Goal: Check status: Check status

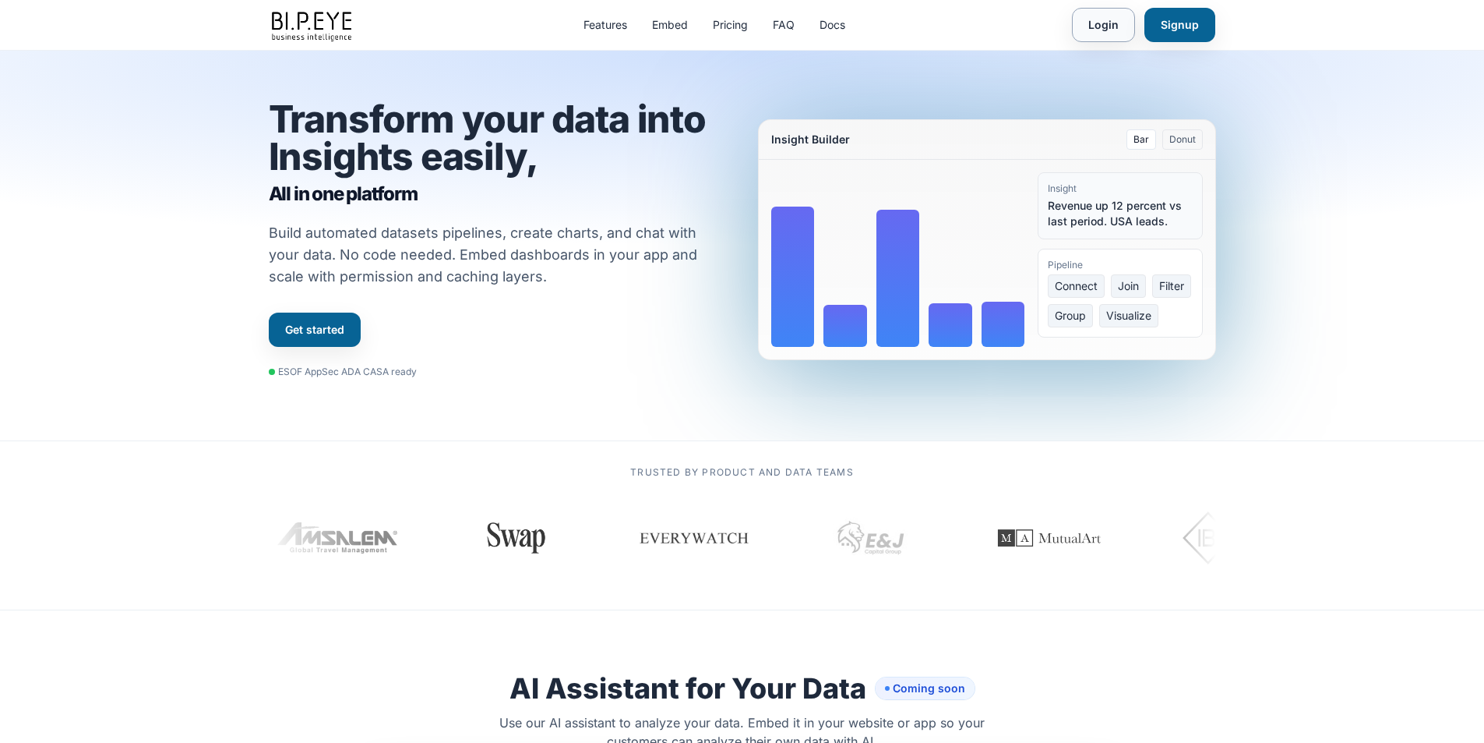
click at [983, 30] on link "Login" at bounding box center [1103, 25] width 63 height 34
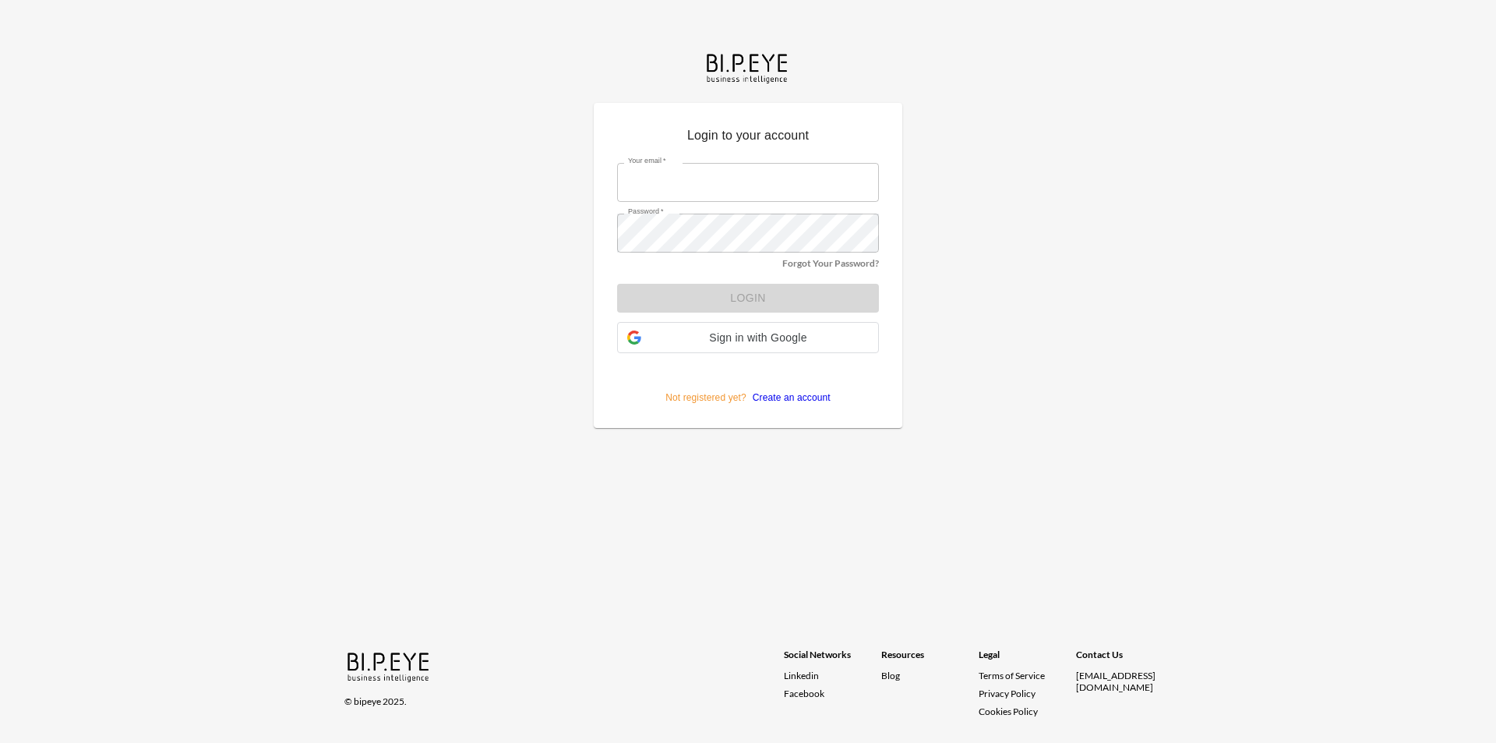
type input "[EMAIL_ADDRESS][DOMAIN_NAME]"
click at [759, 298] on form "Your email   * [PERSON_NAME][EMAIL_ADDRESS][DOMAIN_NAME] Your email   * Passwor…" at bounding box center [748, 277] width 262 height 253
click at [756, 300] on button "Login" at bounding box center [748, 298] width 262 height 29
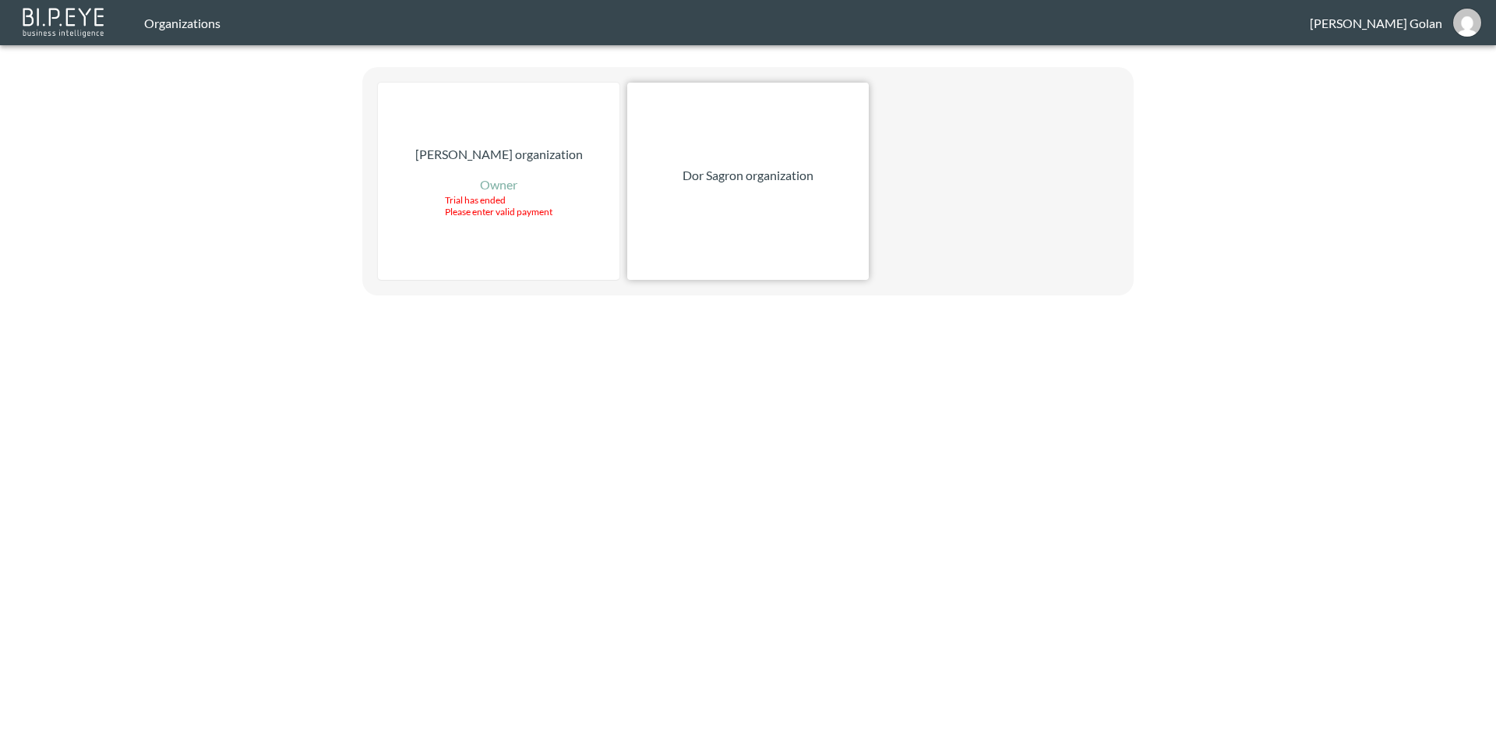
click at [665, 140] on div "Dor Sagron organization" at bounding box center [748, 181] width 242 height 197
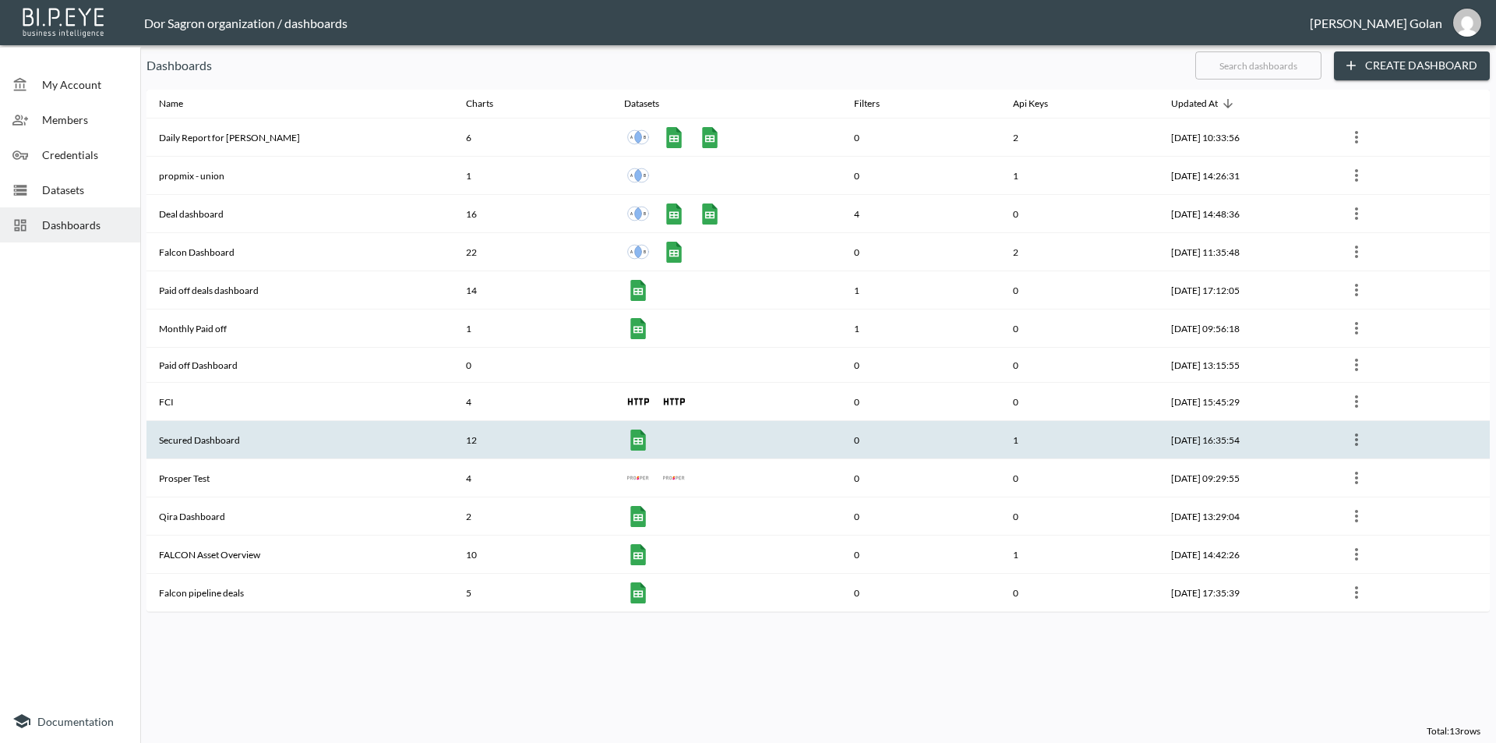
click at [211, 439] on th "Secured Dashboard" at bounding box center [299, 440] width 307 height 38
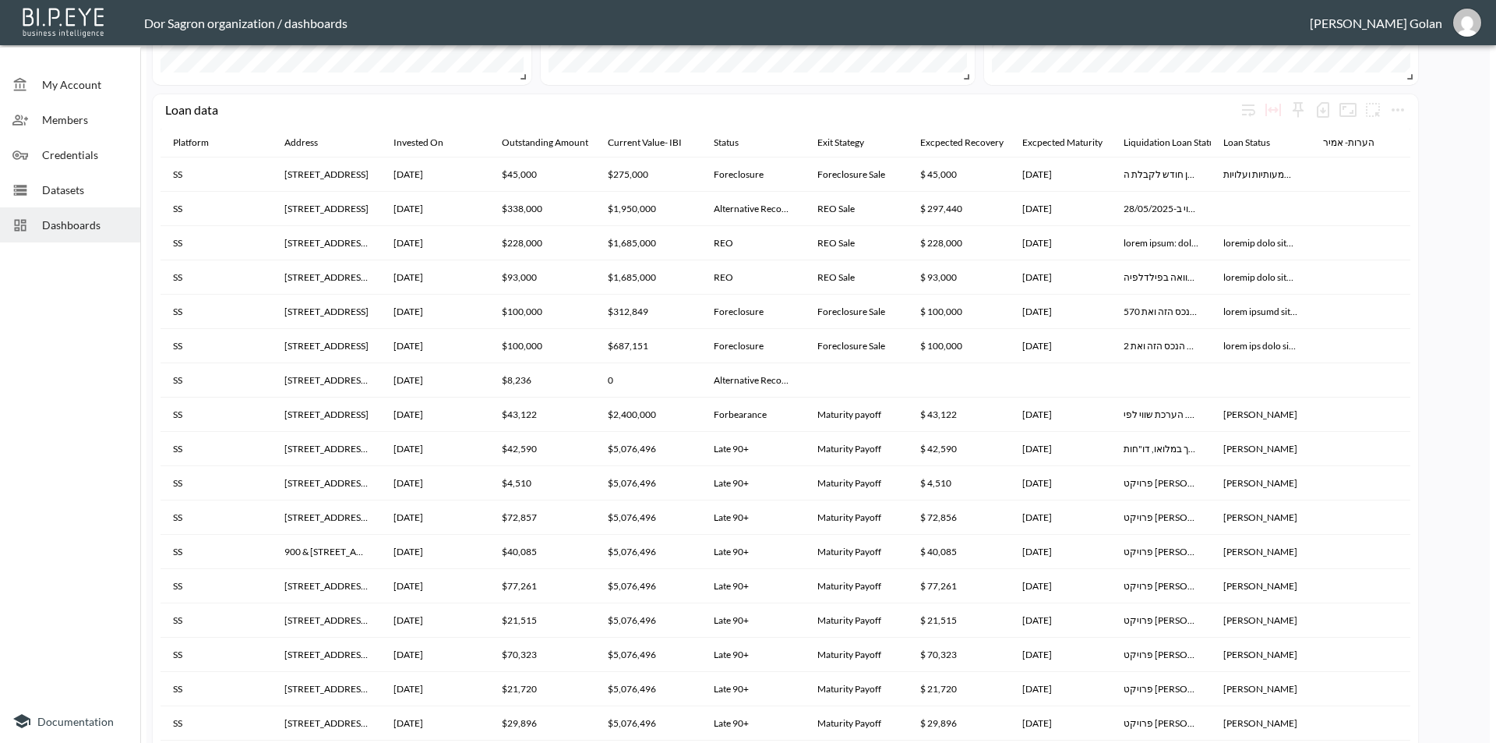
scroll to position [852, 0]
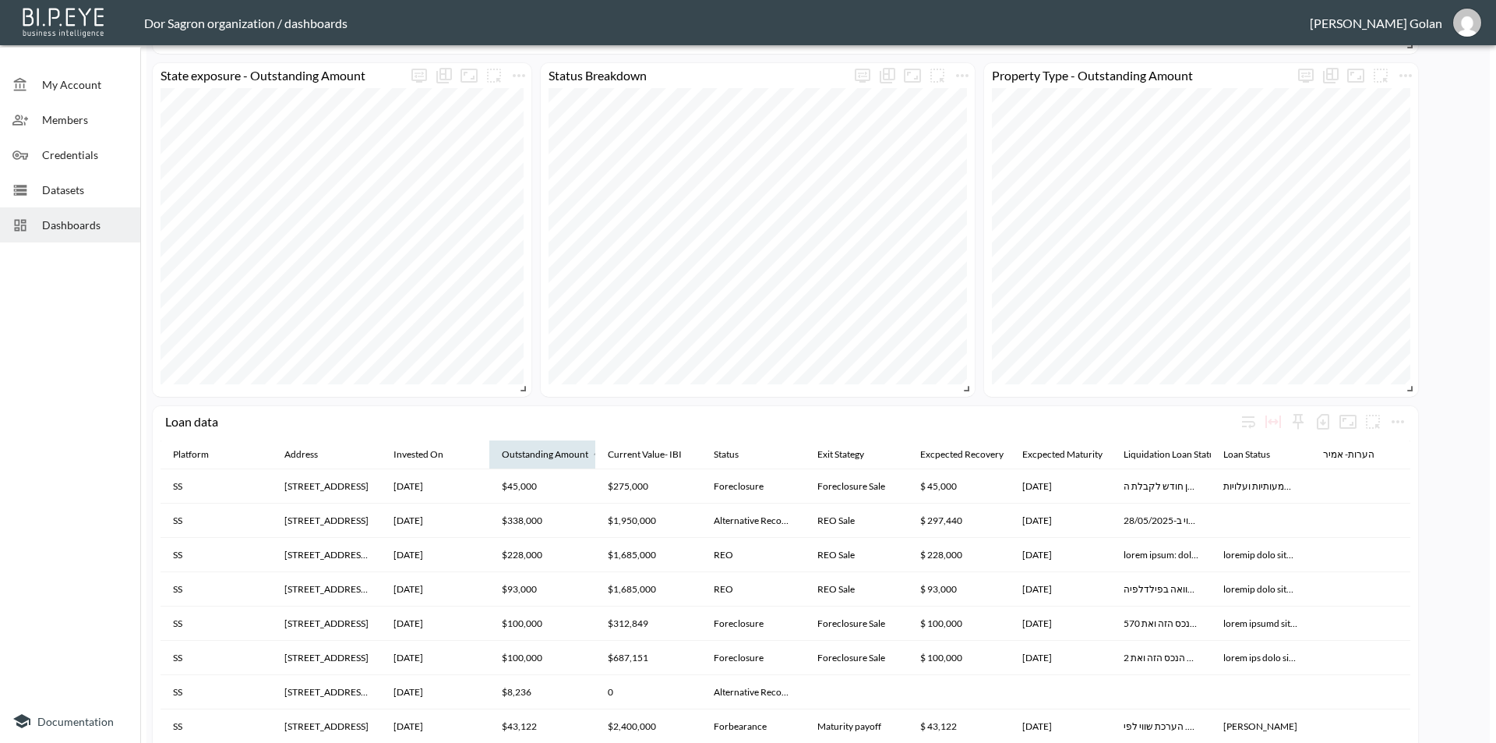
click at [547, 453] on div "Outstanding Amount" at bounding box center [545, 454] width 86 height 19
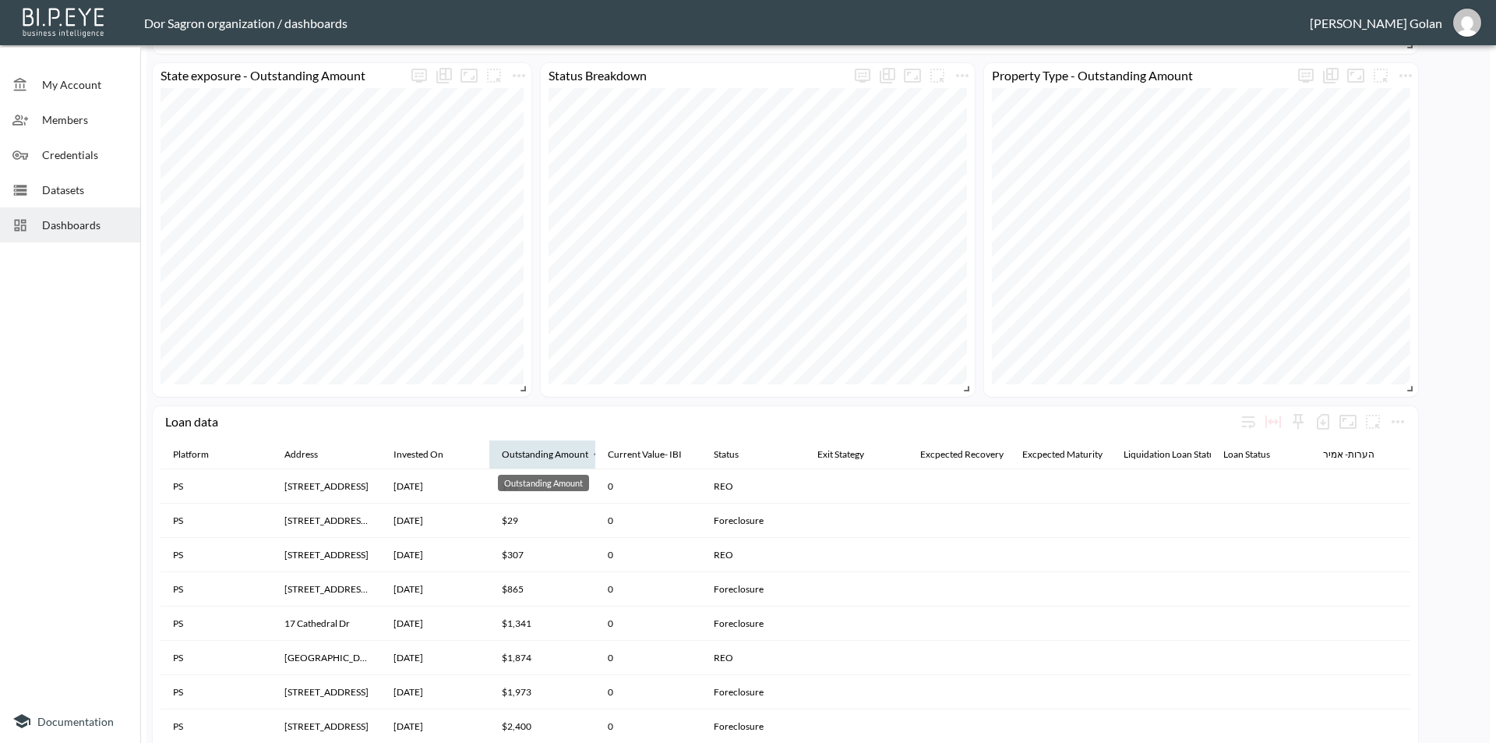
click at [547, 453] on div "Outstanding Amount" at bounding box center [545, 454] width 86 height 19
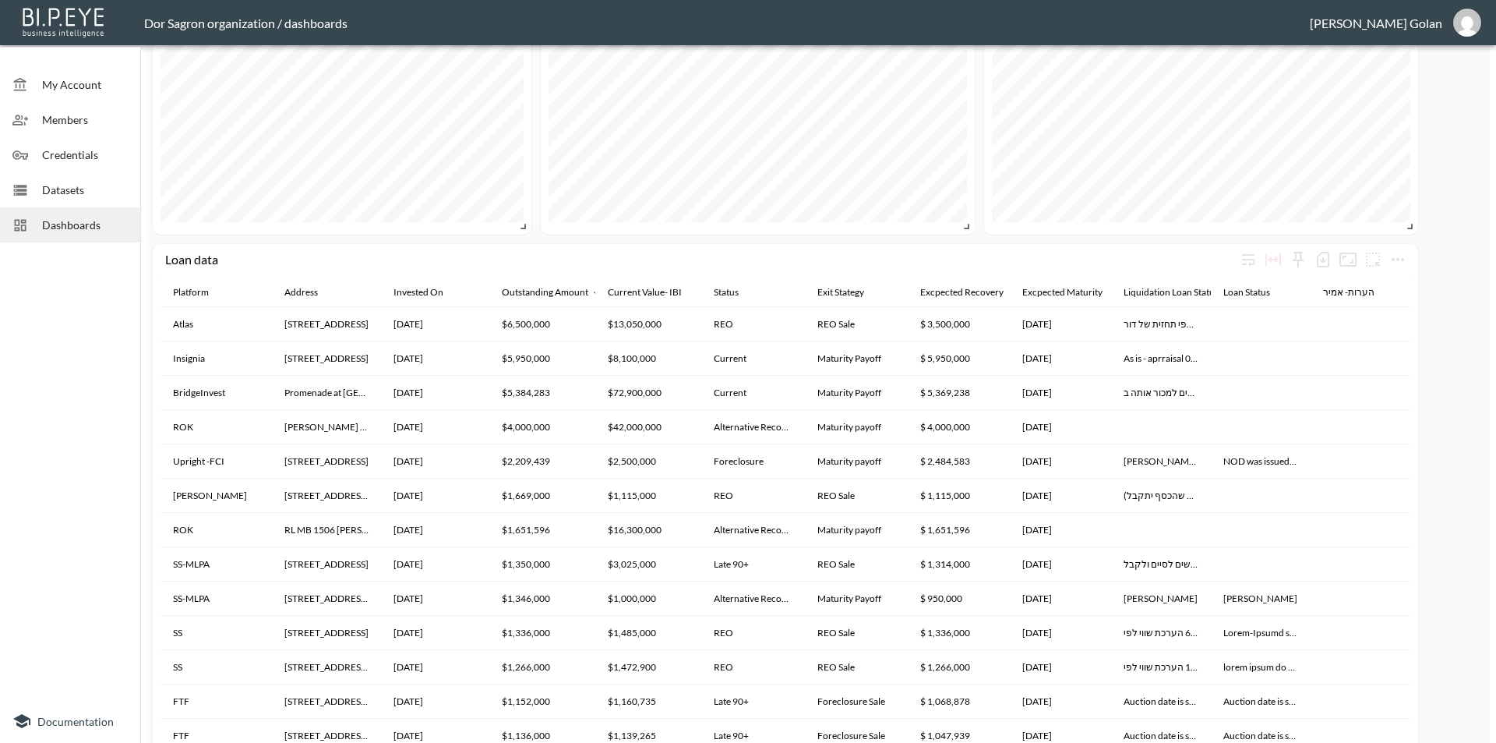
scroll to position [1164, 0]
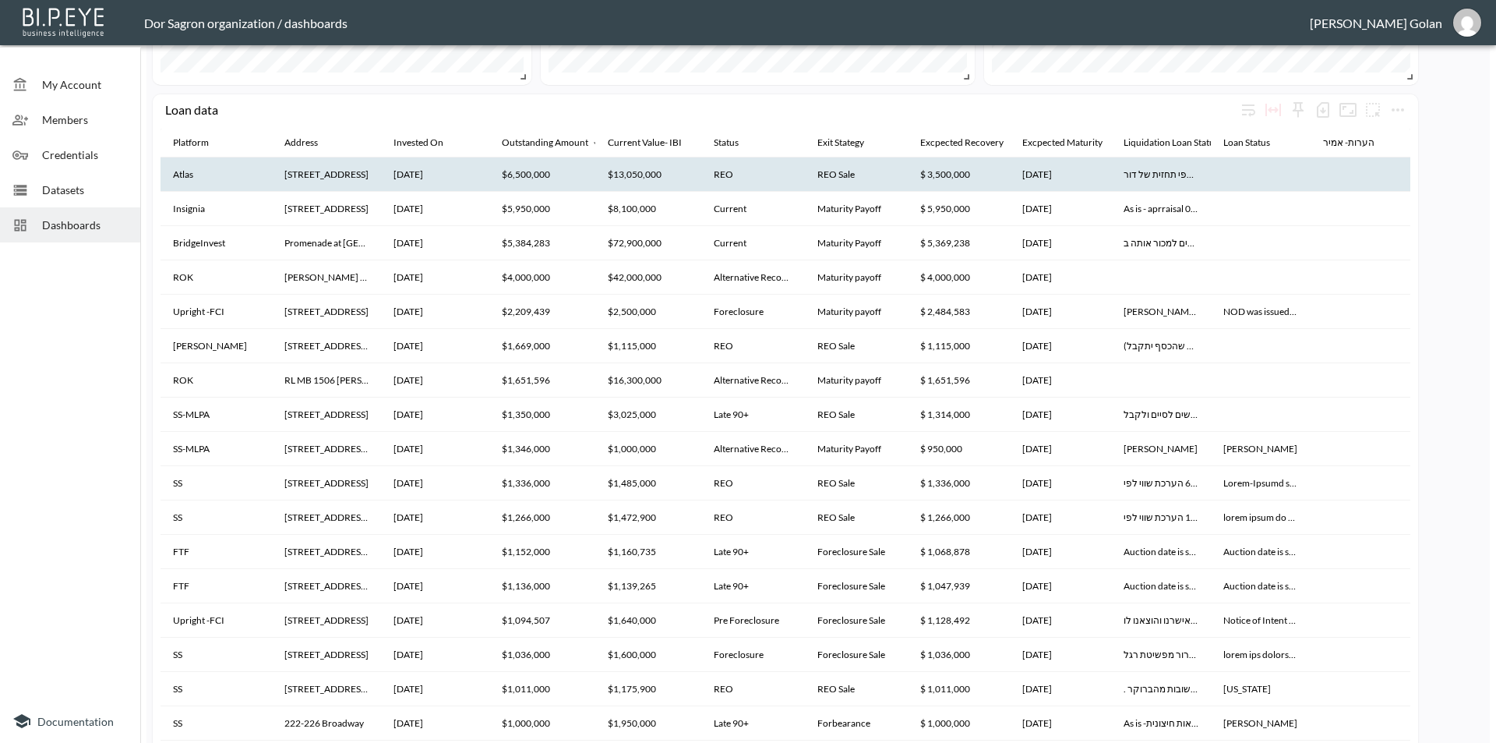
drag, startPoint x: 286, startPoint y: 175, endPoint x: 372, endPoint y: 178, distance: 85.7
click at [372, 178] on th "[STREET_ADDRESS]" at bounding box center [327, 174] width 110 height 34
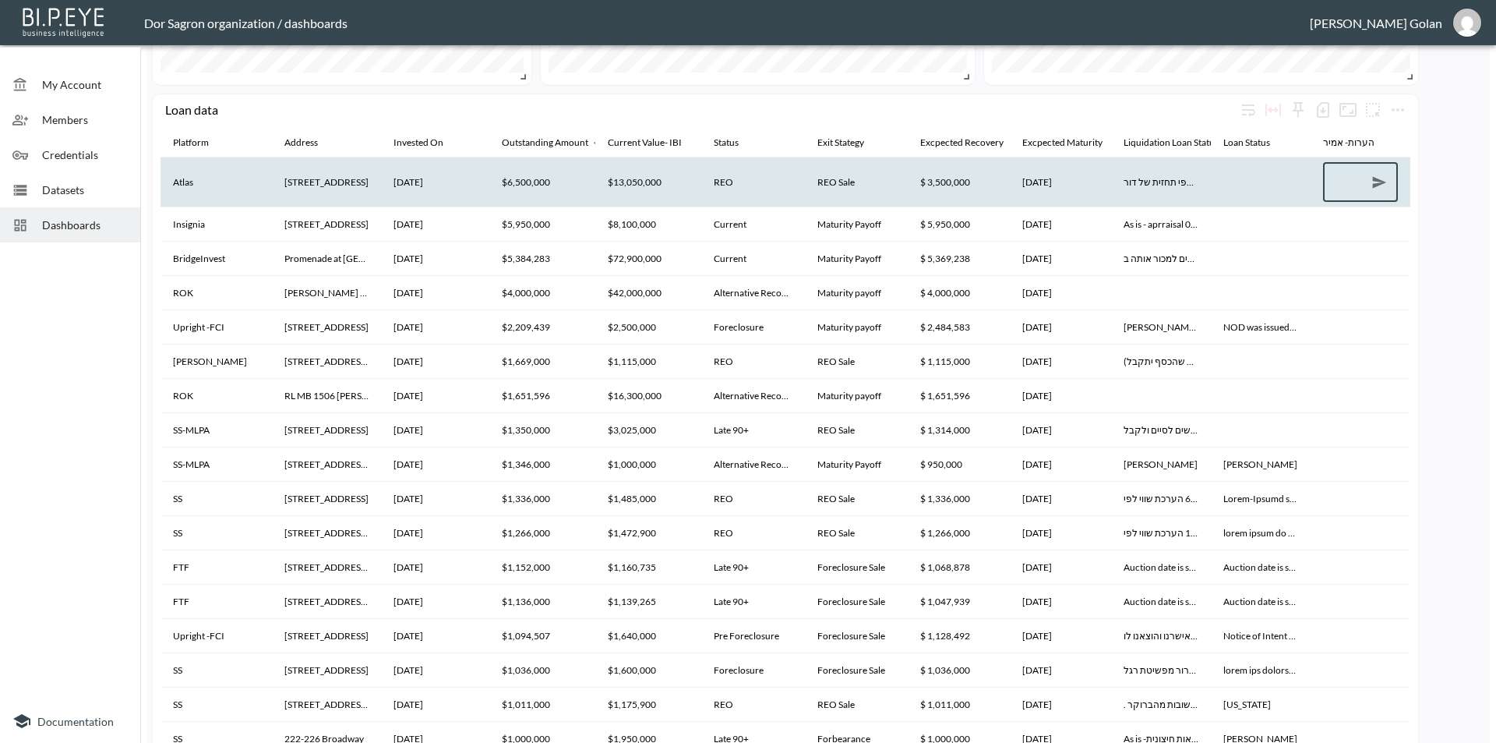
click at [76, 405] on div at bounding box center [70, 474] width 140 height 450
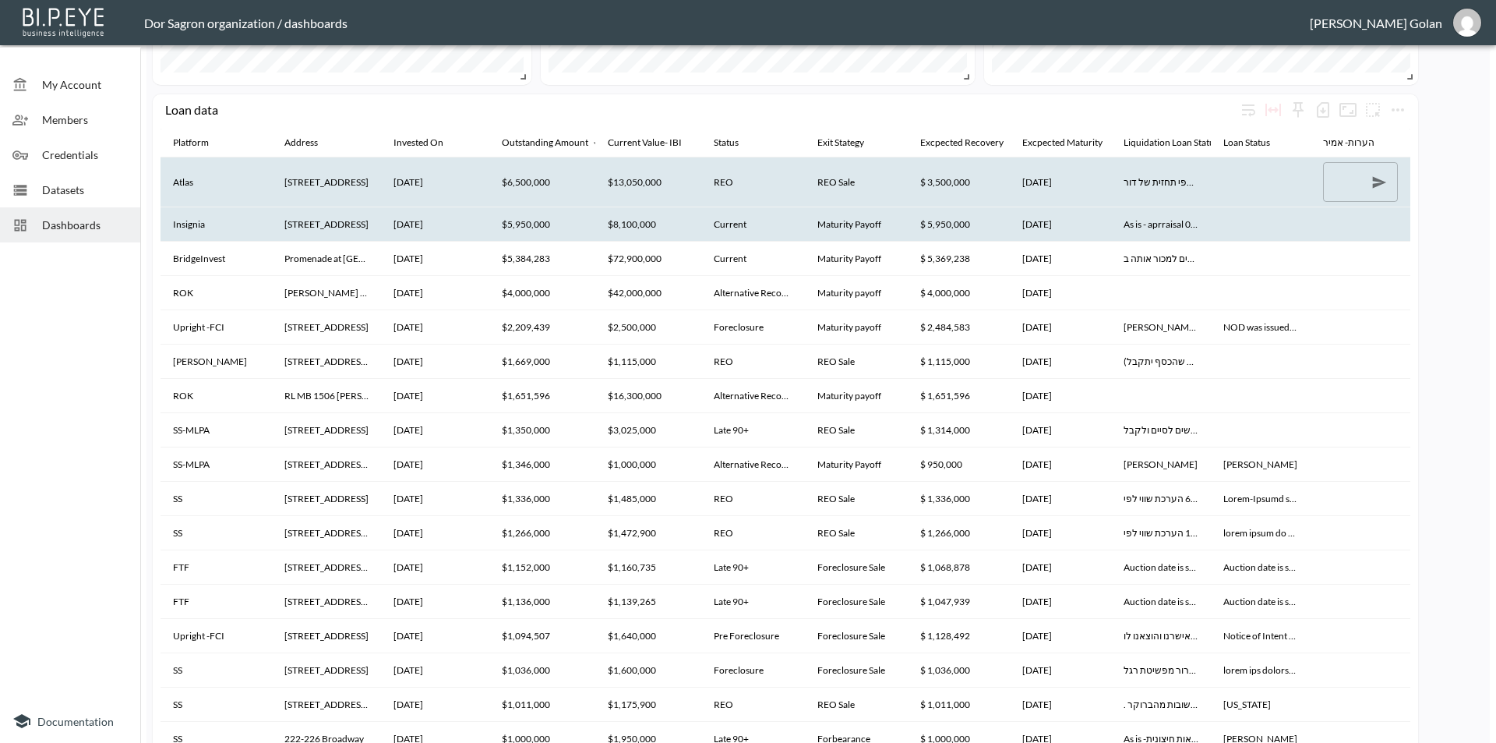
click at [357, 228] on th "[STREET_ADDRESS]" at bounding box center [327, 224] width 110 height 34
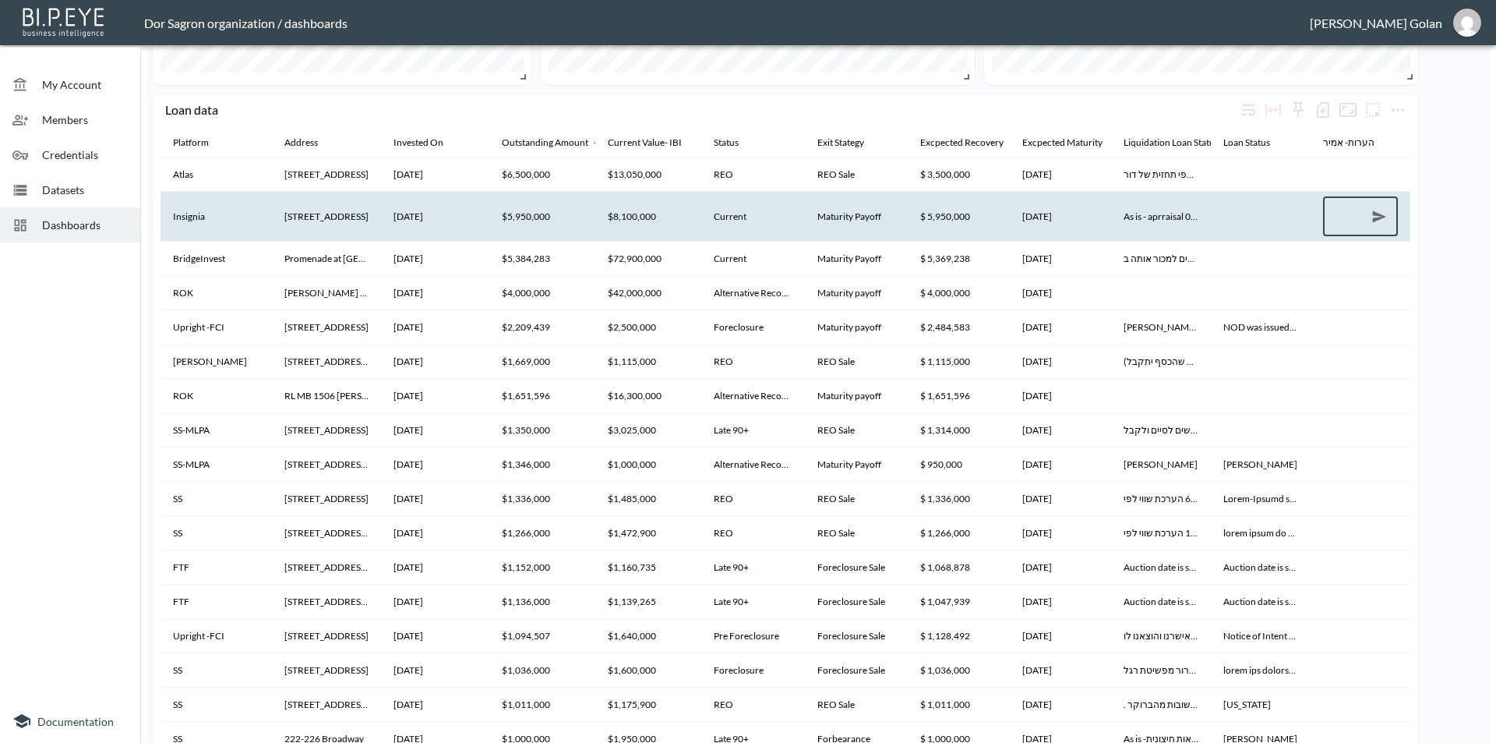
click at [348, 218] on th "[STREET_ADDRESS]" at bounding box center [327, 216] width 110 height 49
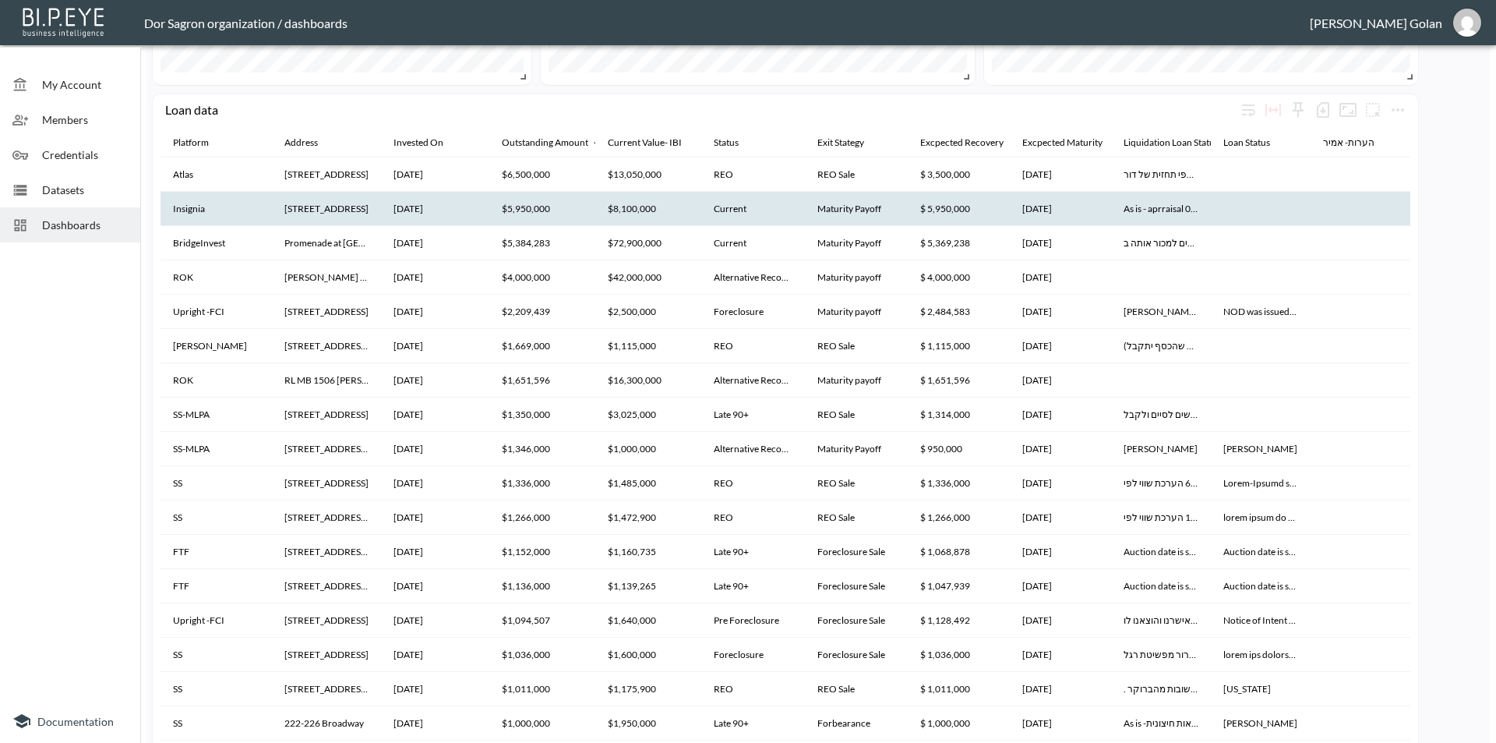
click at [348, 218] on th "[STREET_ADDRESS]" at bounding box center [327, 209] width 110 height 34
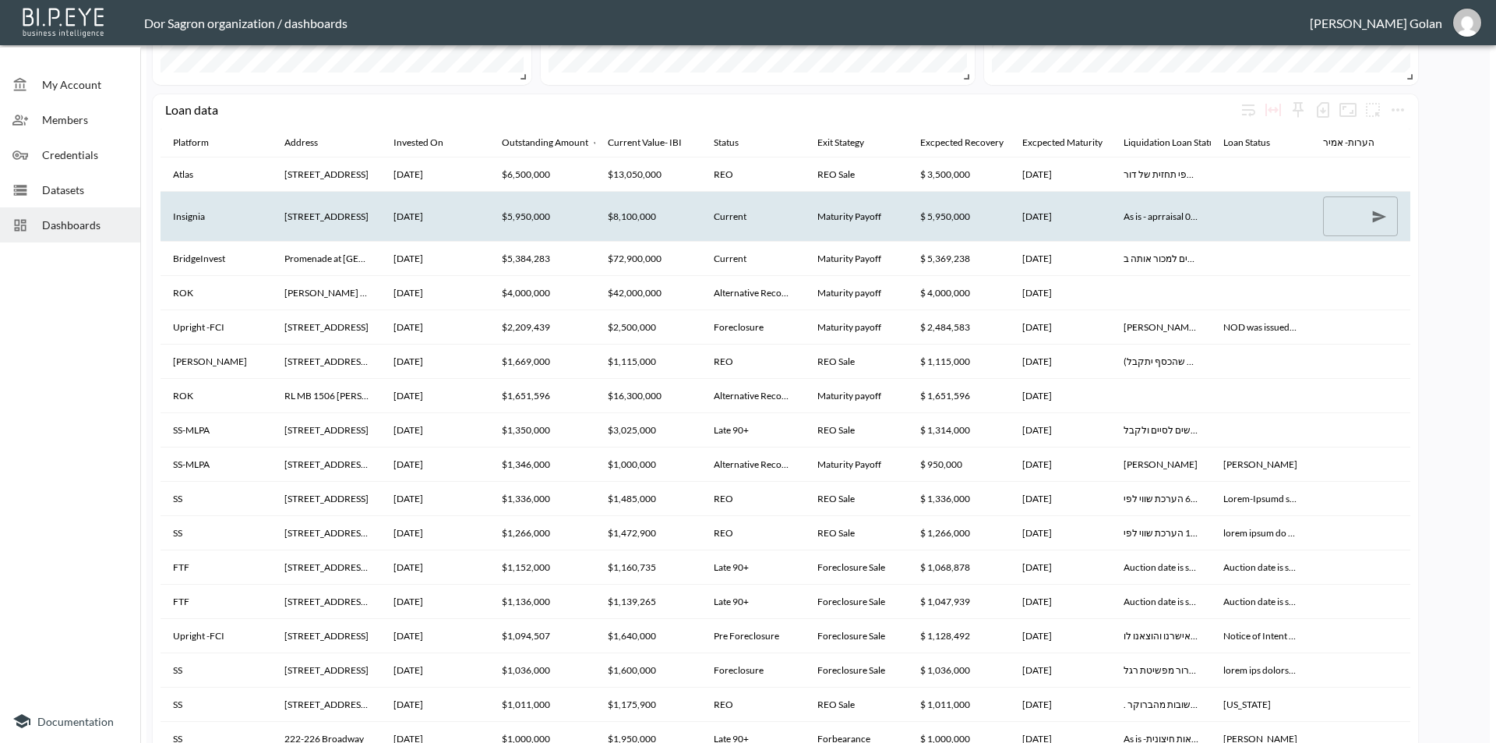
click at [329, 214] on th "[STREET_ADDRESS]" at bounding box center [327, 216] width 110 height 49
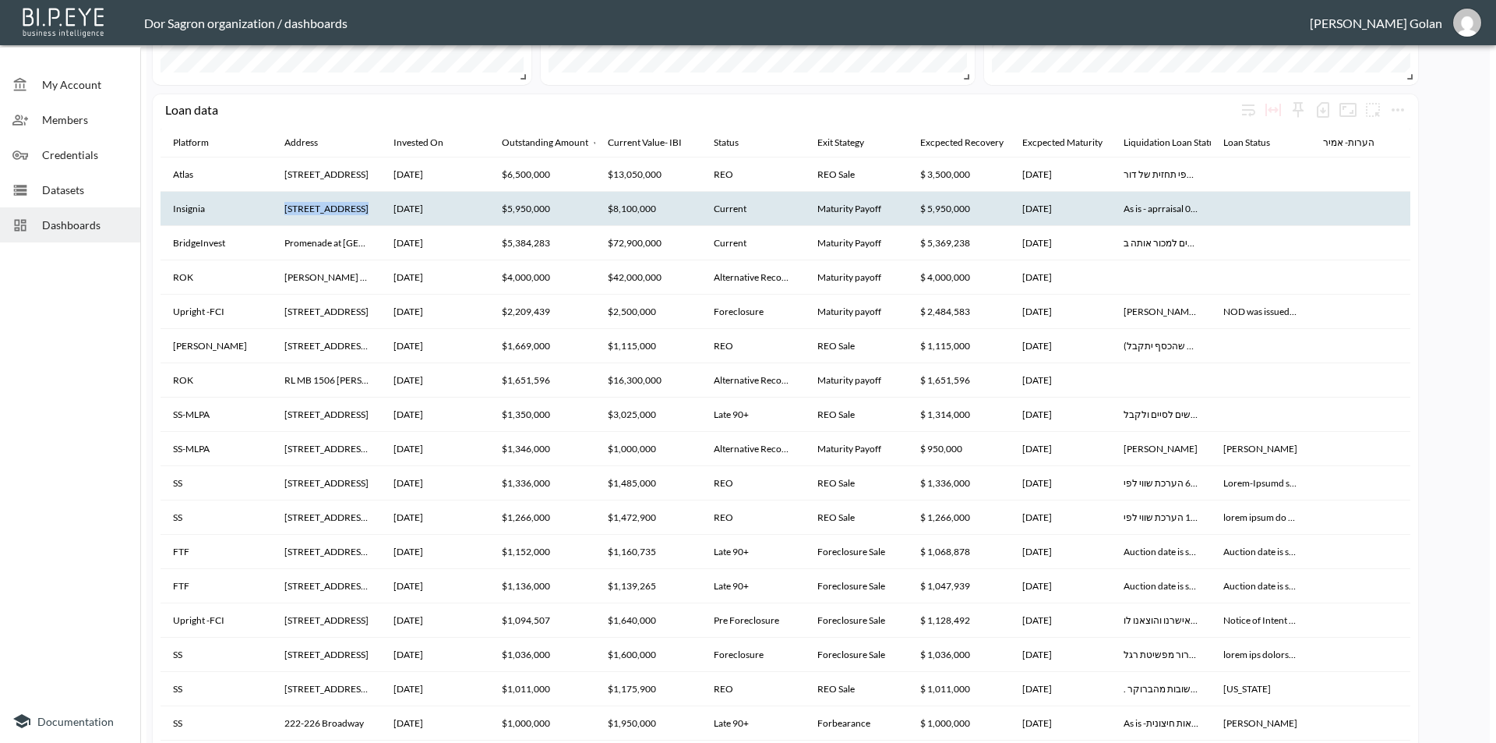
click at [329, 214] on th "[STREET_ADDRESS]" at bounding box center [327, 209] width 110 height 34
drag, startPoint x: 329, startPoint y: 214, endPoint x: 355, endPoint y: 208, distance: 26.3
click at [355, 208] on th "[STREET_ADDRESS]" at bounding box center [327, 209] width 110 height 34
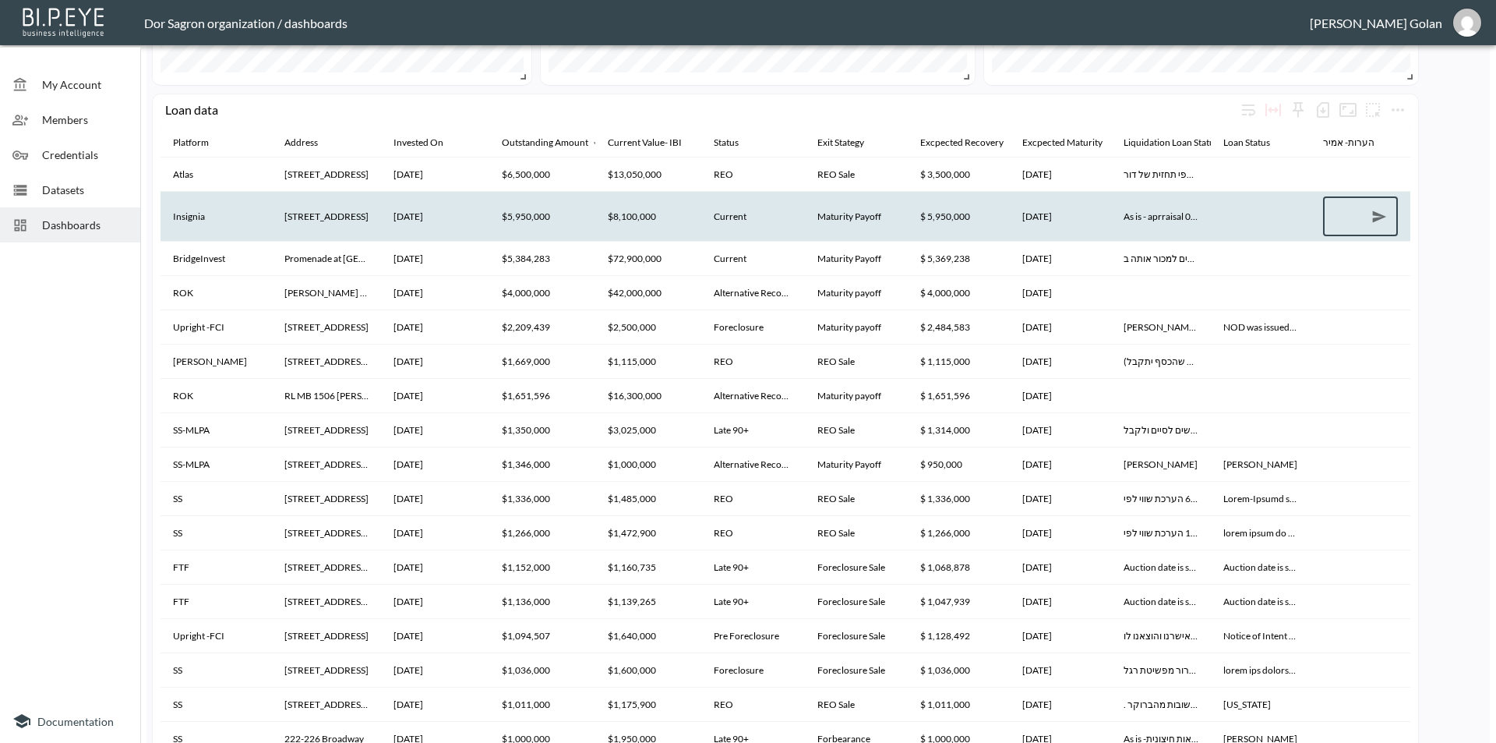
click at [352, 211] on th "[STREET_ADDRESS]" at bounding box center [327, 216] width 110 height 49
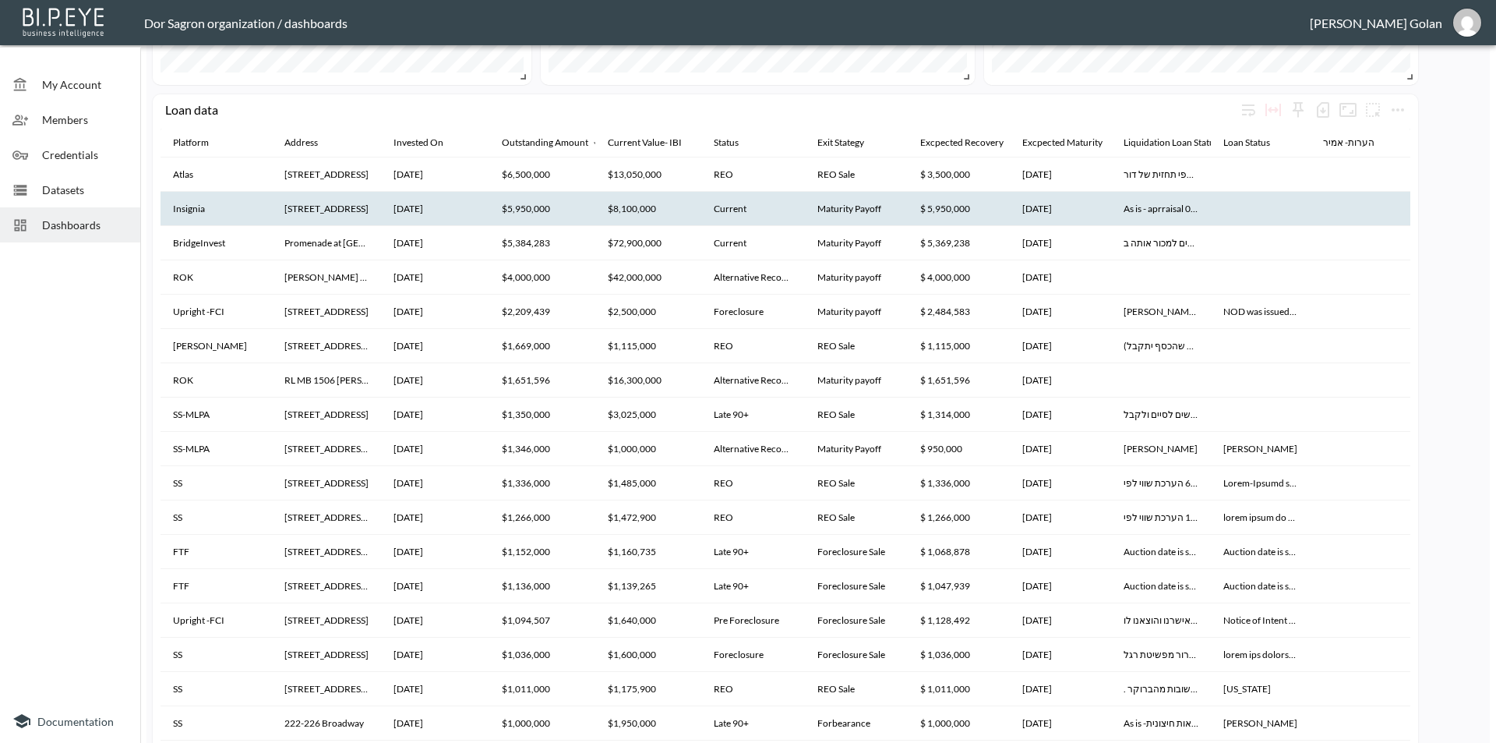
click at [352, 211] on th "[STREET_ADDRESS]" at bounding box center [327, 209] width 110 height 34
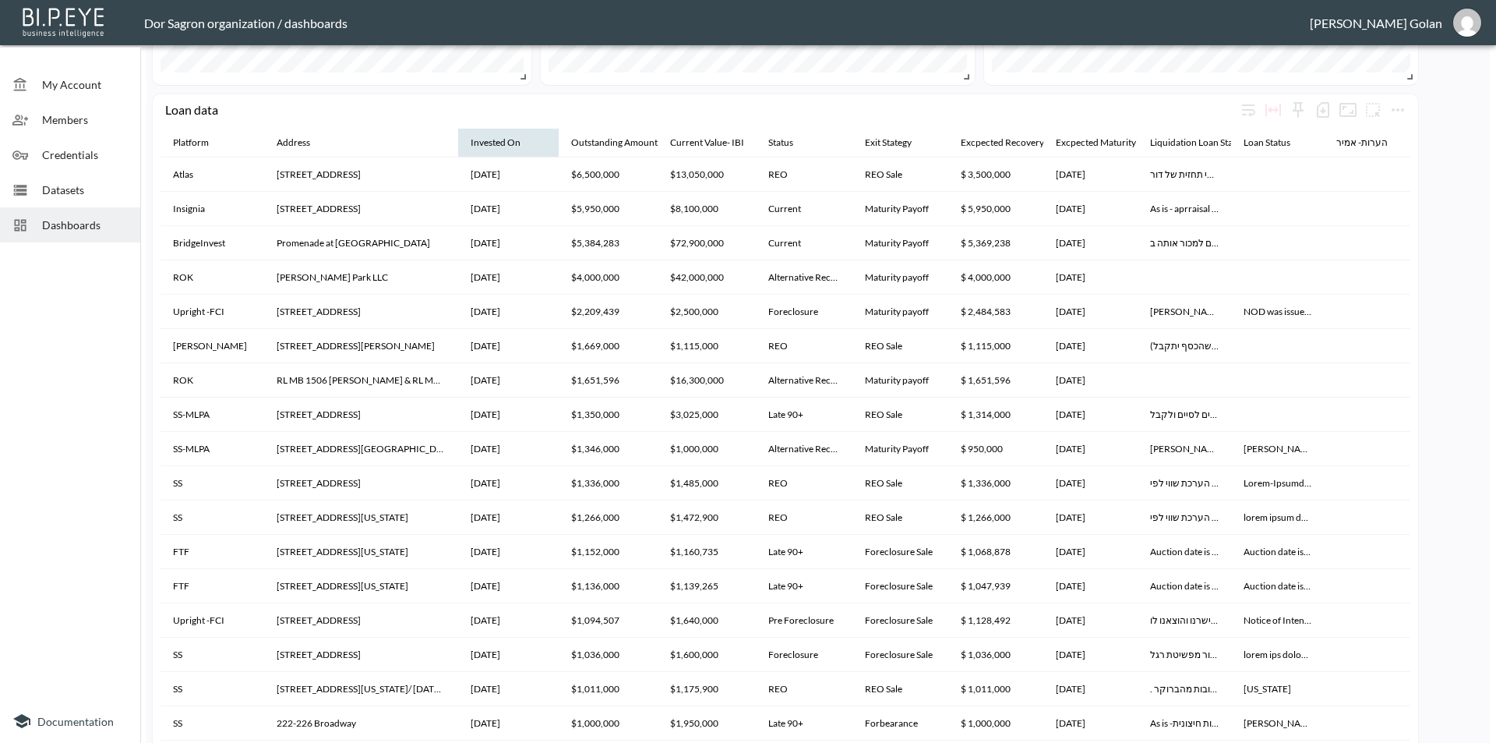
drag, startPoint x: 419, startPoint y: 140, endPoint x: 462, endPoint y: 140, distance: 42.9
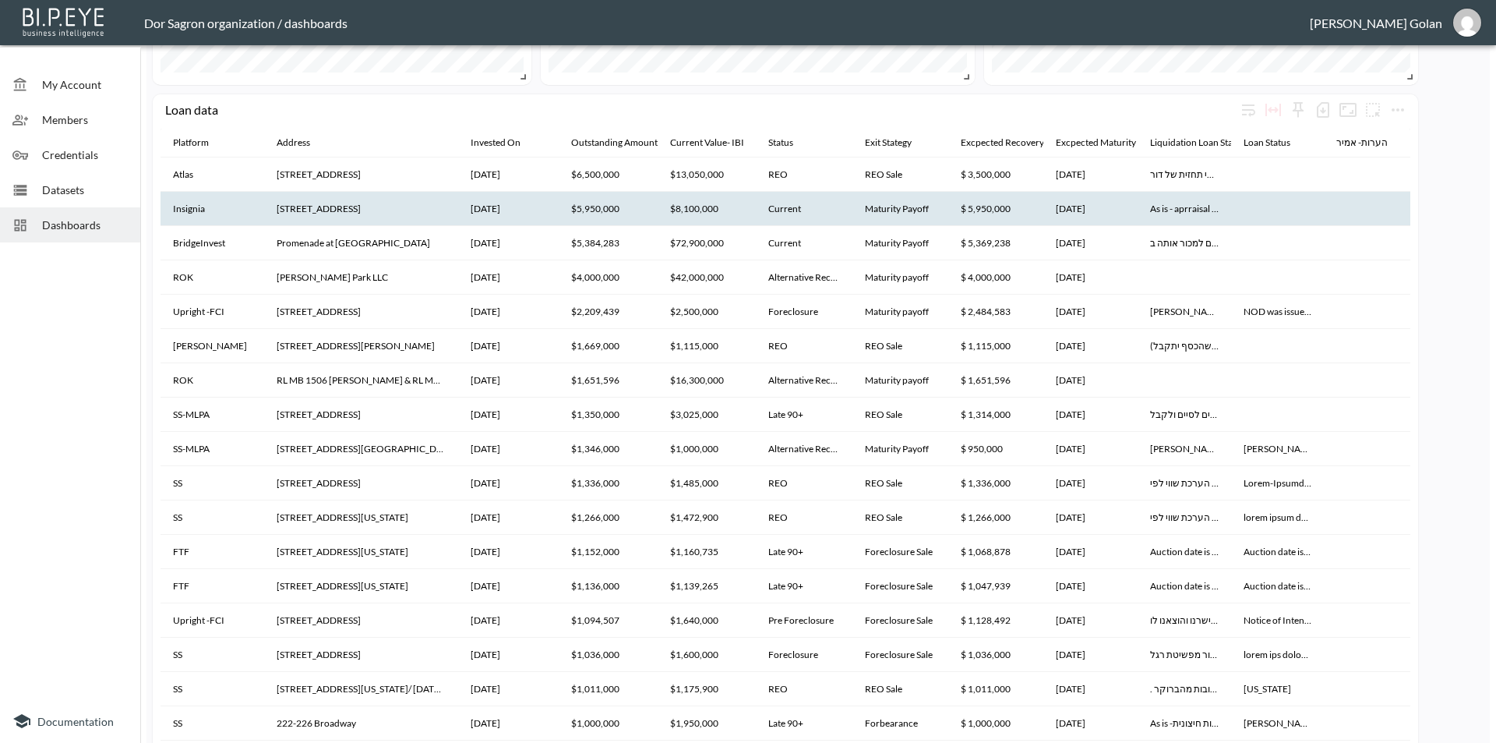
click at [330, 209] on th "[STREET_ADDRESS]" at bounding box center [361, 209] width 194 height 34
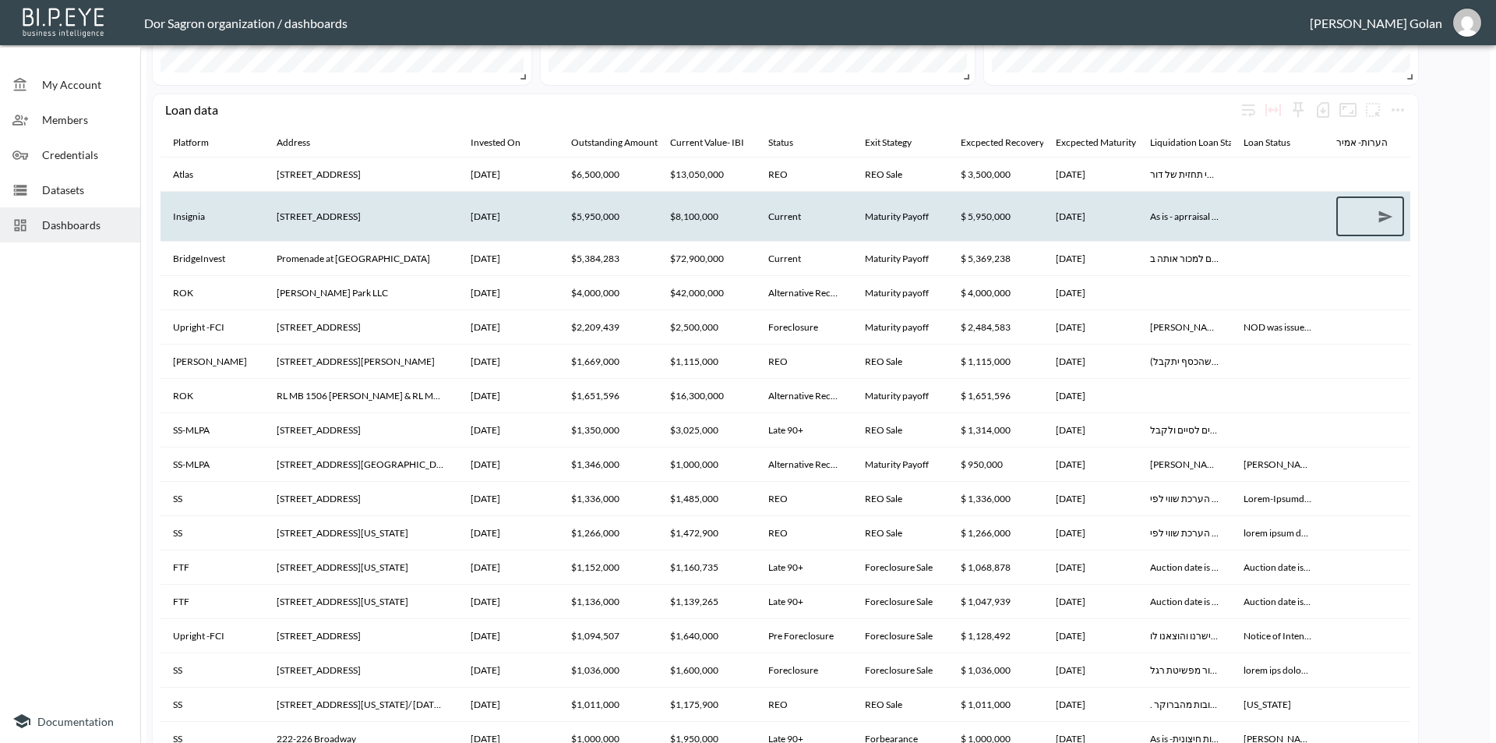
click at [330, 209] on th "[STREET_ADDRESS]" at bounding box center [361, 216] width 194 height 49
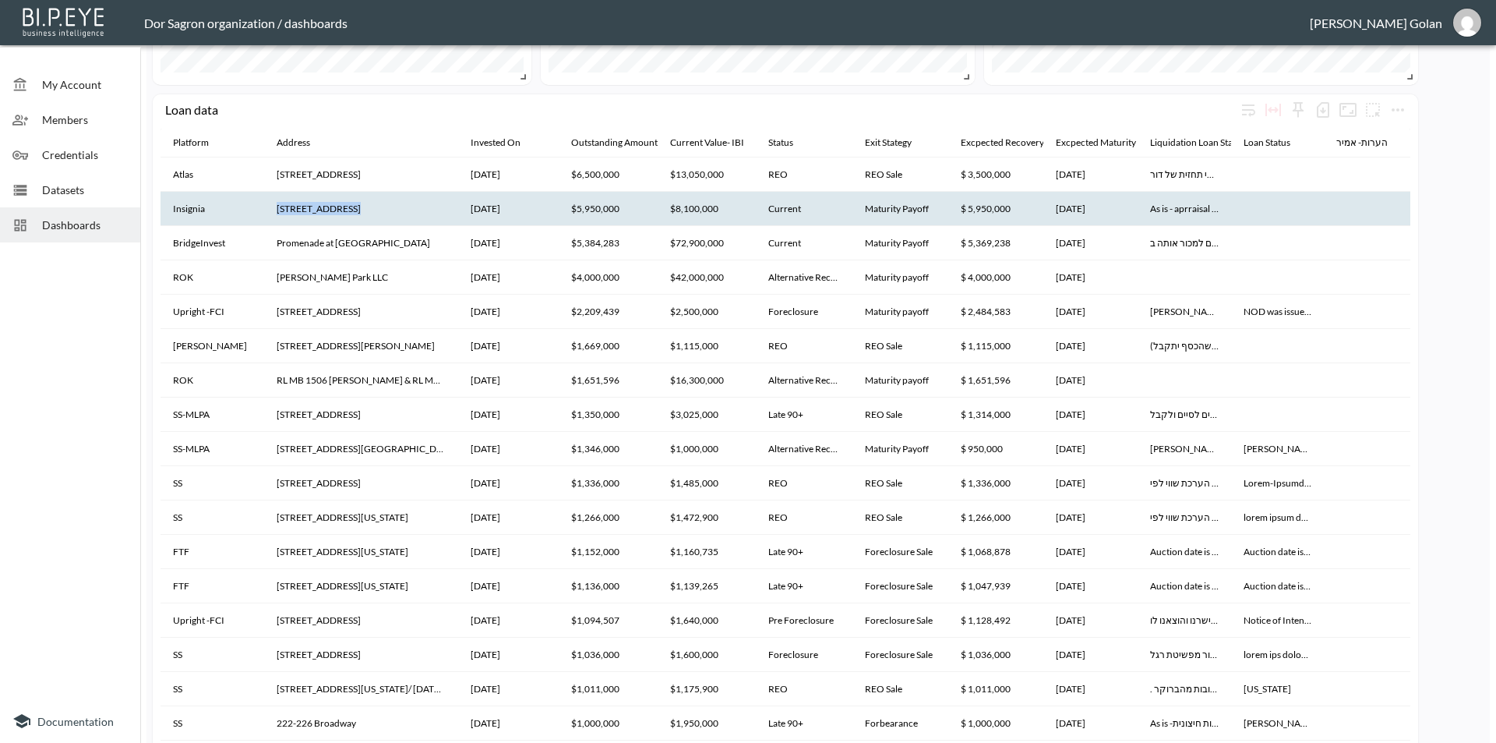
click at [330, 209] on th "[STREET_ADDRESS]" at bounding box center [361, 209] width 194 height 34
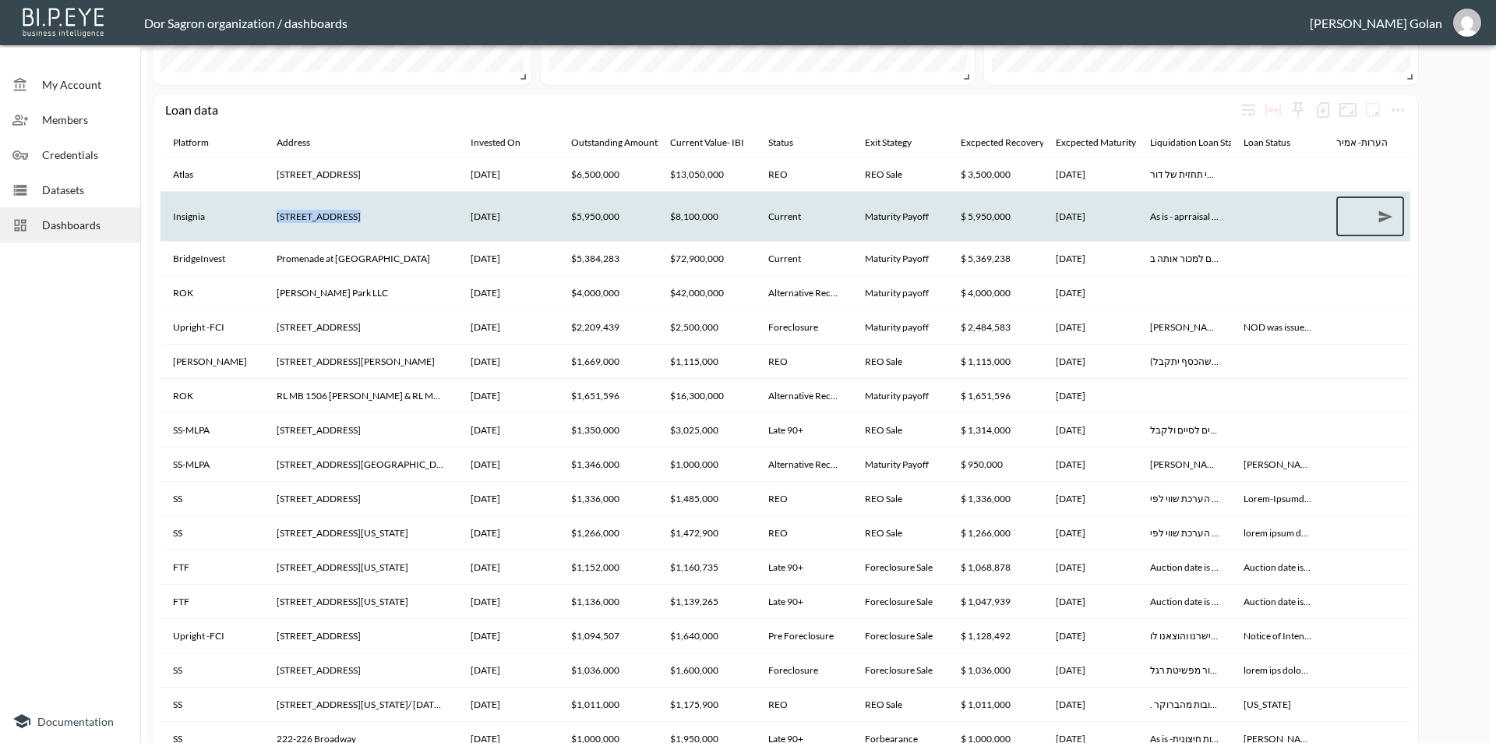
click at [330, 209] on th "[STREET_ADDRESS]" at bounding box center [361, 216] width 194 height 49
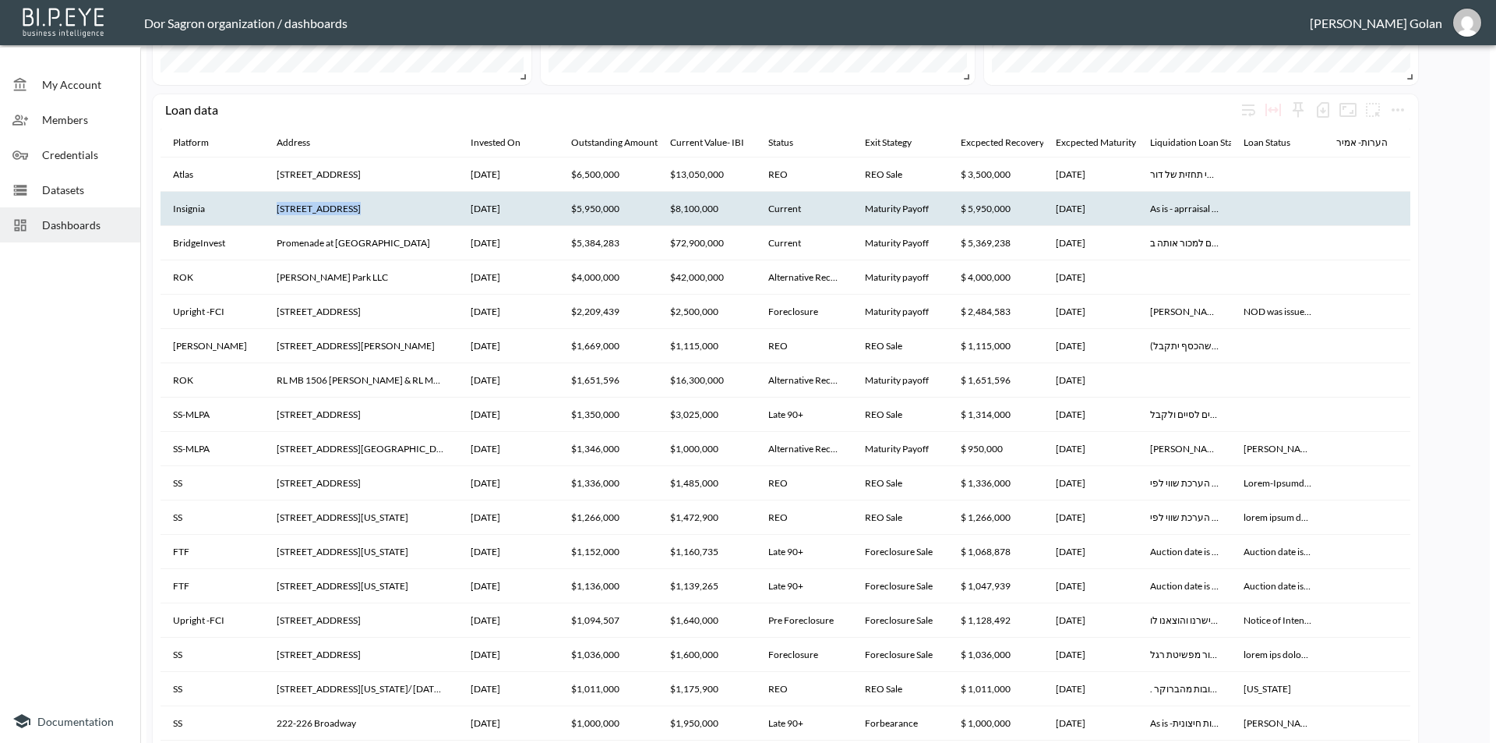
click at [278, 206] on th "[STREET_ADDRESS]" at bounding box center [361, 209] width 194 height 34
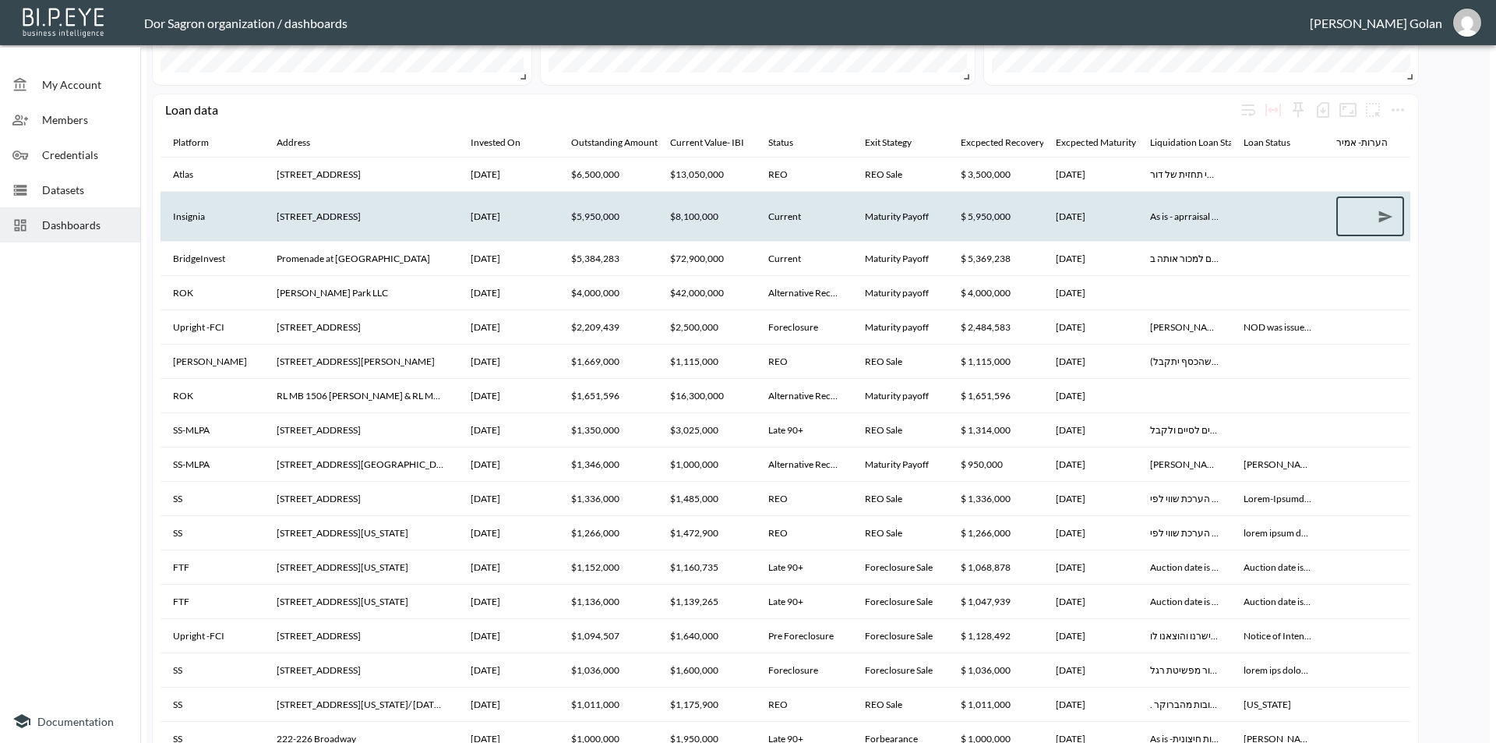
click at [284, 217] on th "[STREET_ADDRESS]" at bounding box center [361, 216] width 194 height 49
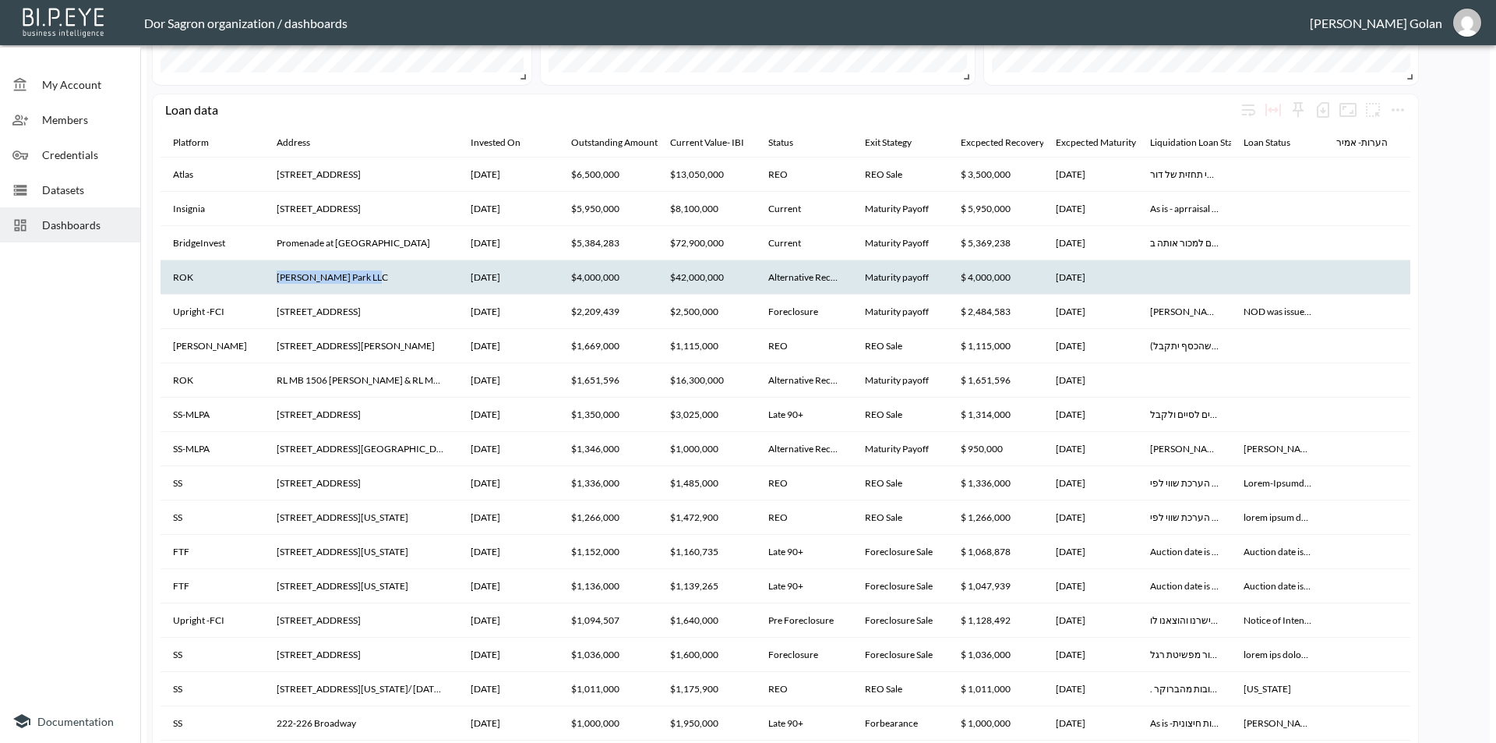
drag, startPoint x: 277, startPoint y: 275, endPoint x: 376, endPoint y: 280, distance: 99.9
click at [376, 280] on th "[PERSON_NAME] Park LLC" at bounding box center [361, 277] width 194 height 34
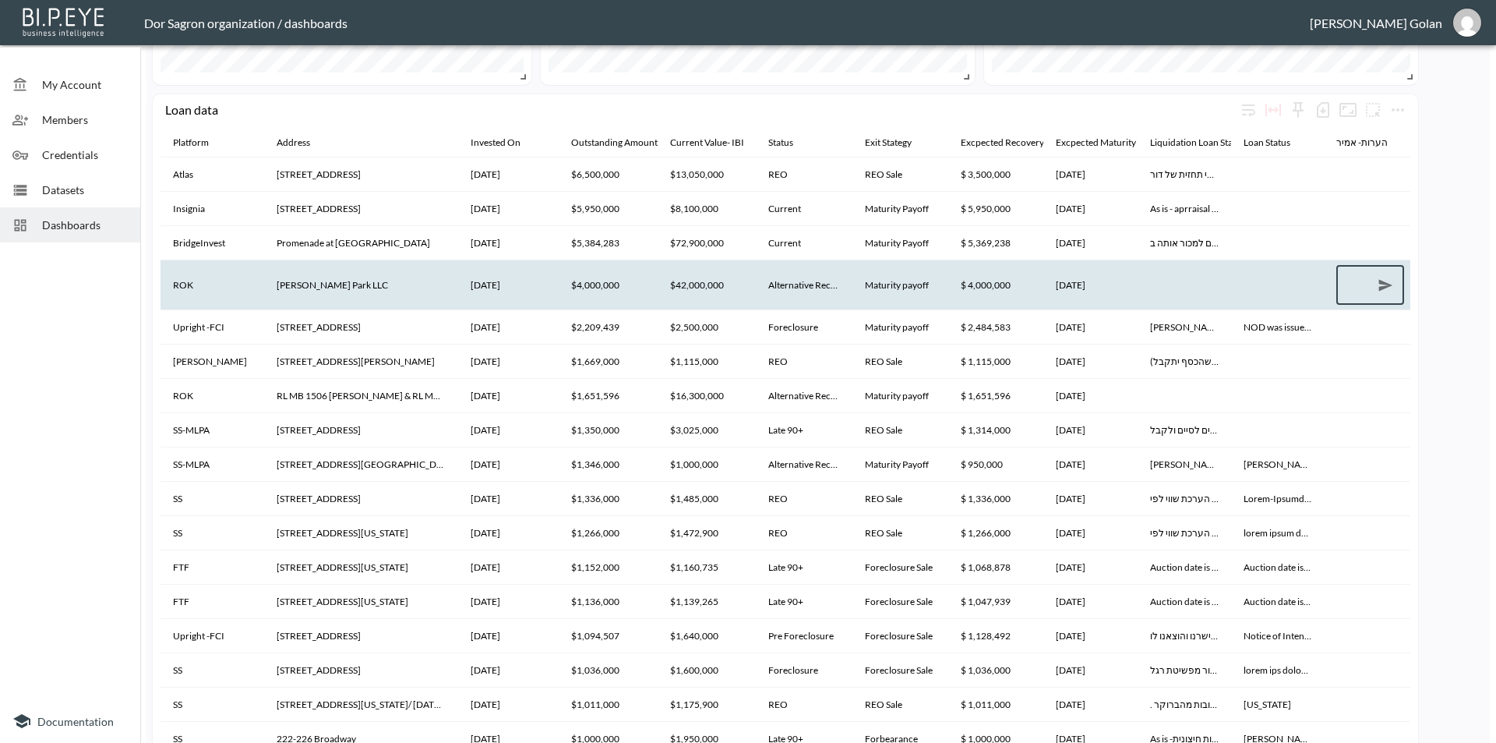
click at [362, 281] on th "[PERSON_NAME] Park LLC" at bounding box center [361, 284] width 194 height 49
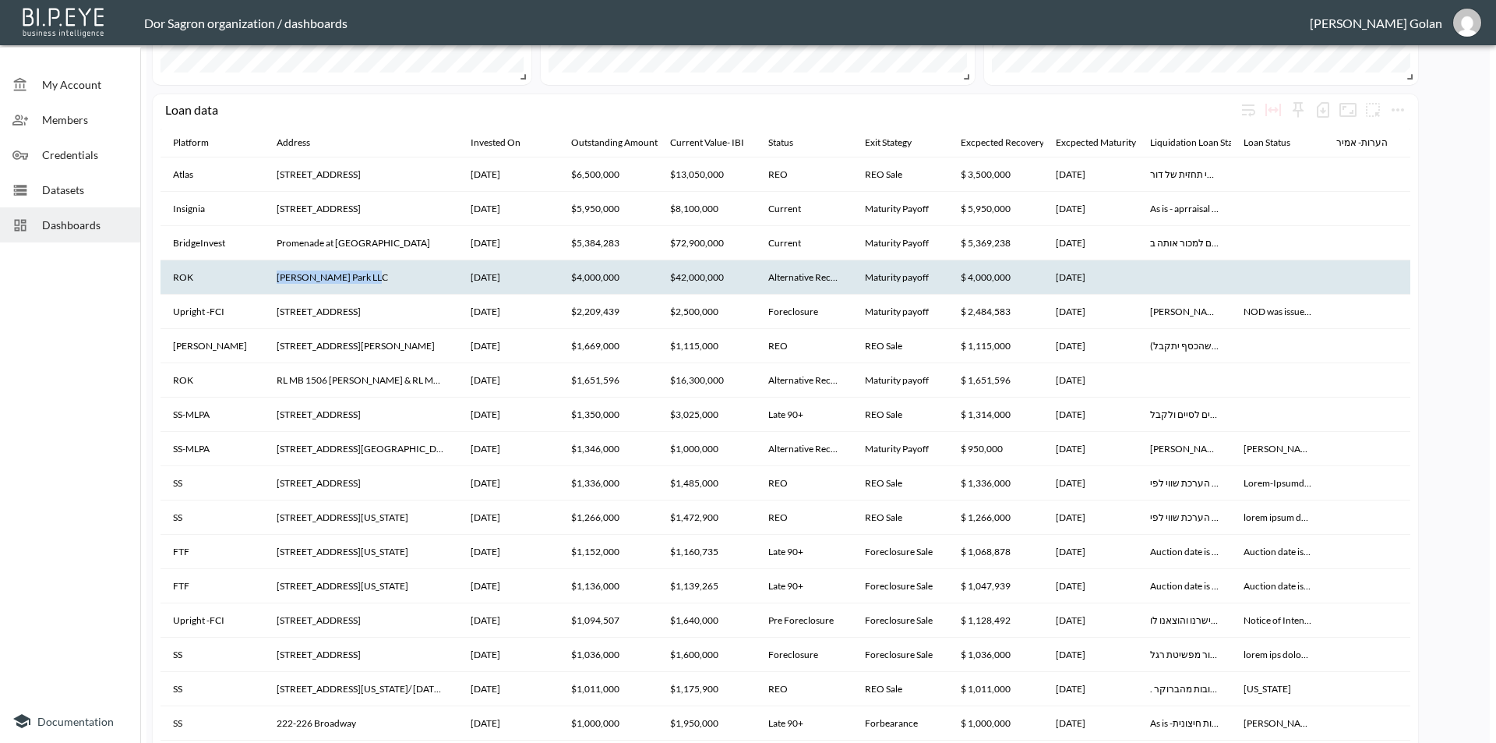
drag, startPoint x: 271, startPoint y: 278, endPoint x: 369, endPoint y: 274, distance: 97.5
click at [369, 274] on th "[PERSON_NAME] Park LLC" at bounding box center [361, 277] width 194 height 34
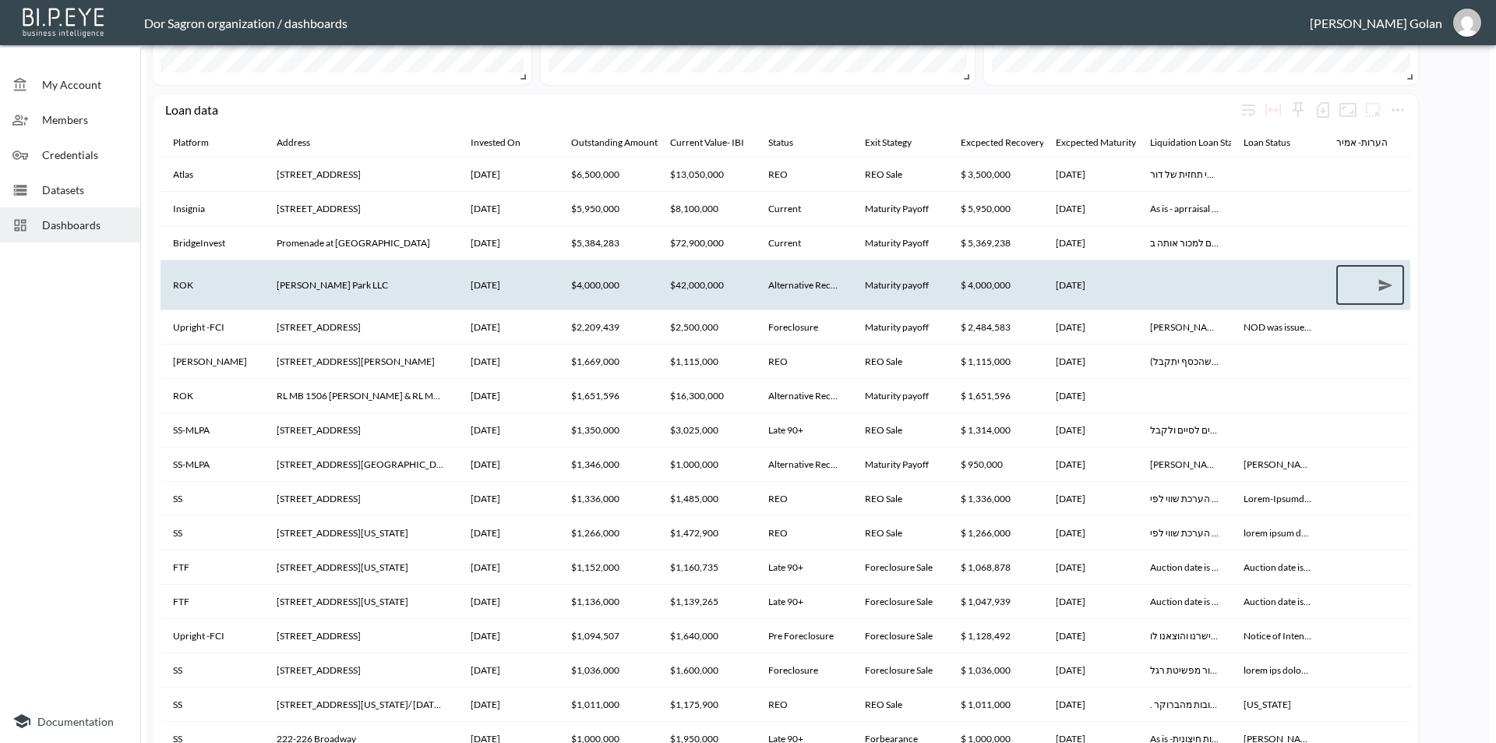
click at [333, 289] on th "[PERSON_NAME] Park LLC" at bounding box center [361, 284] width 194 height 49
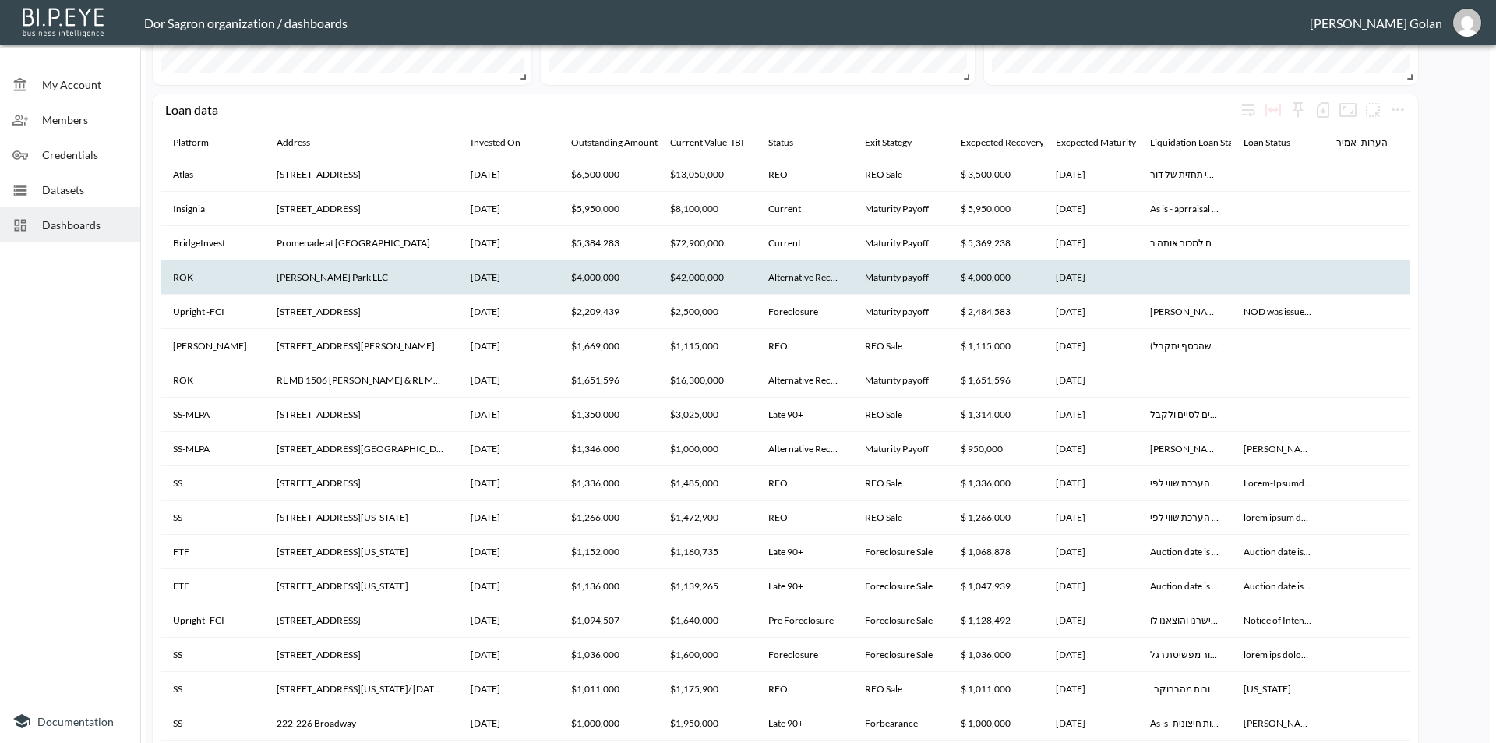
click at [334, 280] on th "[PERSON_NAME] Park LLC" at bounding box center [361, 277] width 194 height 34
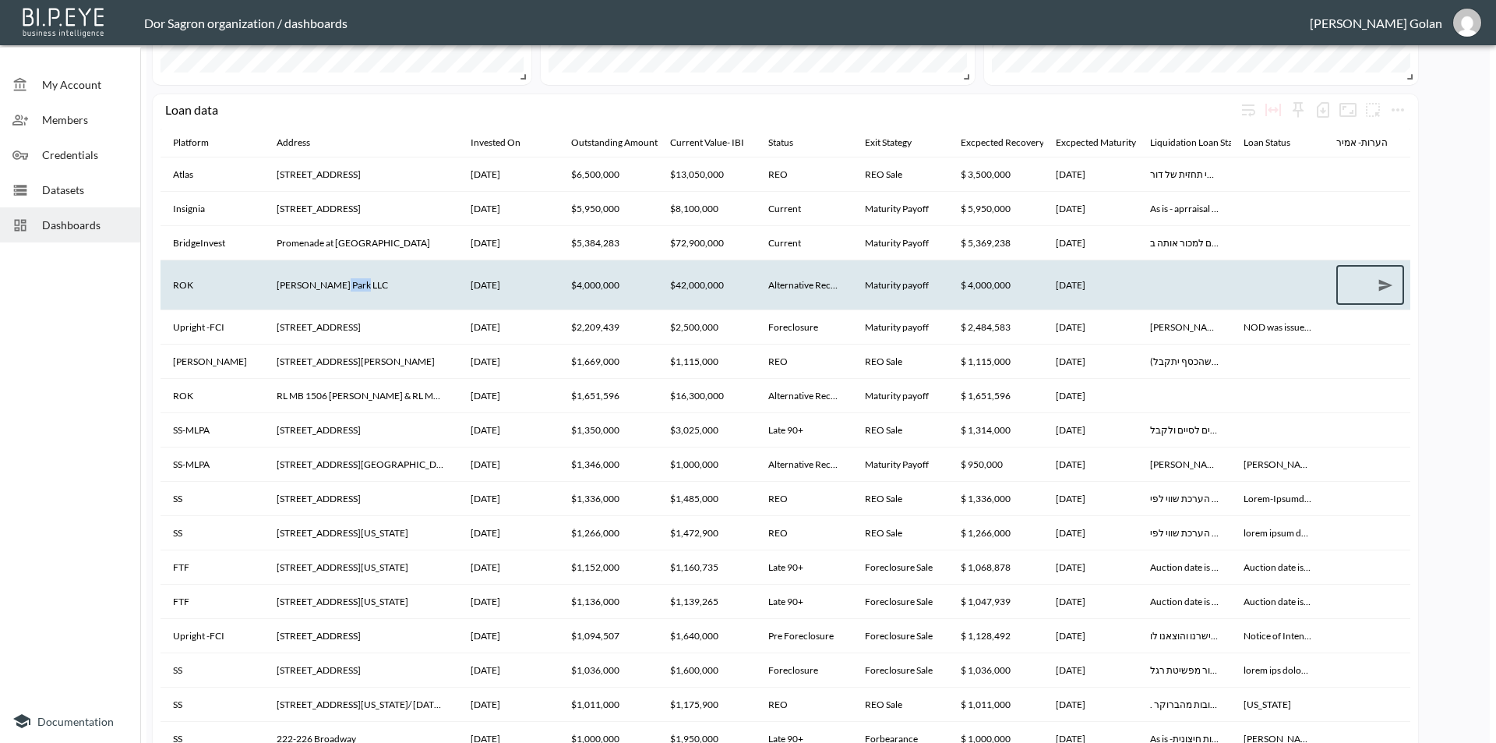
click at [334, 280] on th "[PERSON_NAME] Park LLC" at bounding box center [361, 284] width 194 height 49
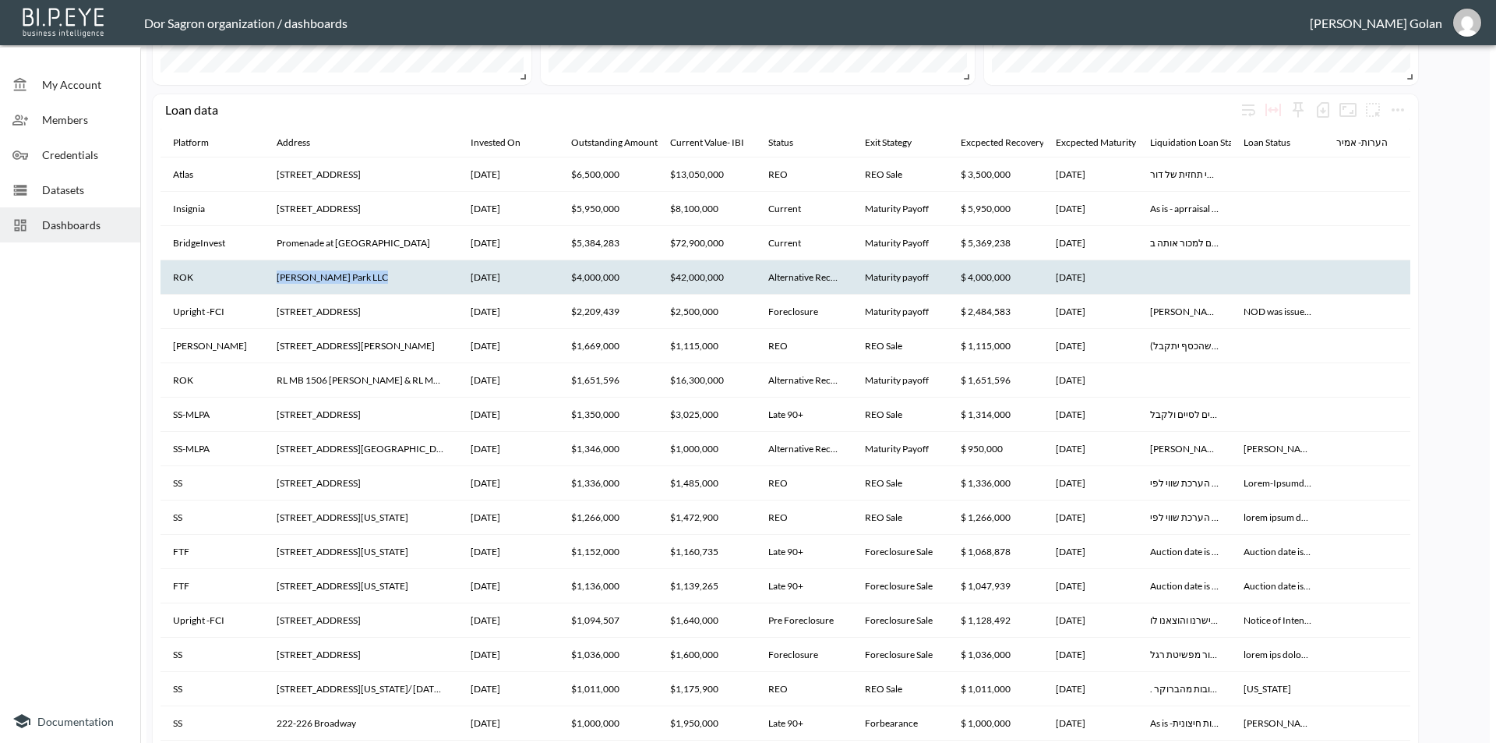
click at [334, 280] on th "[PERSON_NAME] Park LLC" at bounding box center [361, 277] width 194 height 34
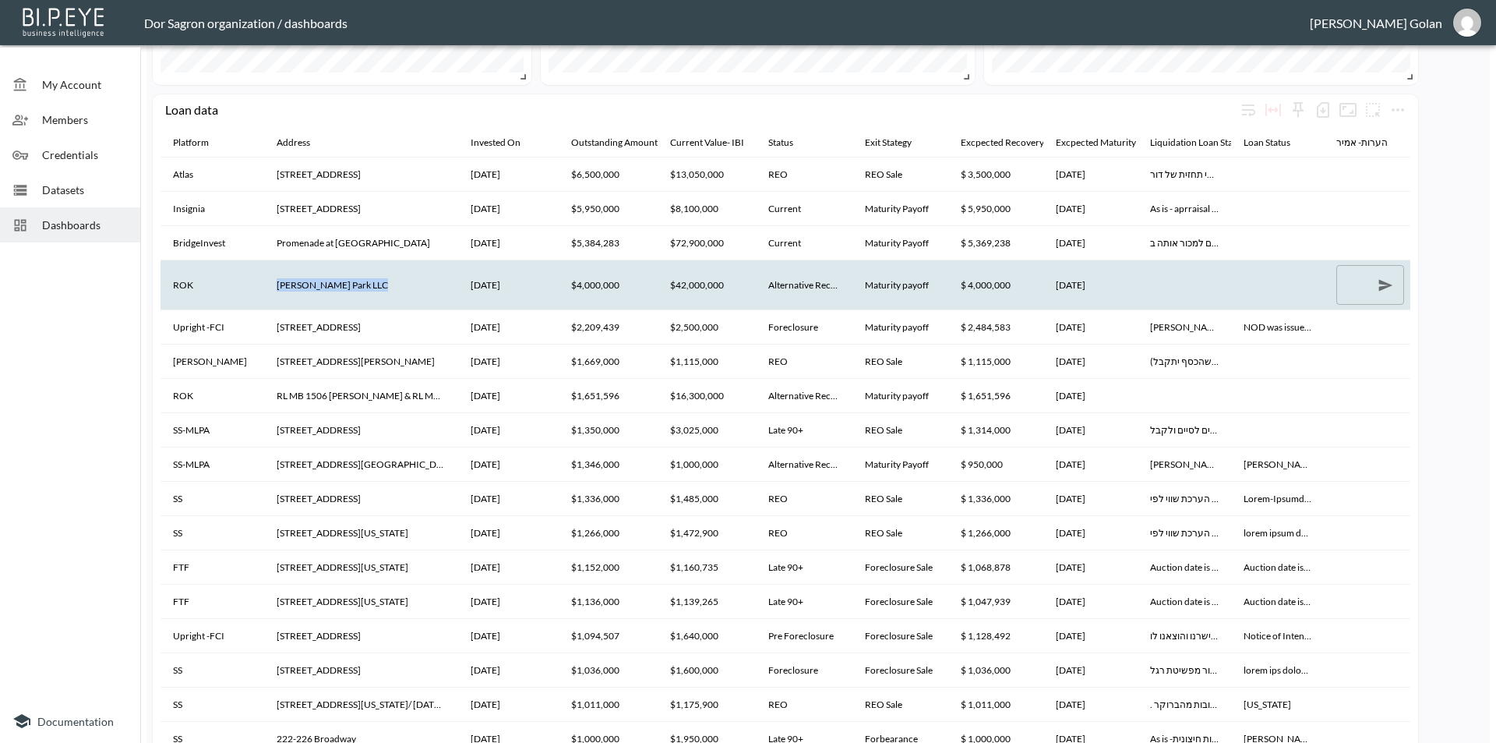
click at [334, 280] on th "[PERSON_NAME] Park LLC" at bounding box center [361, 284] width 194 height 49
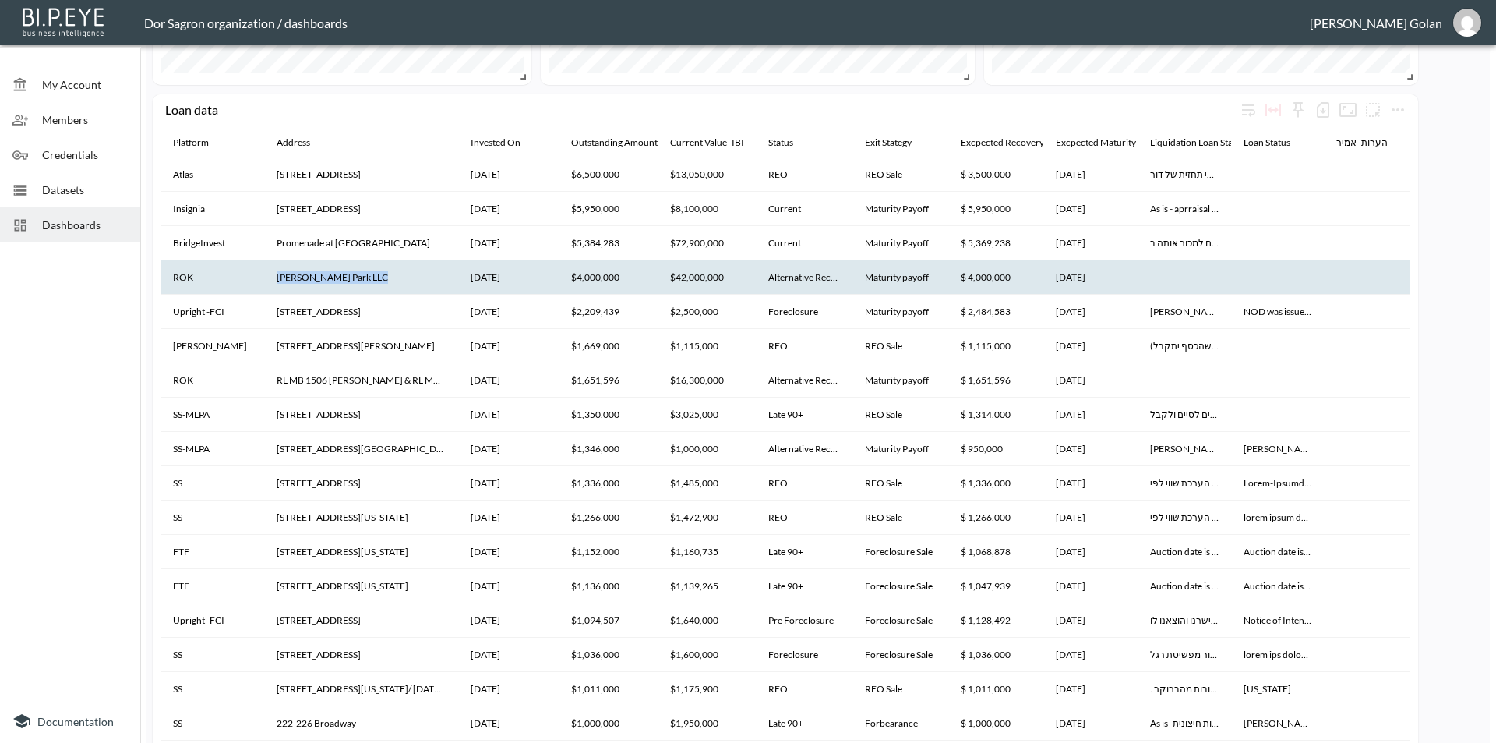
click at [334, 280] on th "[PERSON_NAME] Park LLC" at bounding box center [361, 277] width 194 height 34
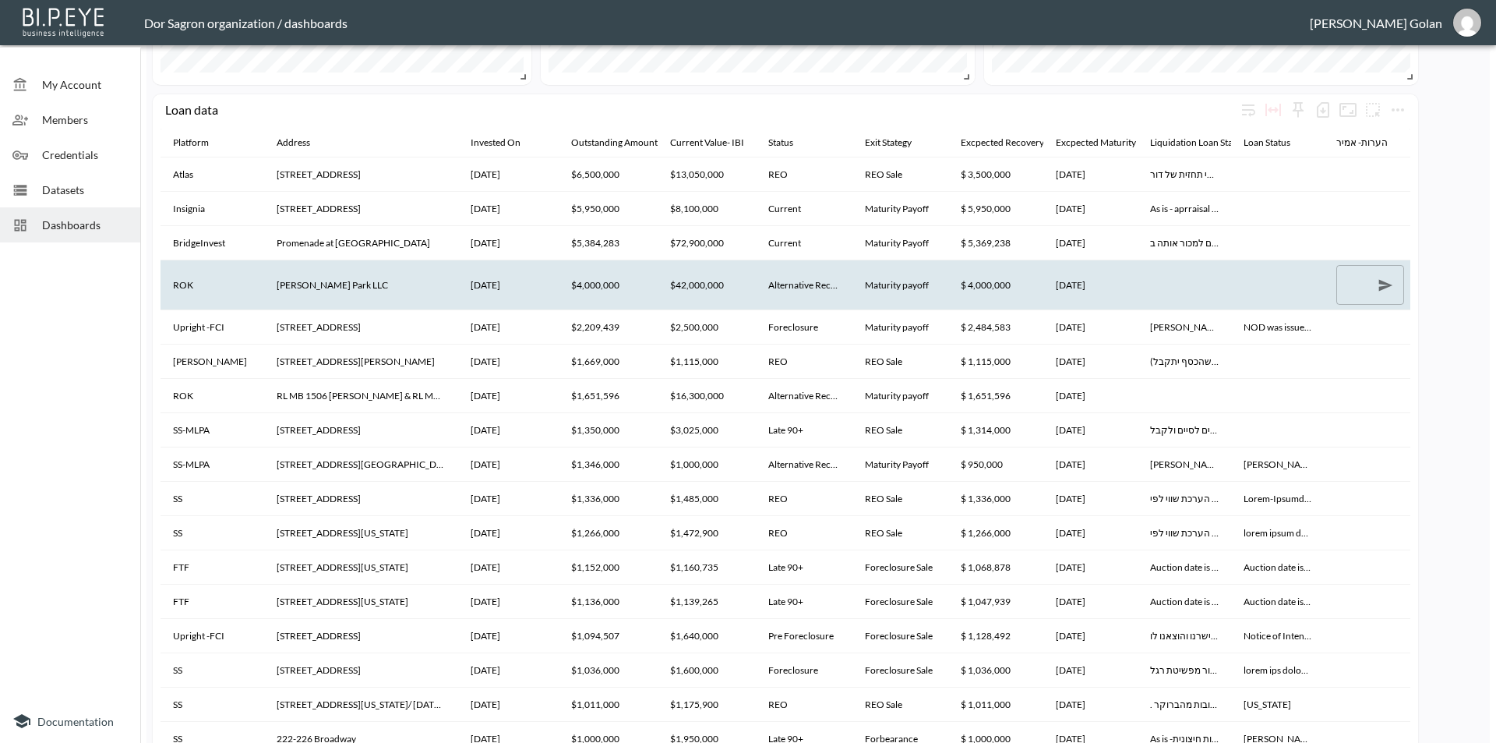
click at [334, 280] on th "[PERSON_NAME] Park LLC" at bounding box center [361, 284] width 194 height 49
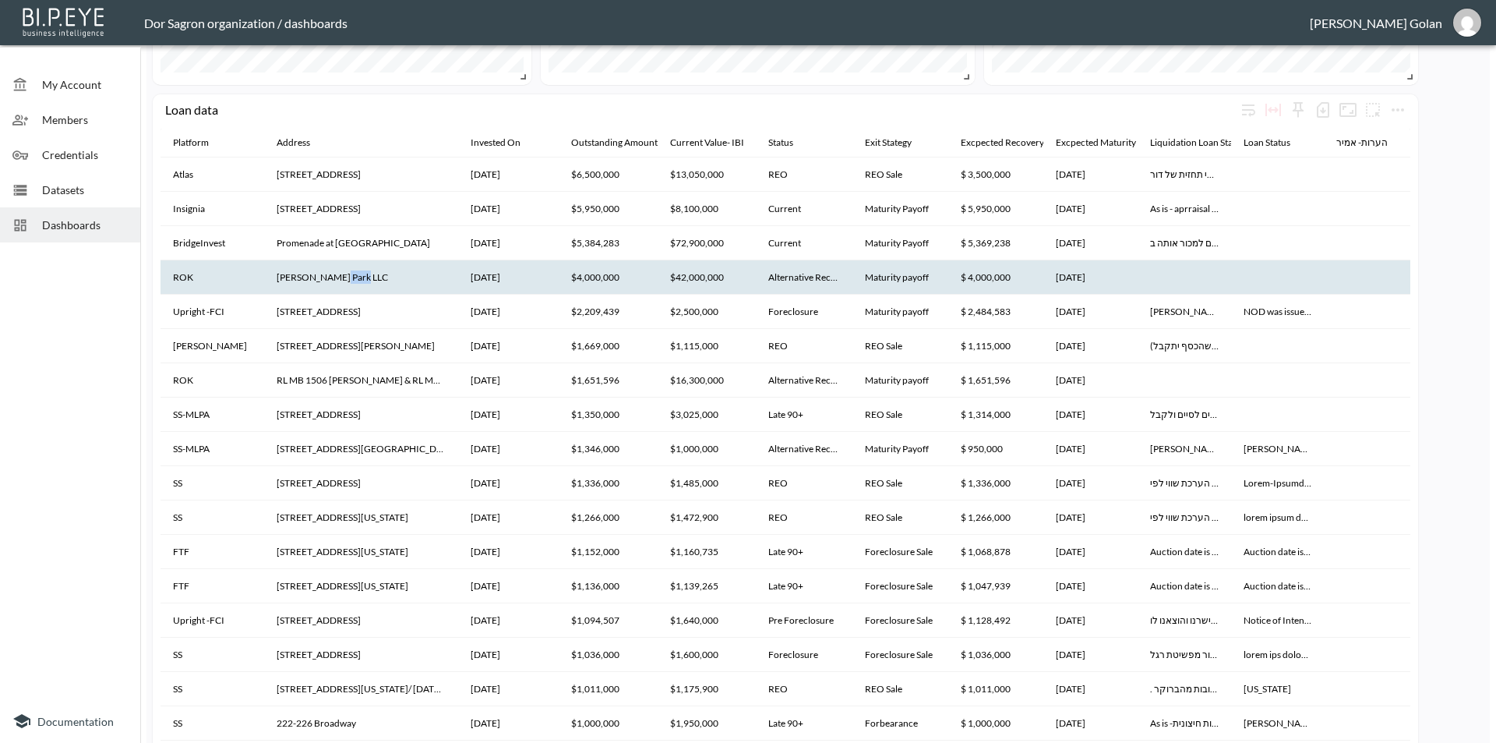
click at [334, 280] on th "[PERSON_NAME] Park LLC" at bounding box center [361, 277] width 194 height 34
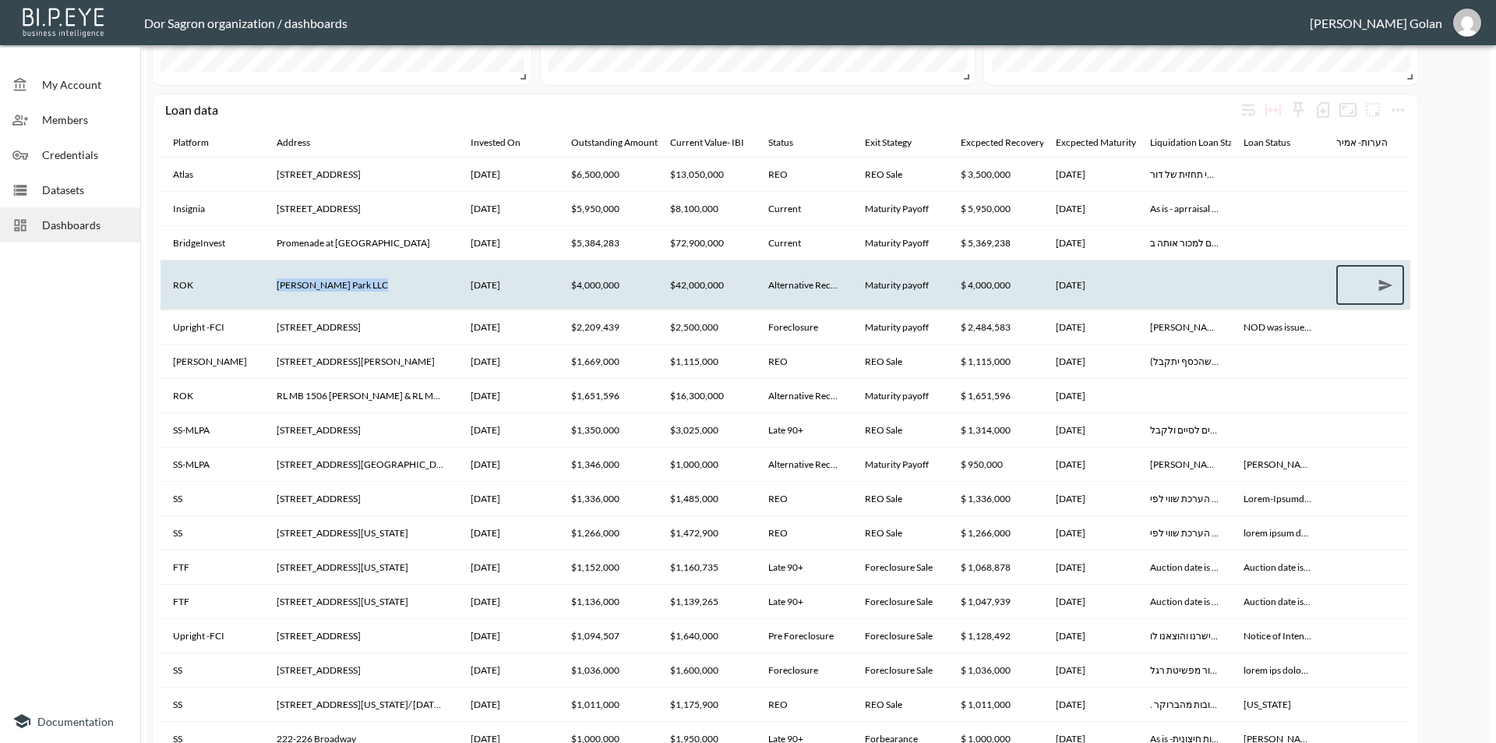
click at [334, 280] on th "[PERSON_NAME] Park LLC" at bounding box center [361, 284] width 194 height 49
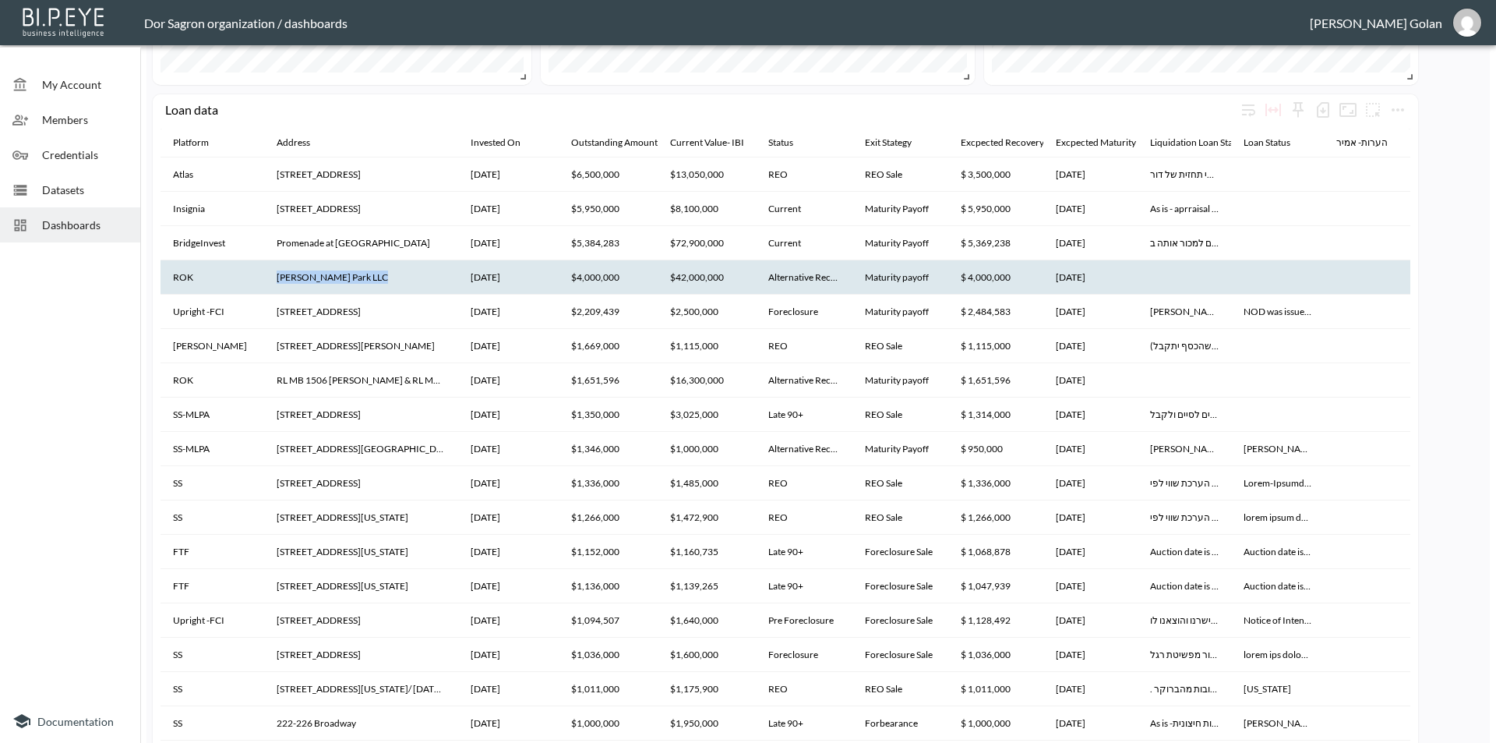
click at [334, 280] on th "[PERSON_NAME] Park LLC" at bounding box center [361, 277] width 194 height 34
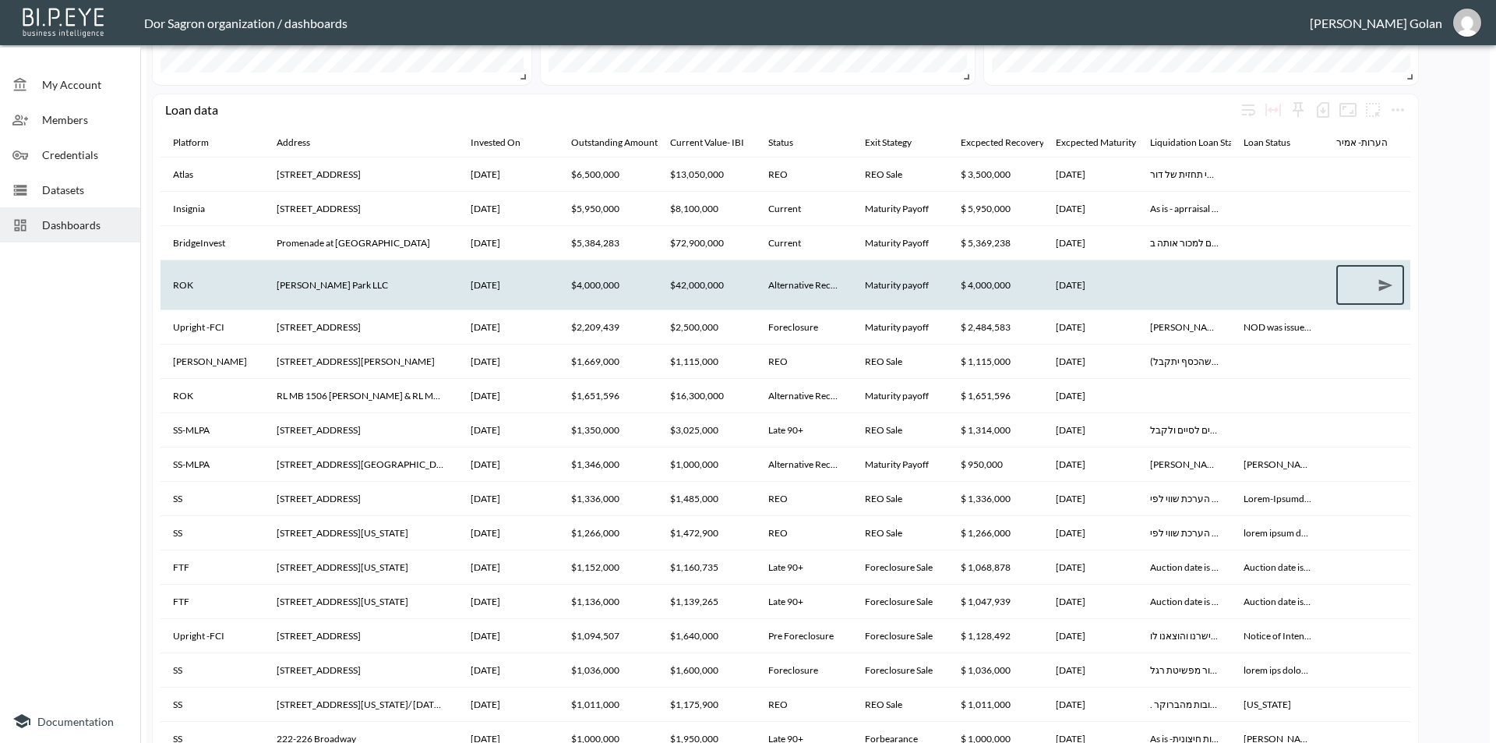
click at [334, 280] on th "[PERSON_NAME] Park LLC" at bounding box center [361, 284] width 194 height 49
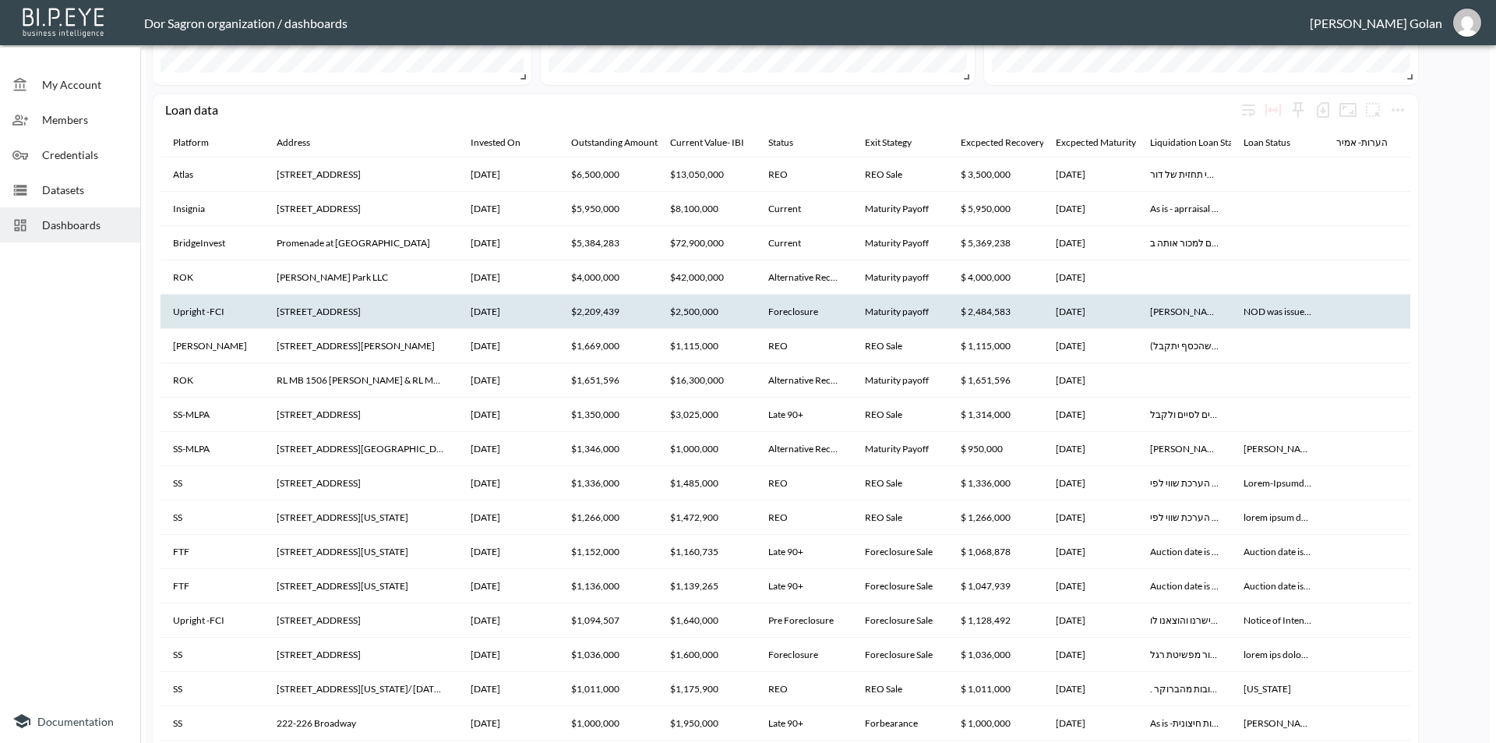
click at [305, 316] on th "[STREET_ADDRESS]" at bounding box center [361, 312] width 194 height 34
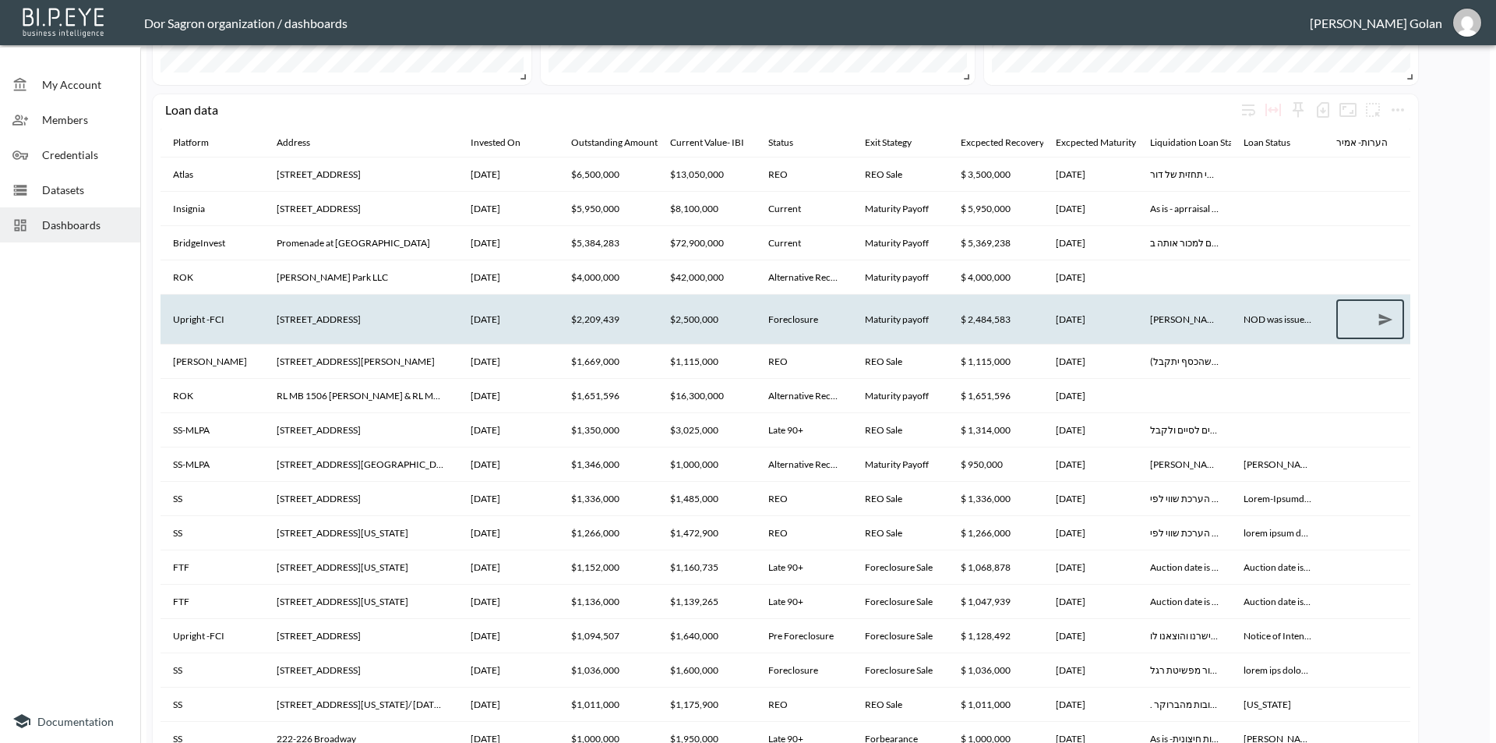
click at [307, 309] on th "[STREET_ADDRESS]" at bounding box center [361, 319] width 194 height 49
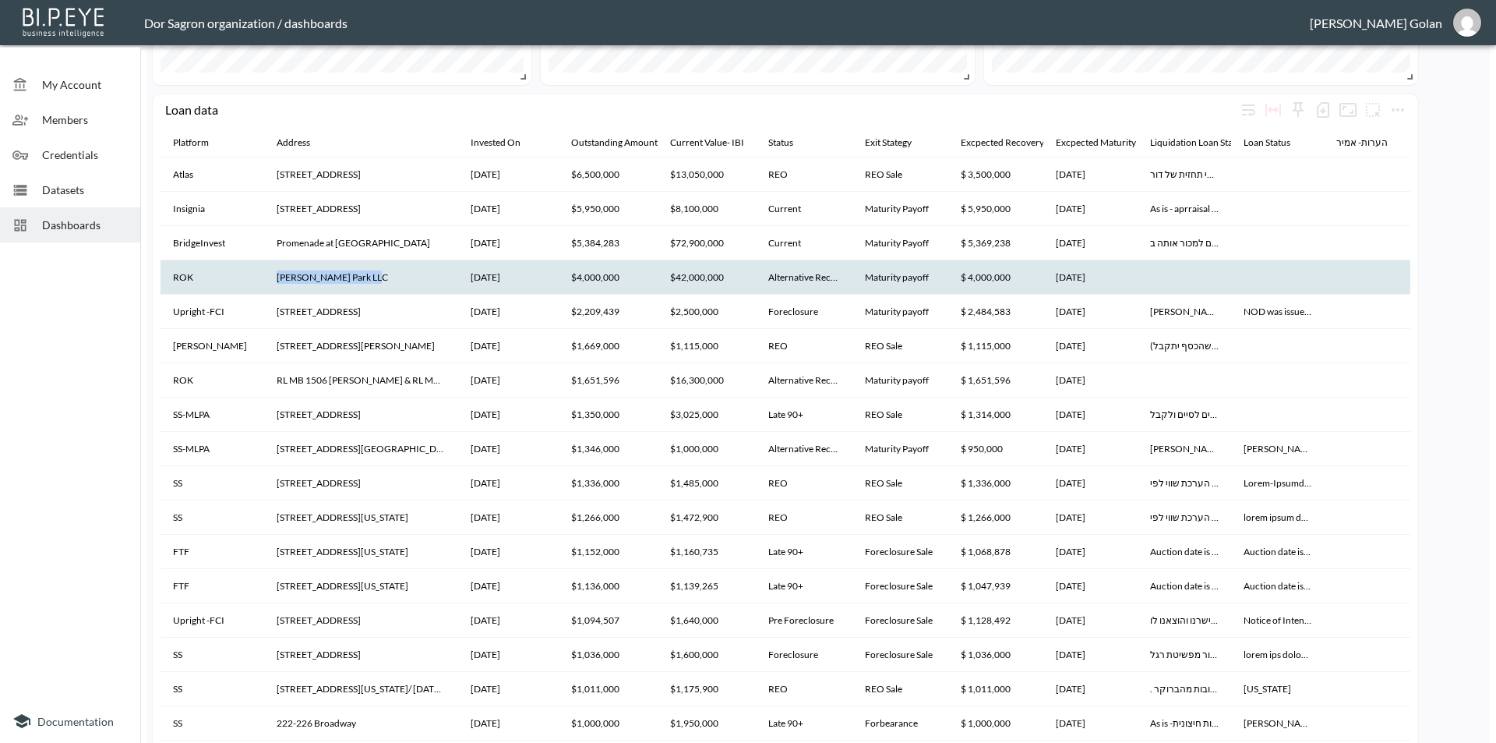
drag, startPoint x: 275, startPoint y: 277, endPoint x: 377, endPoint y: 270, distance: 102.3
click at [377, 270] on th "[PERSON_NAME] Park LLC" at bounding box center [361, 277] width 194 height 34
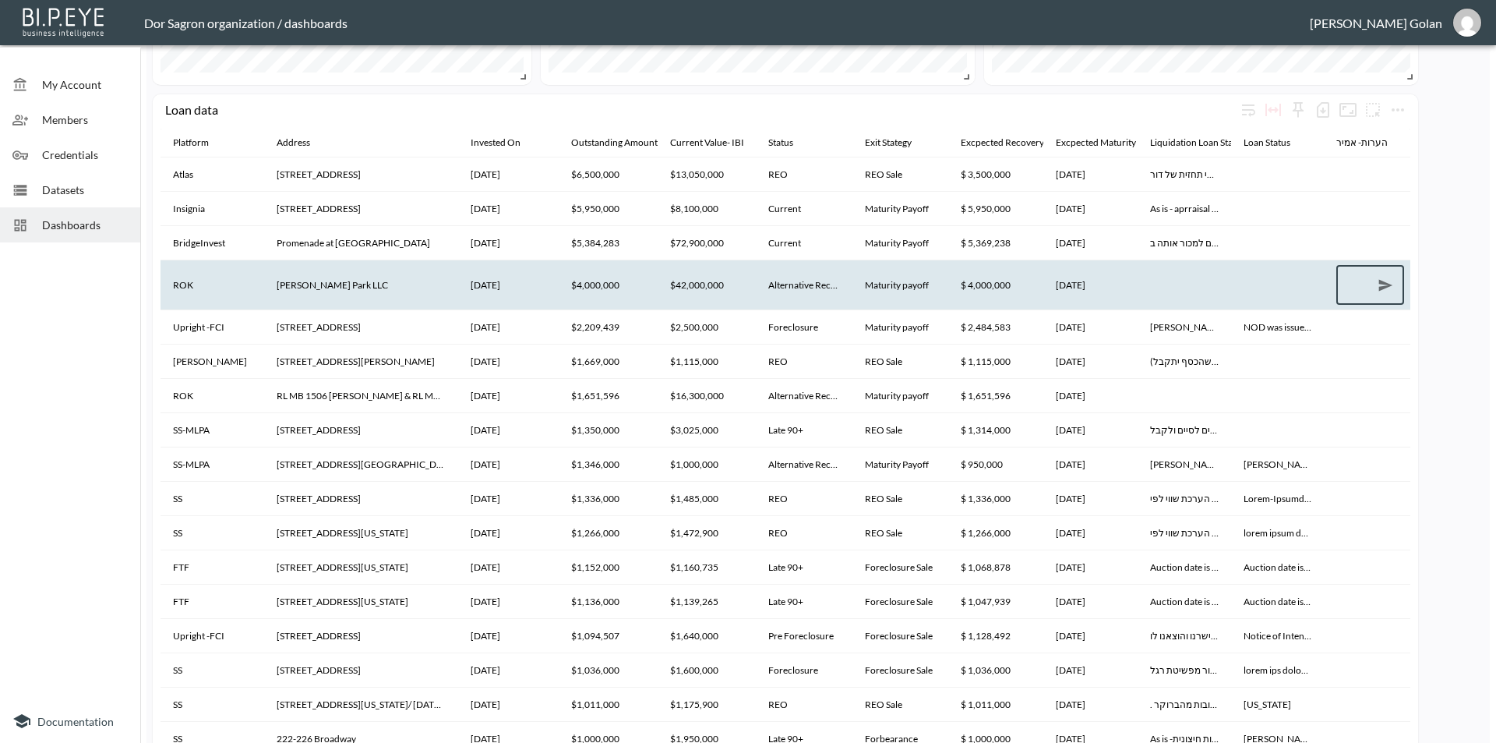
click at [350, 281] on th "[PERSON_NAME] Park LLC" at bounding box center [361, 284] width 194 height 49
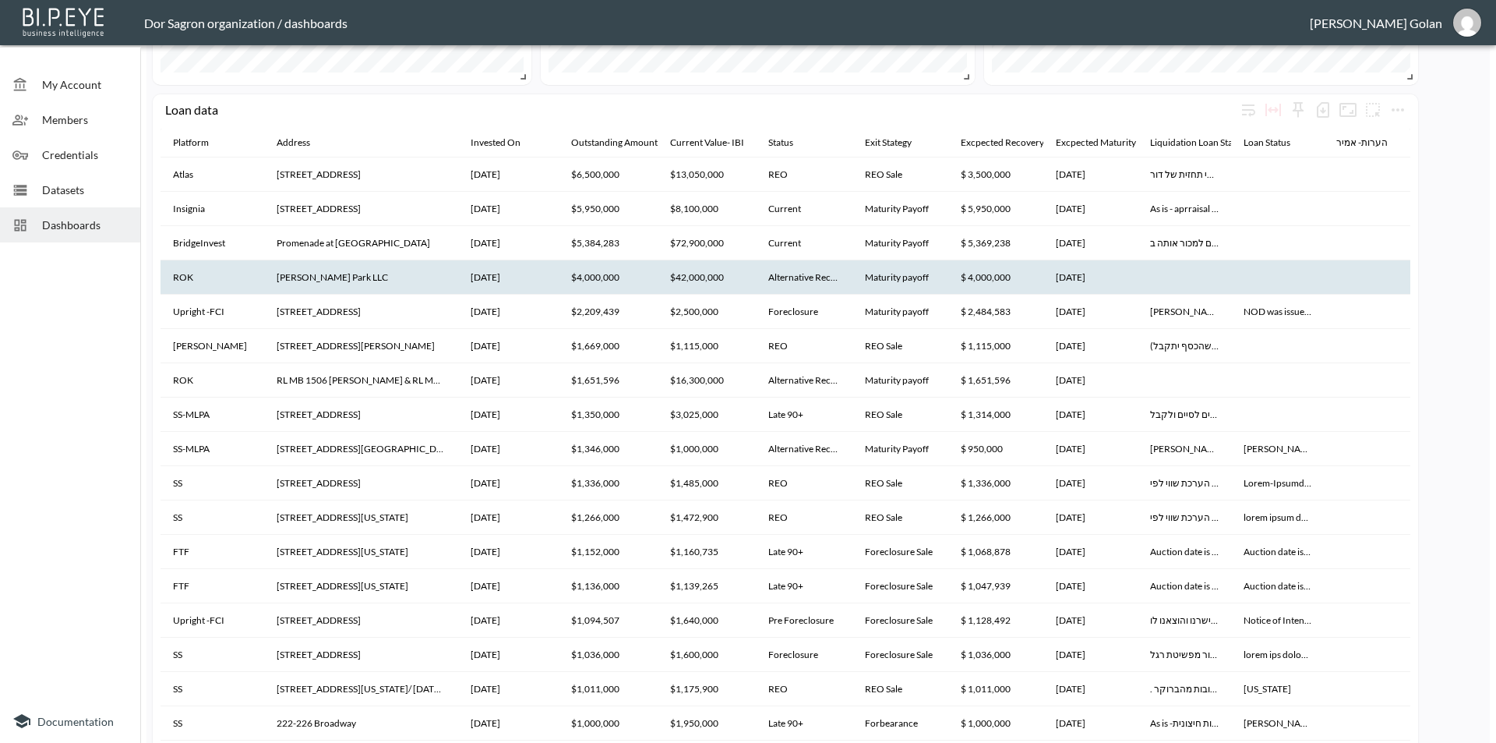
click at [348, 281] on th "[PERSON_NAME] Park LLC" at bounding box center [361, 277] width 194 height 34
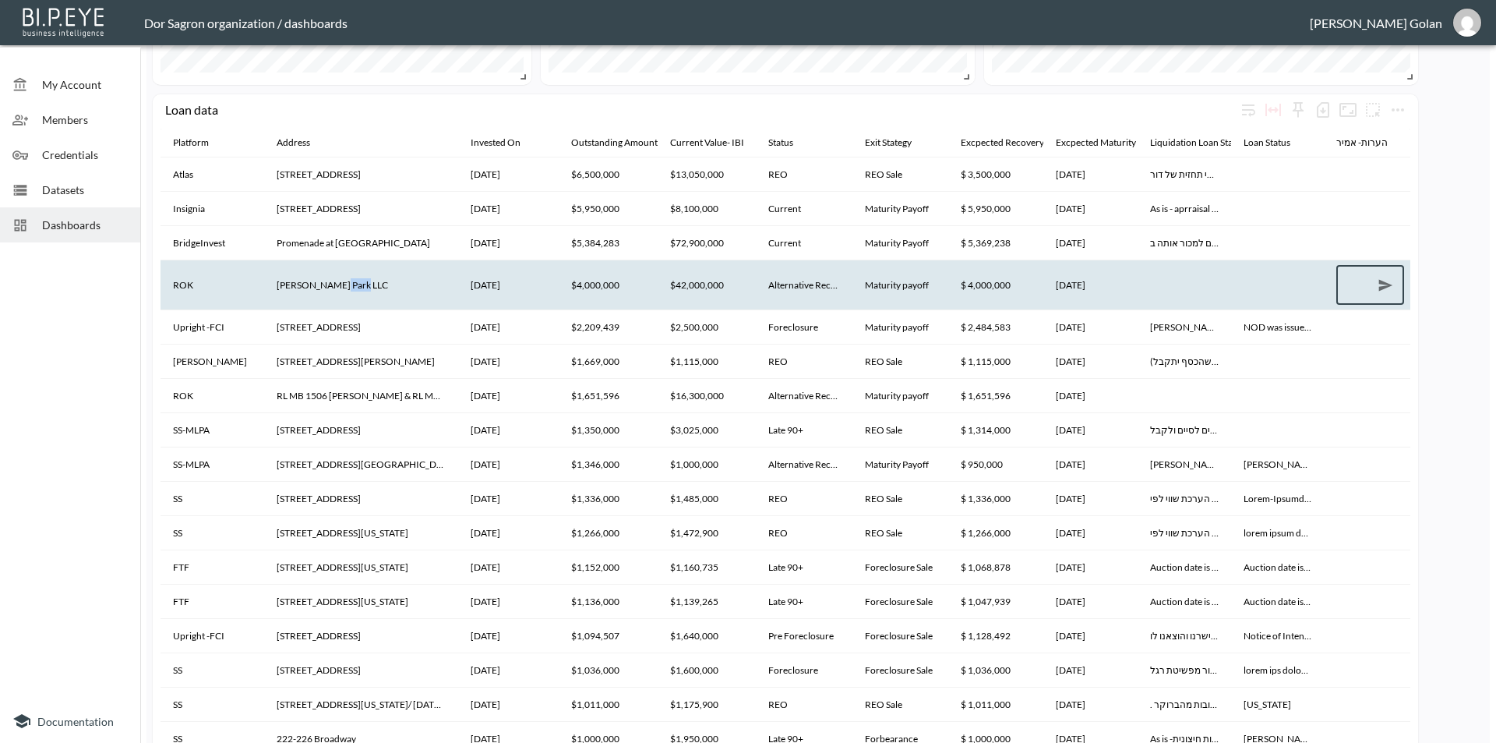
click at [347, 281] on th "[PERSON_NAME] Park LLC" at bounding box center [361, 284] width 194 height 49
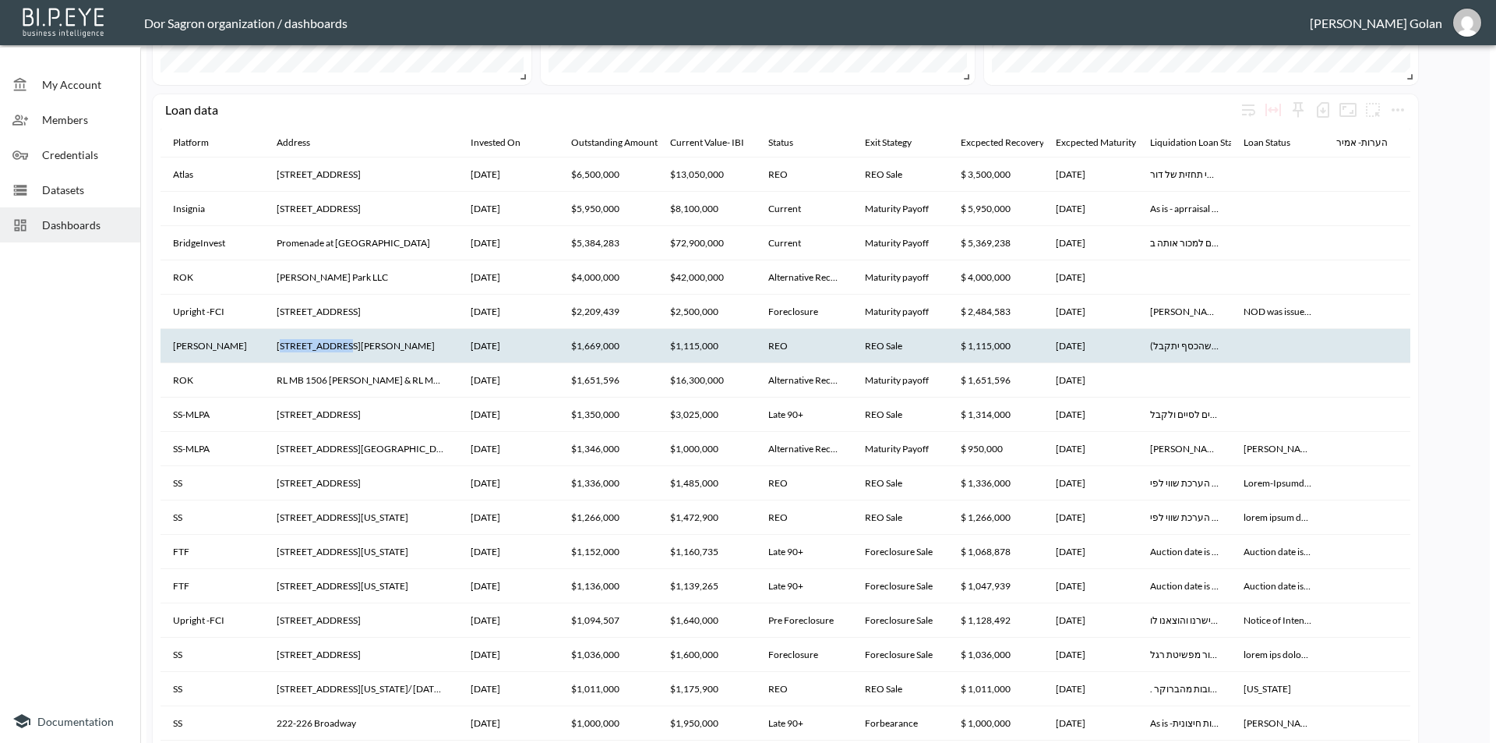
drag, startPoint x: 283, startPoint y: 344, endPoint x: 340, endPoint y: 343, distance: 56.9
click at [340, 343] on th "[STREET_ADDRESS][PERSON_NAME]" at bounding box center [361, 346] width 194 height 34
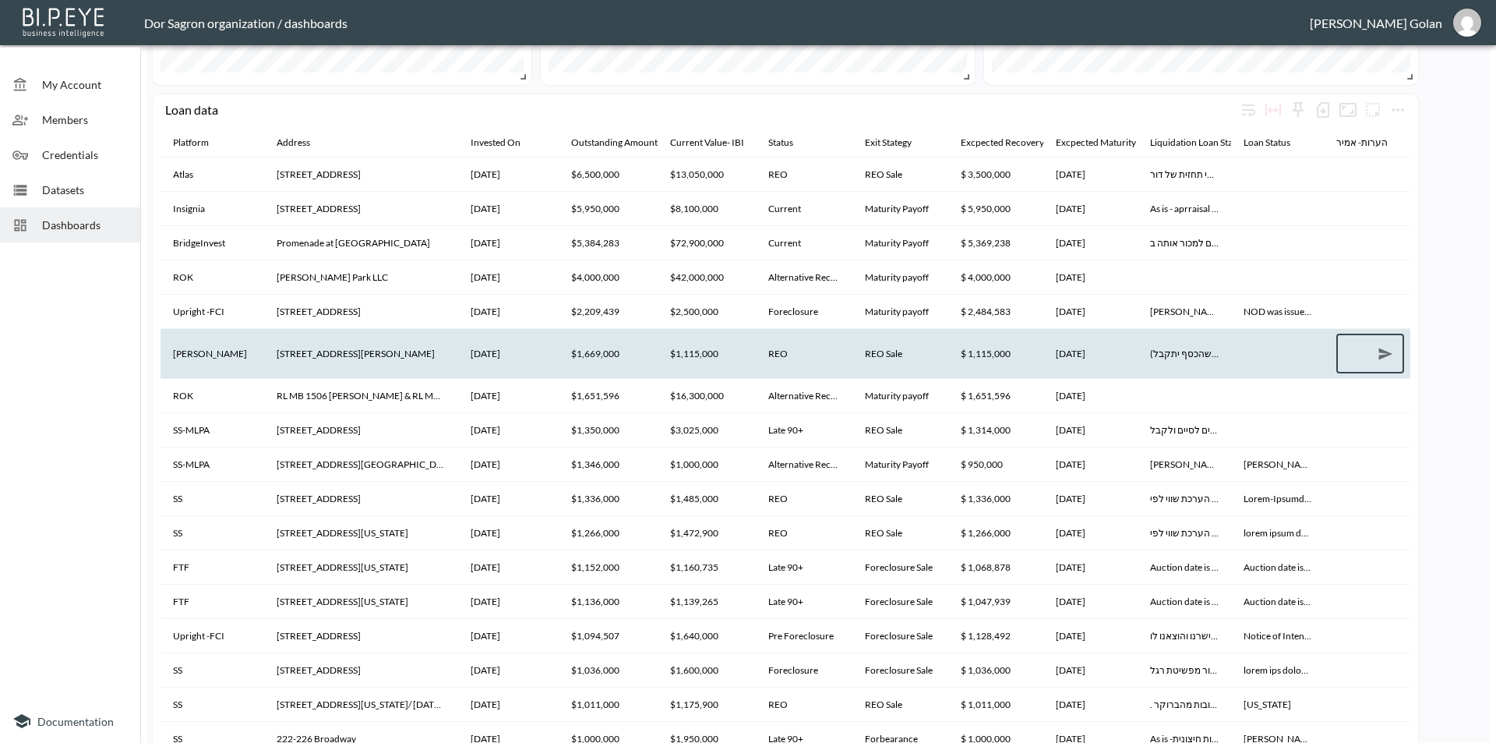
click at [340, 343] on th "[STREET_ADDRESS][PERSON_NAME]" at bounding box center [361, 353] width 194 height 49
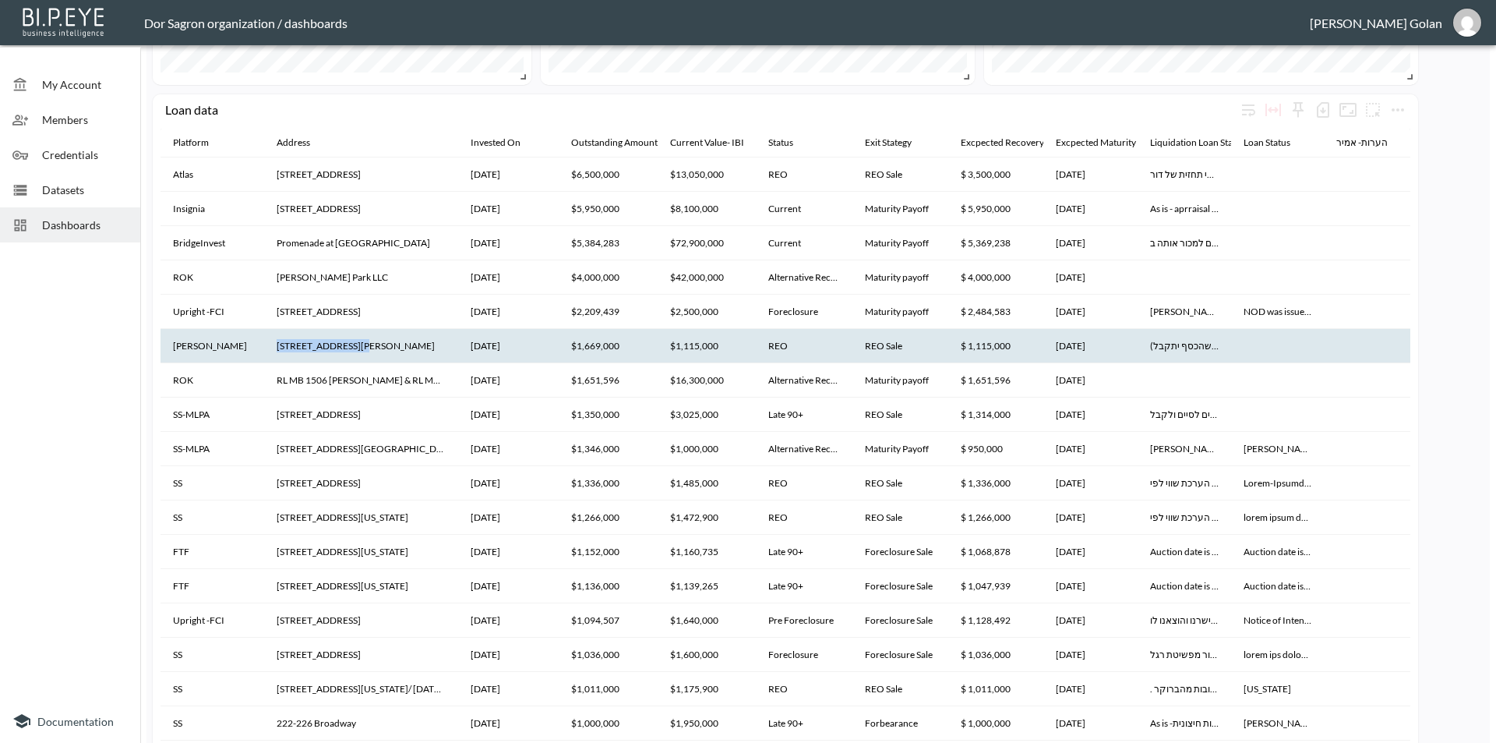
drag, startPoint x: 276, startPoint y: 353, endPoint x: 361, endPoint y: 349, distance: 85.0
click at [361, 349] on th "[STREET_ADDRESS][PERSON_NAME]" at bounding box center [361, 346] width 194 height 34
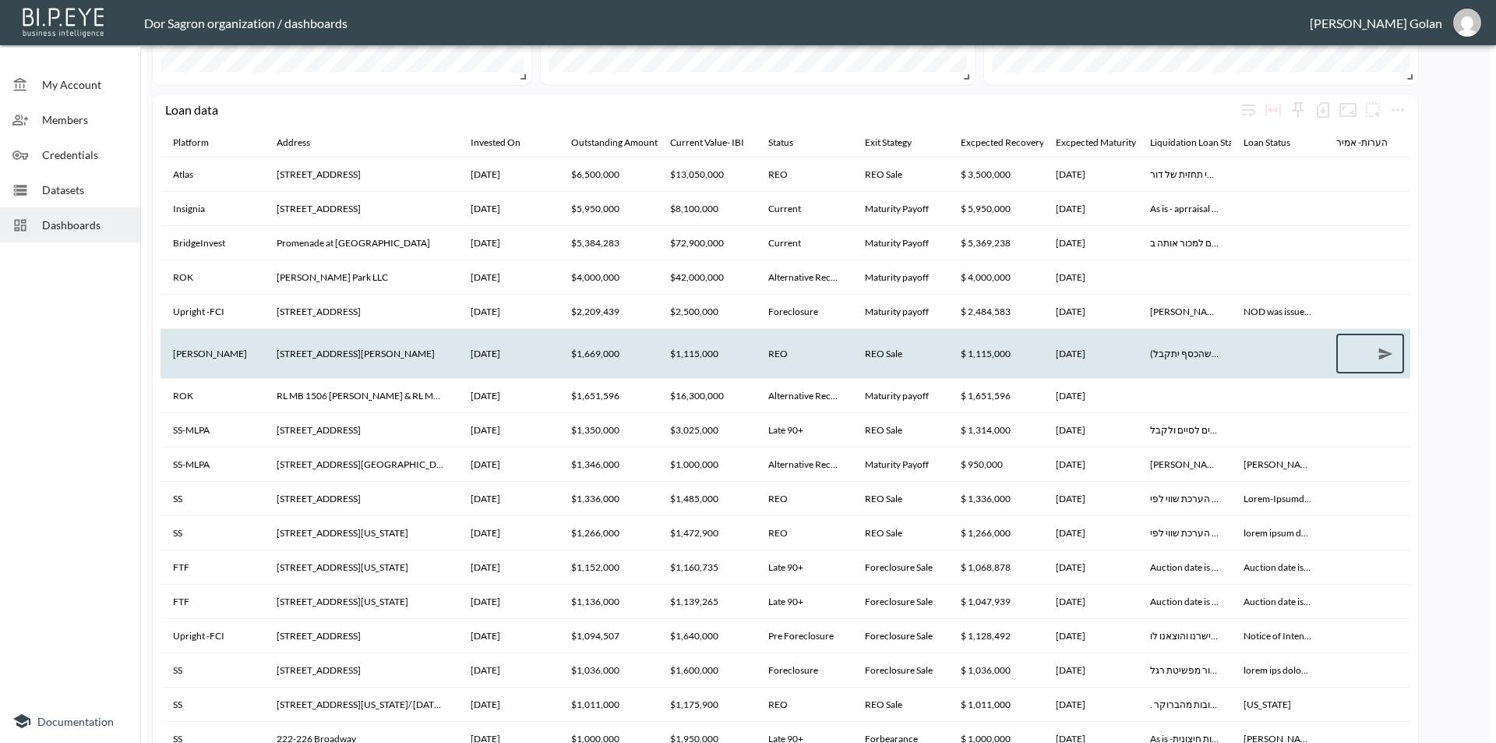
click at [328, 347] on th "[STREET_ADDRESS][PERSON_NAME]" at bounding box center [361, 353] width 194 height 49
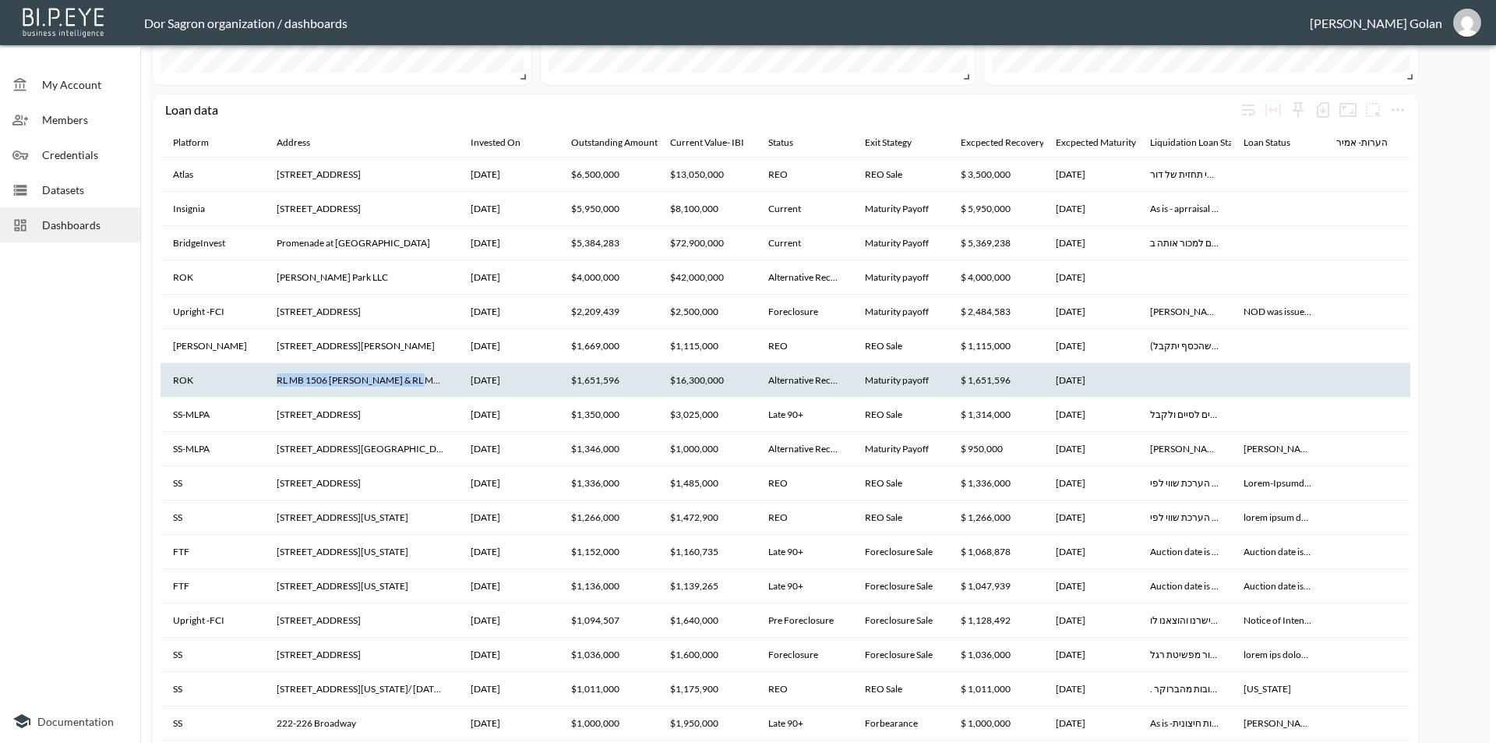
drag, startPoint x: 275, startPoint y: 384, endPoint x: 411, endPoint y: 382, distance: 136.4
click at [411, 382] on th "RL MB 1506 [PERSON_NAME] & RL MB 1420 [PERSON_NAME] LLC" at bounding box center [361, 380] width 194 height 34
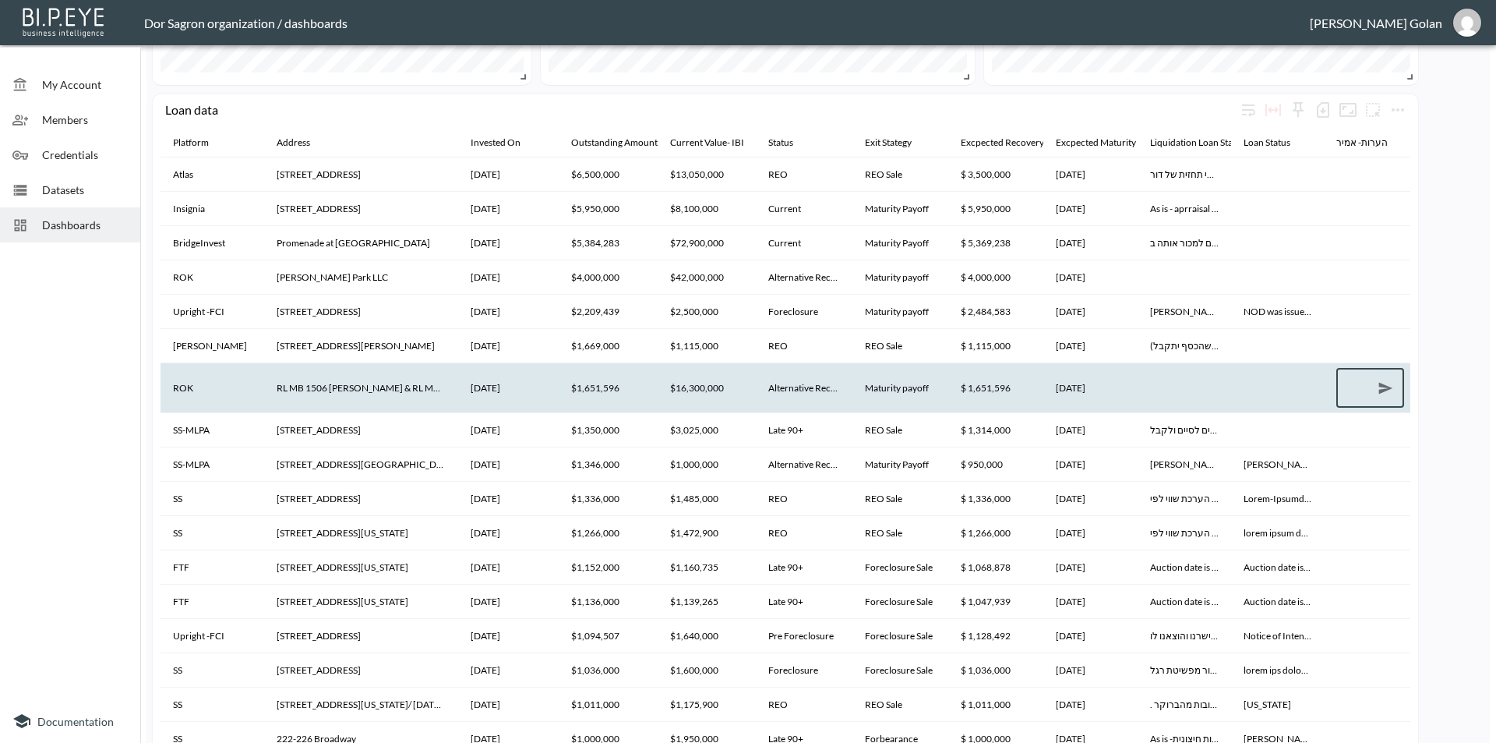
click at [404, 382] on th "RL MB 1506 [PERSON_NAME] & RL MB 1420 [PERSON_NAME] LLC" at bounding box center [361, 387] width 194 height 49
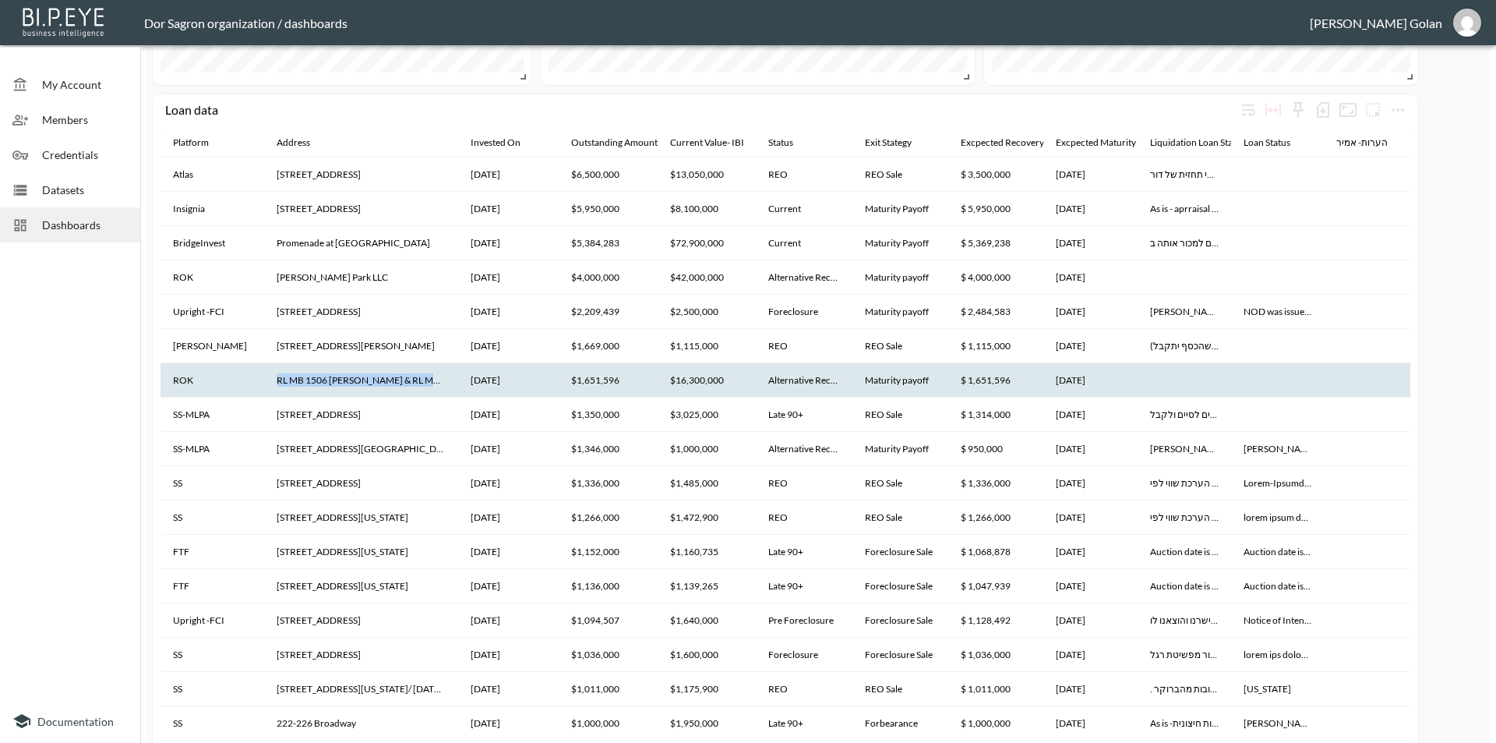
drag, startPoint x: 281, startPoint y: 381, endPoint x: 468, endPoint y: 375, distance: 187.1
click at [468, 375] on tr "ROK RL MB 1506 [PERSON_NAME] & RL MB 1420 [PERSON_NAME] LLC [DATE] $1,651,596 $…" at bounding box center [789, 380] width 1256 height 34
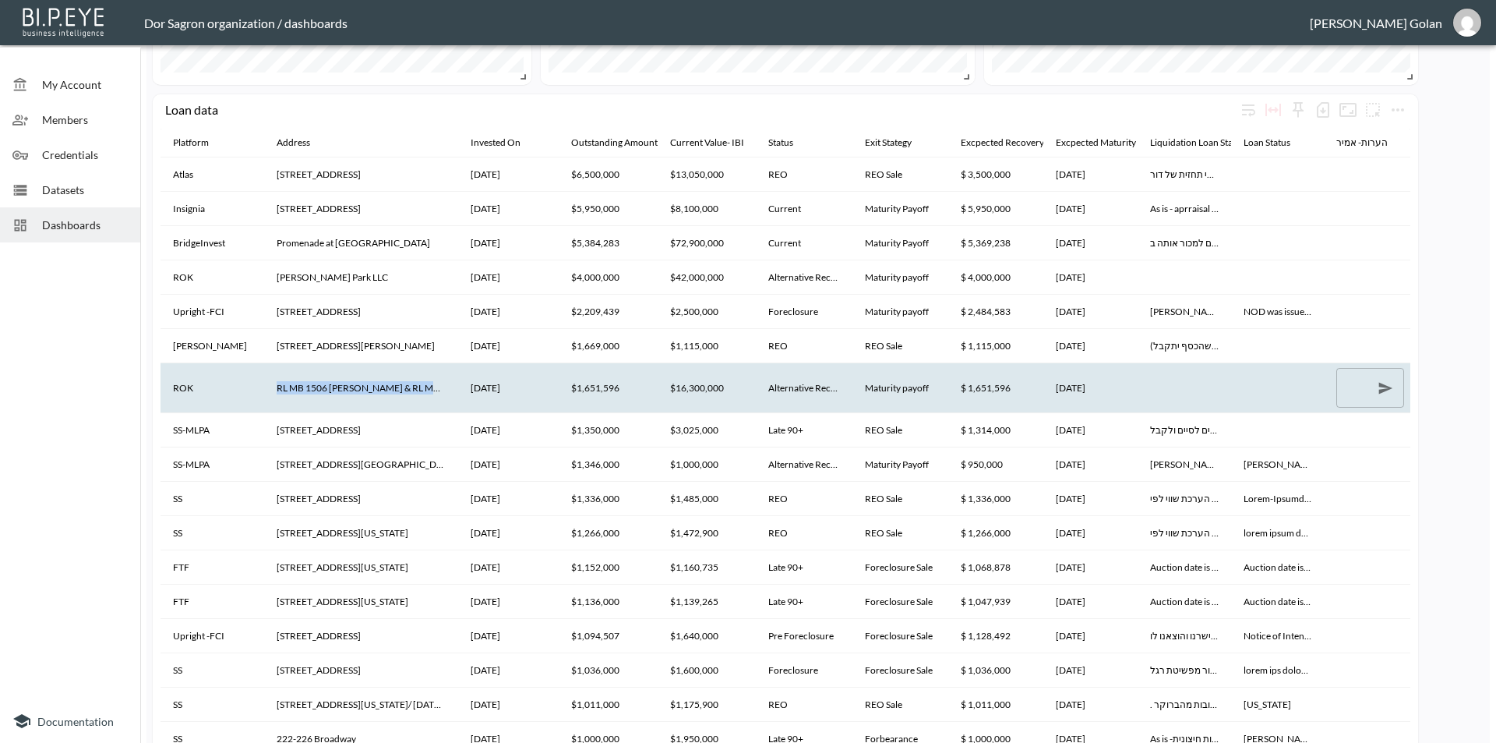
drag, startPoint x: 276, startPoint y: 388, endPoint x: 439, endPoint y: 387, distance: 163.6
click at [439, 387] on th "RL MB 1506 [PERSON_NAME] & RL MB 1420 [PERSON_NAME] LLC" at bounding box center [361, 387] width 194 height 49
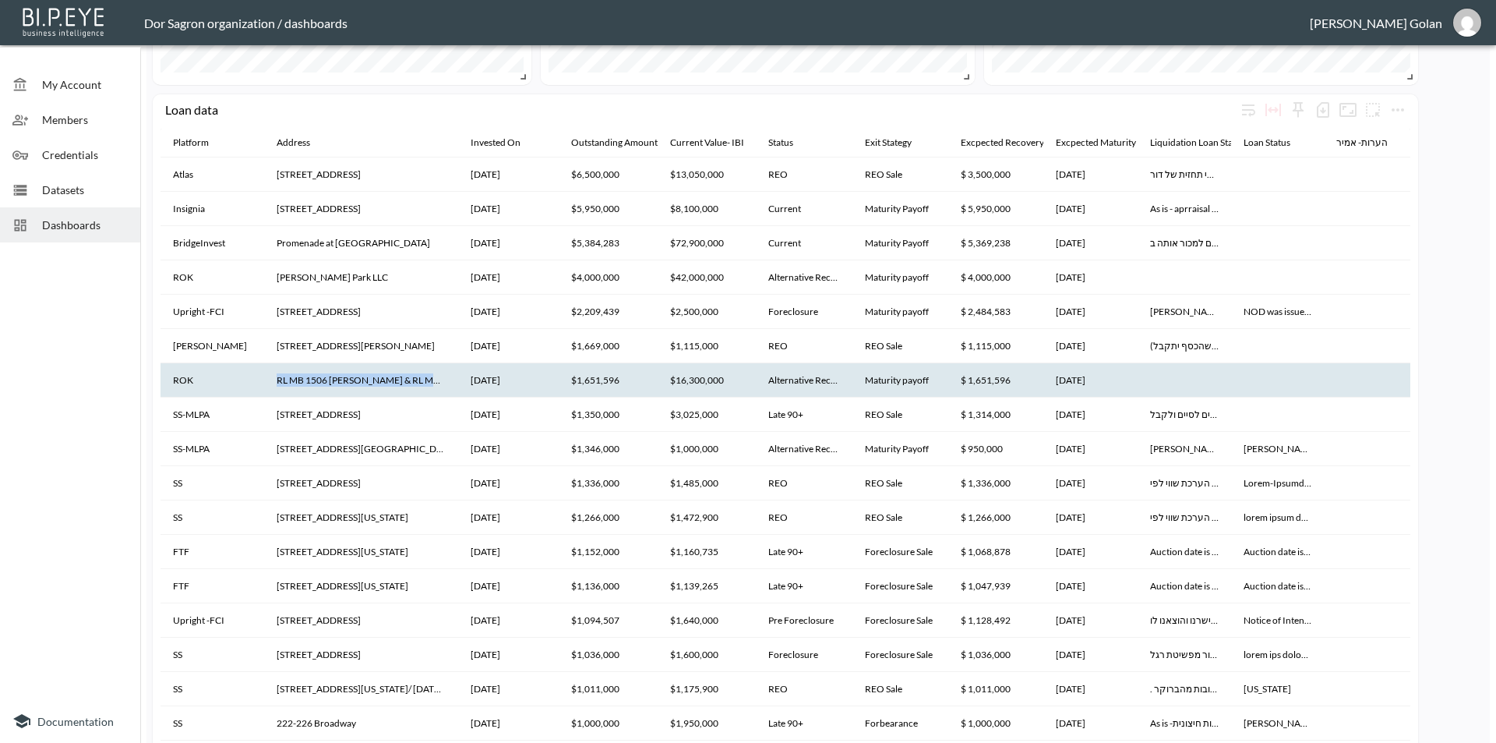
copy th "RL MB 1506 [PERSON_NAME] & RL MB 1420 Colli"
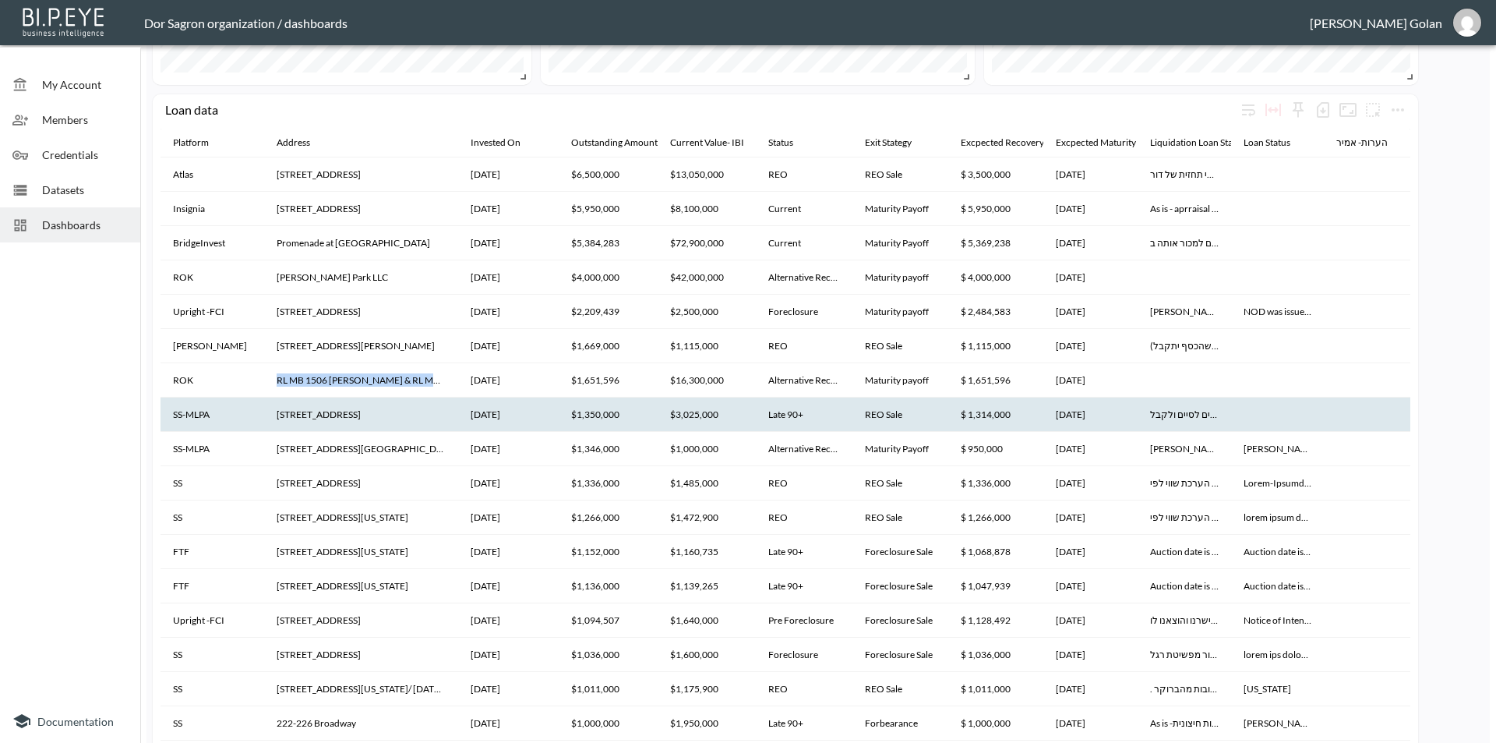
drag, startPoint x: 279, startPoint y: 415, endPoint x: 371, endPoint y: 411, distance: 92.0
click at [371, 411] on th "[STREET_ADDRESS]" at bounding box center [361, 414] width 194 height 34
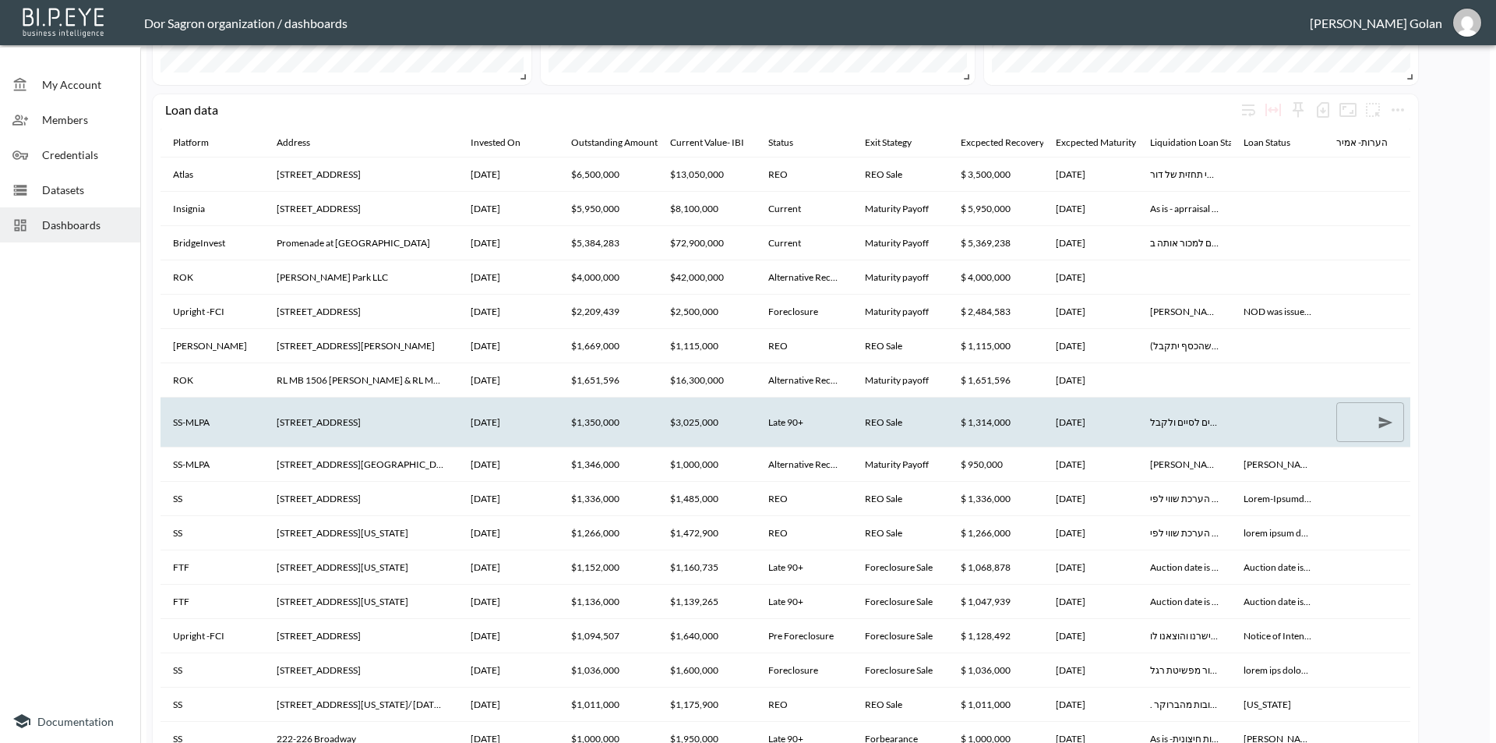
click at [346, 420] on th "[STREET_ADDRESS]" at bounding box center [361, 421] width 194 height 49
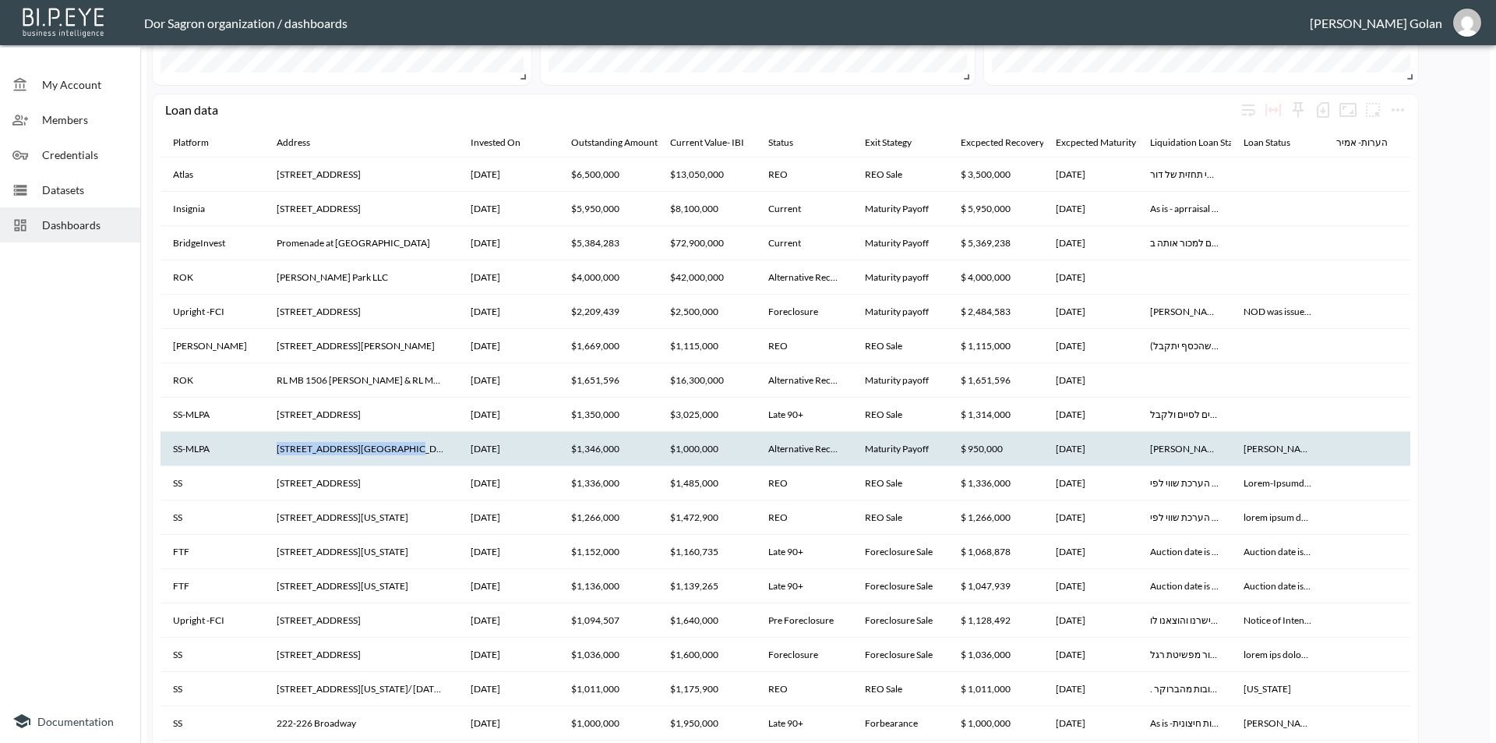
drag, startPoint x: 274, startPoint y: 449, endPoint x: 390, endPoint y: 450, distance: 116.1
click at [390, 450] on th "[STREET_ADDRESS][GEOGRAPHIC_DATA][STREET_ADDRESS]" at bounding box center [361, 449] width 194 height 34
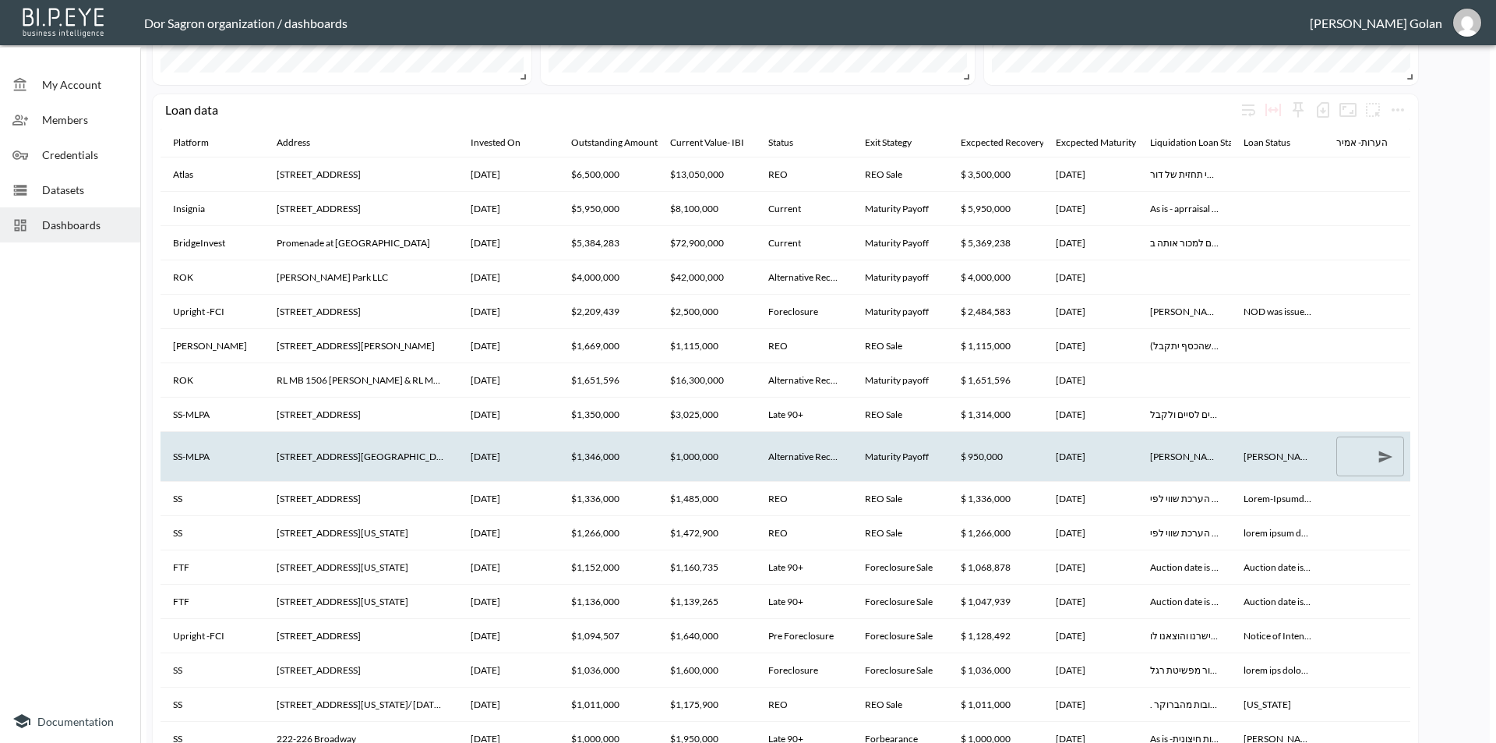
click at [361, 454] on th "[STREET_ADDRESS][GEOGRAPHIC_DATA][STREET_ADDRESS]" at bounding box center [361, 456] width 194 height 49
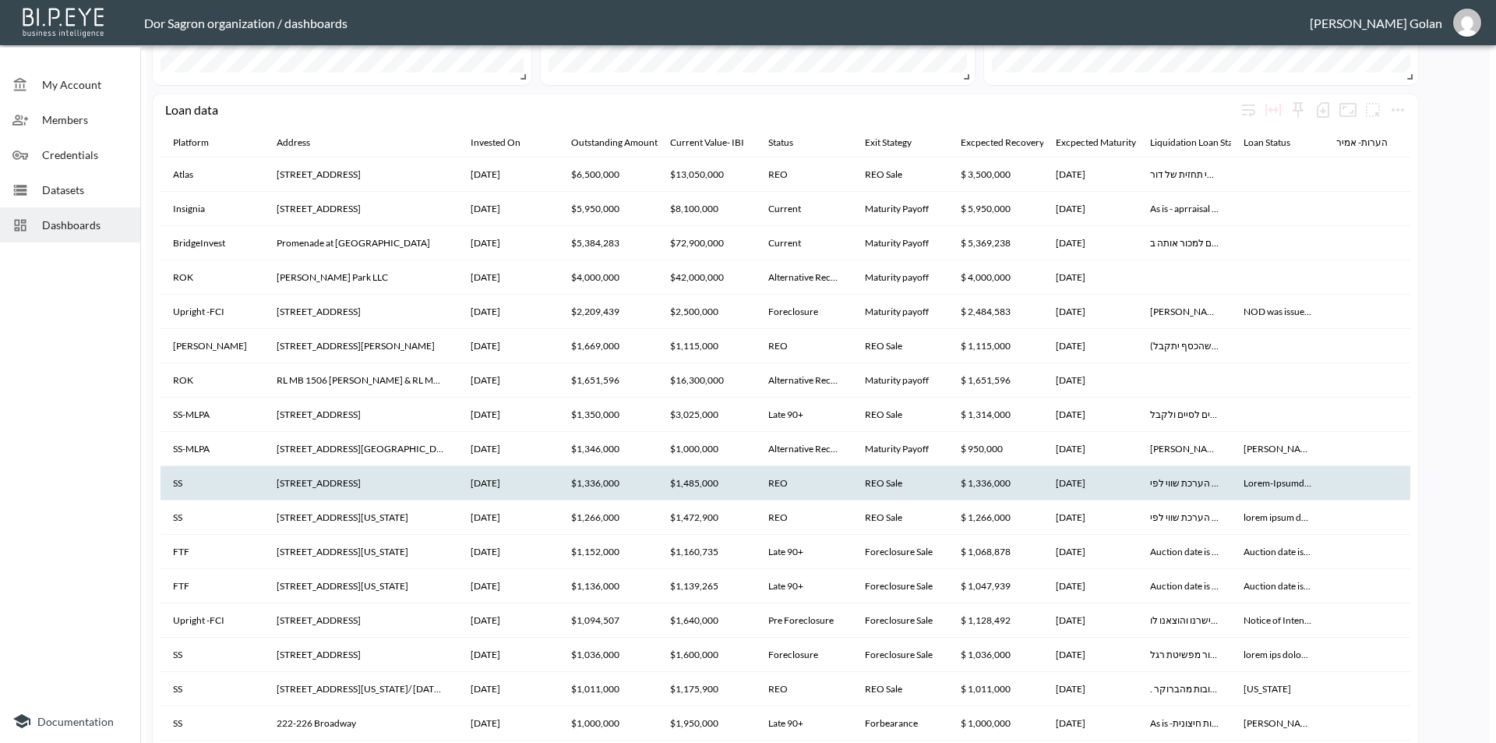
click at [303, 481] on th "[STREET_ADDRESS]" at bounding box center [361, 483] width 194 height 34
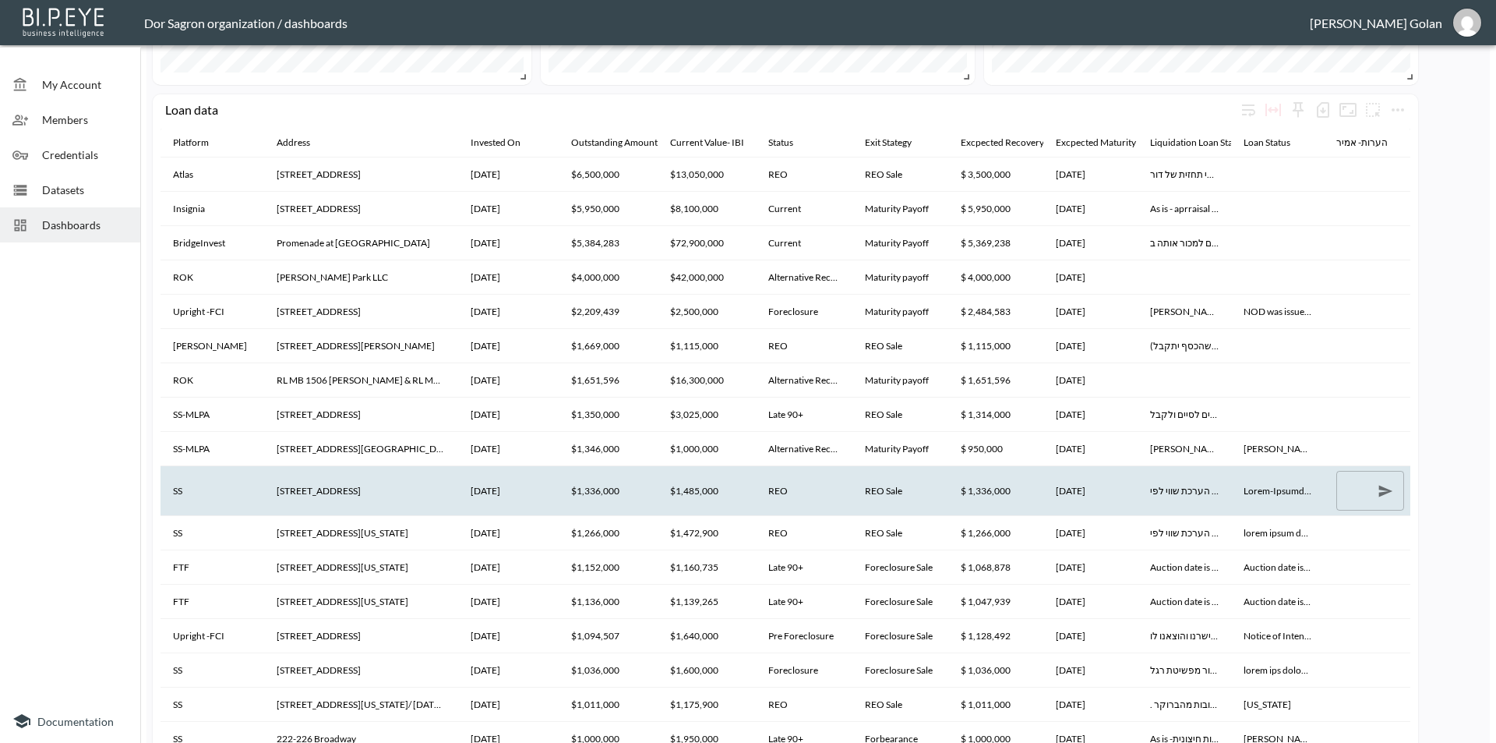
click at [298, 492] on th "[STREET_ADDRESS]" at bounding box center [361, 490] width 194 height 49
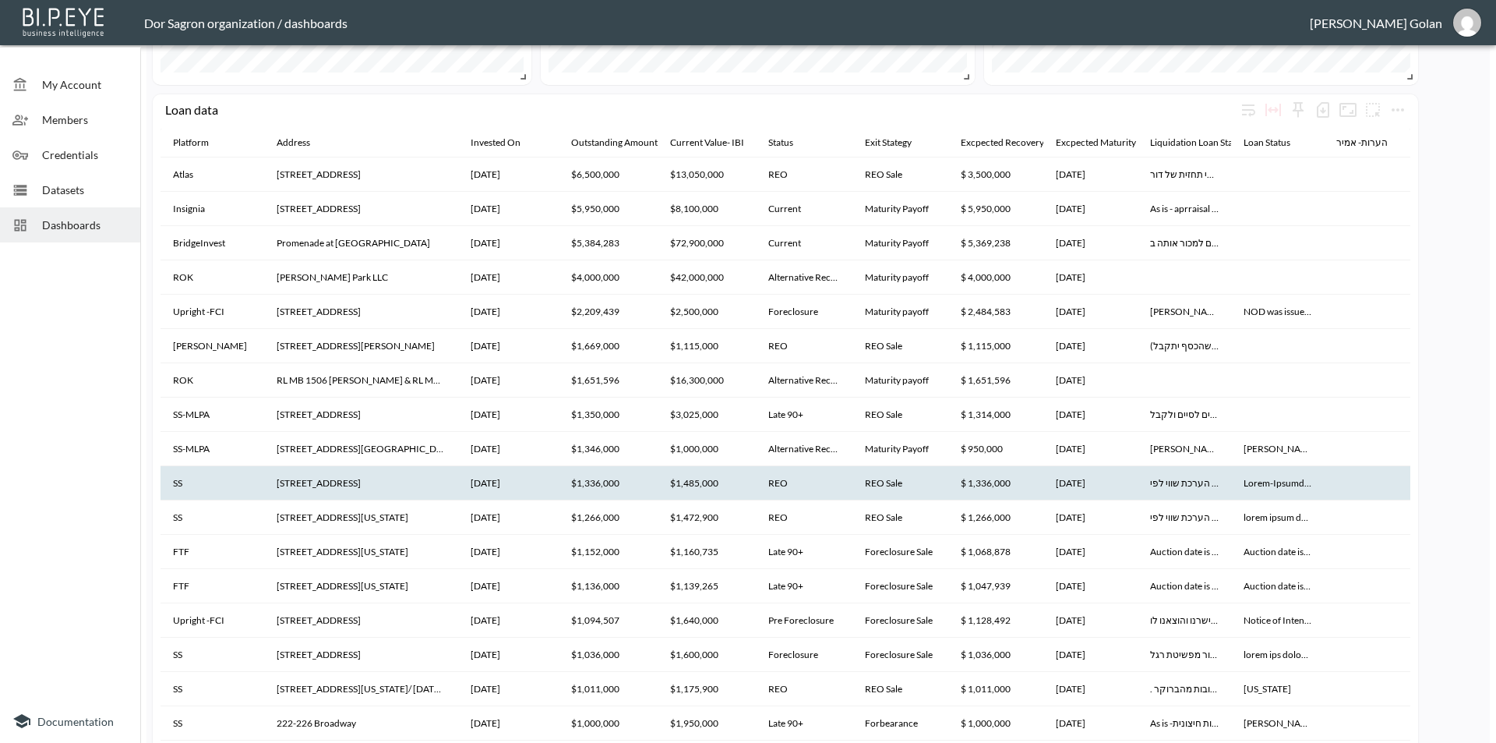
scroll to position [156, 0]
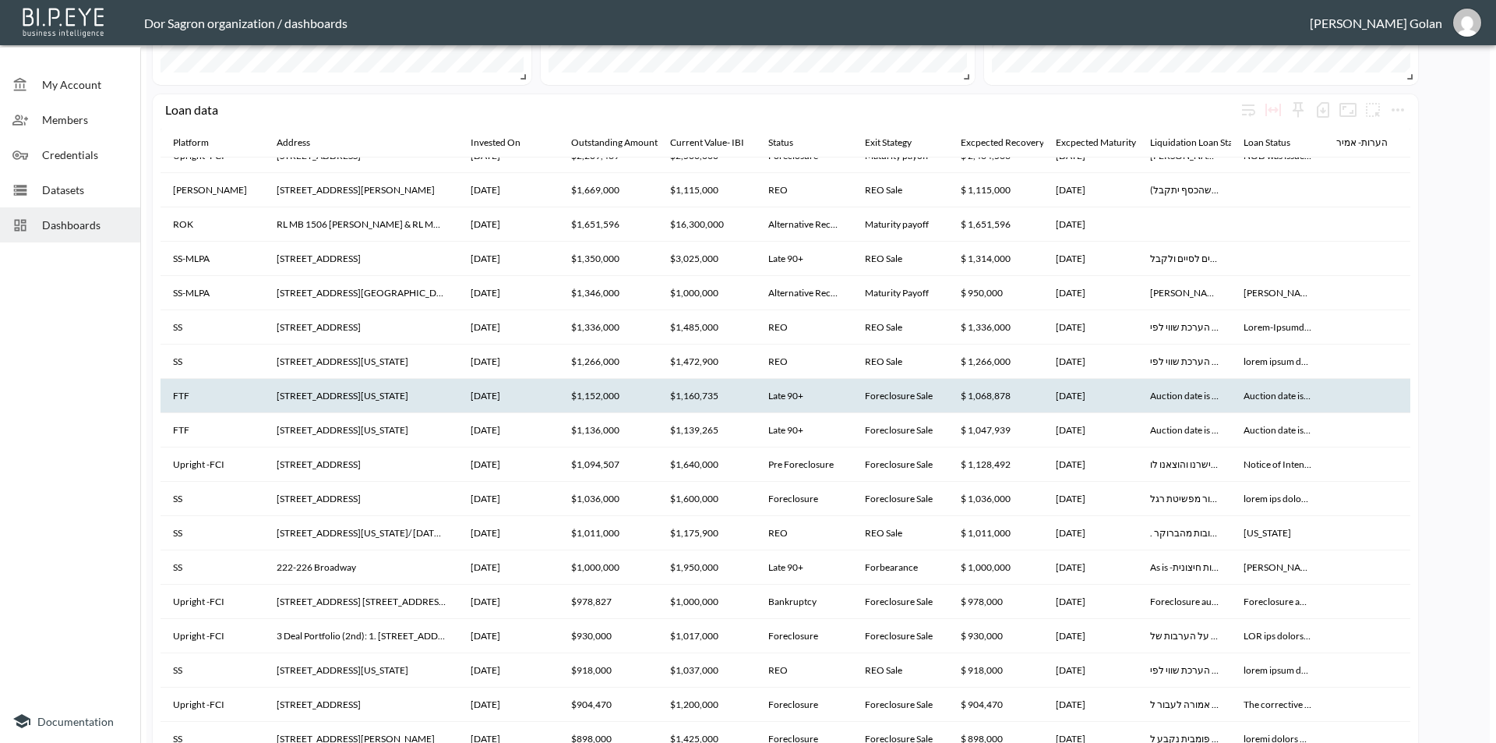
click at [308, 397] on th "[STREET_ADDRESS][US_STATE]" at bounding box center [361, 396] width 194 height 34
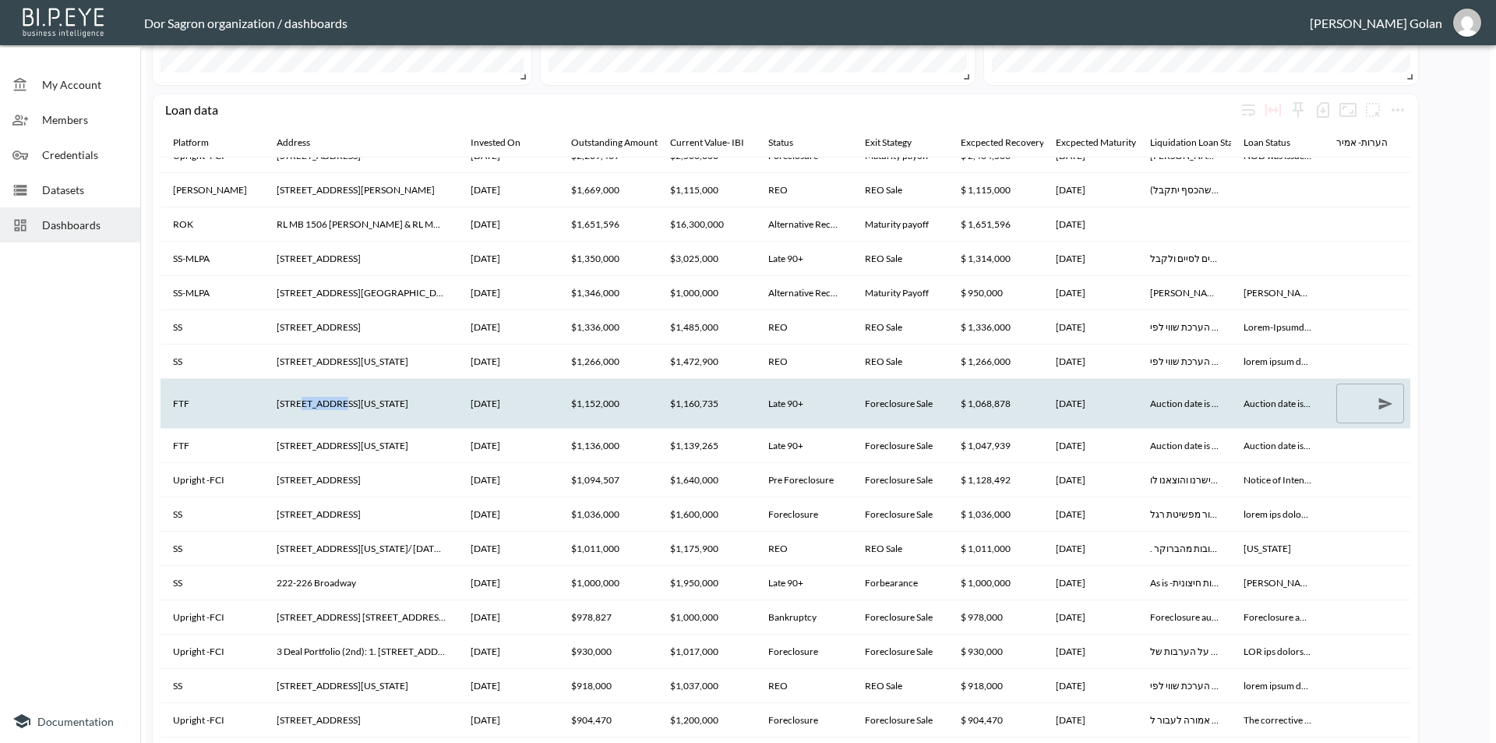
click at [308, 397] on th "[STREET_ADDRESS][US_STATE]" at bounding box center [361, 403] width 194 height 49
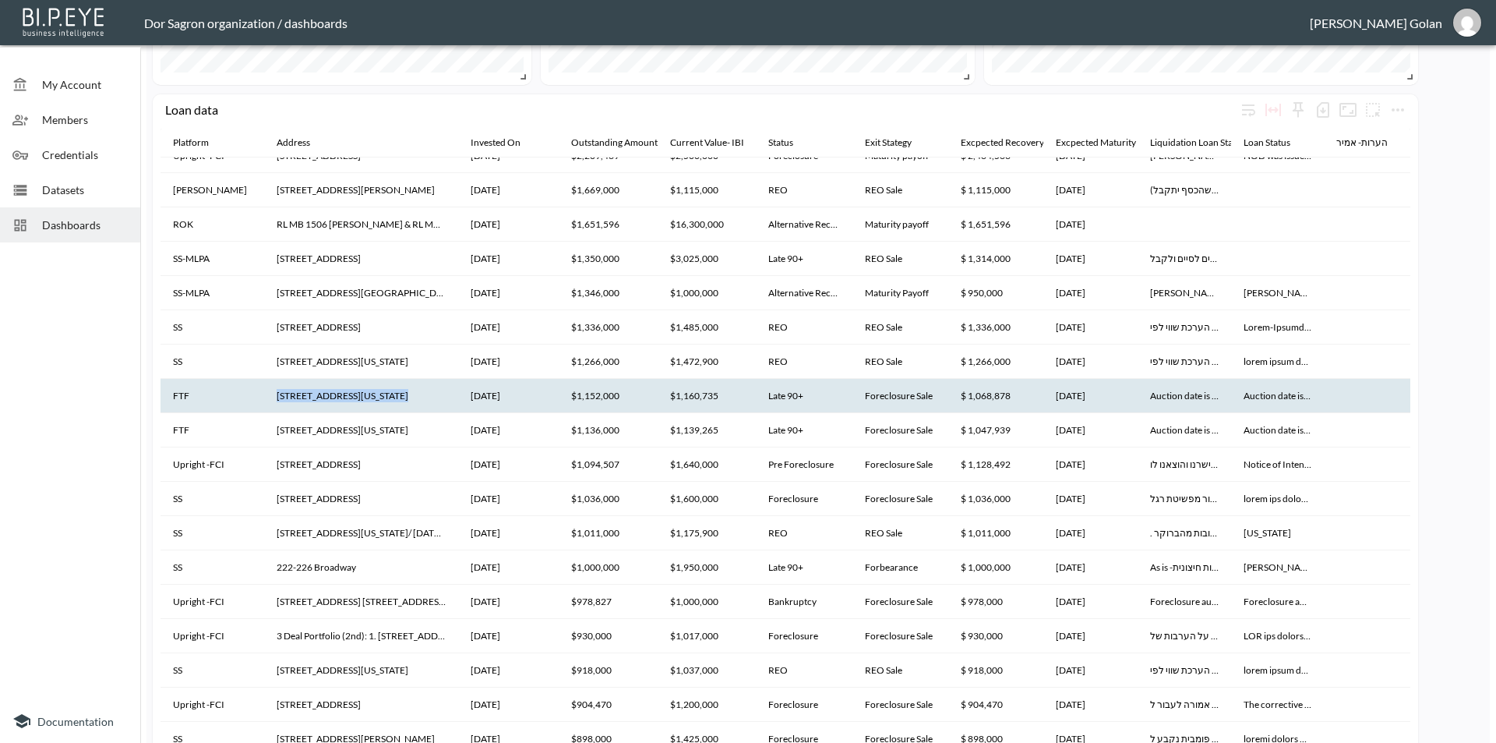
click at [308, 397] on th "[STREET_ADDRESS][US_STATE]" at bounding box center [361, 396] width 194 height 34
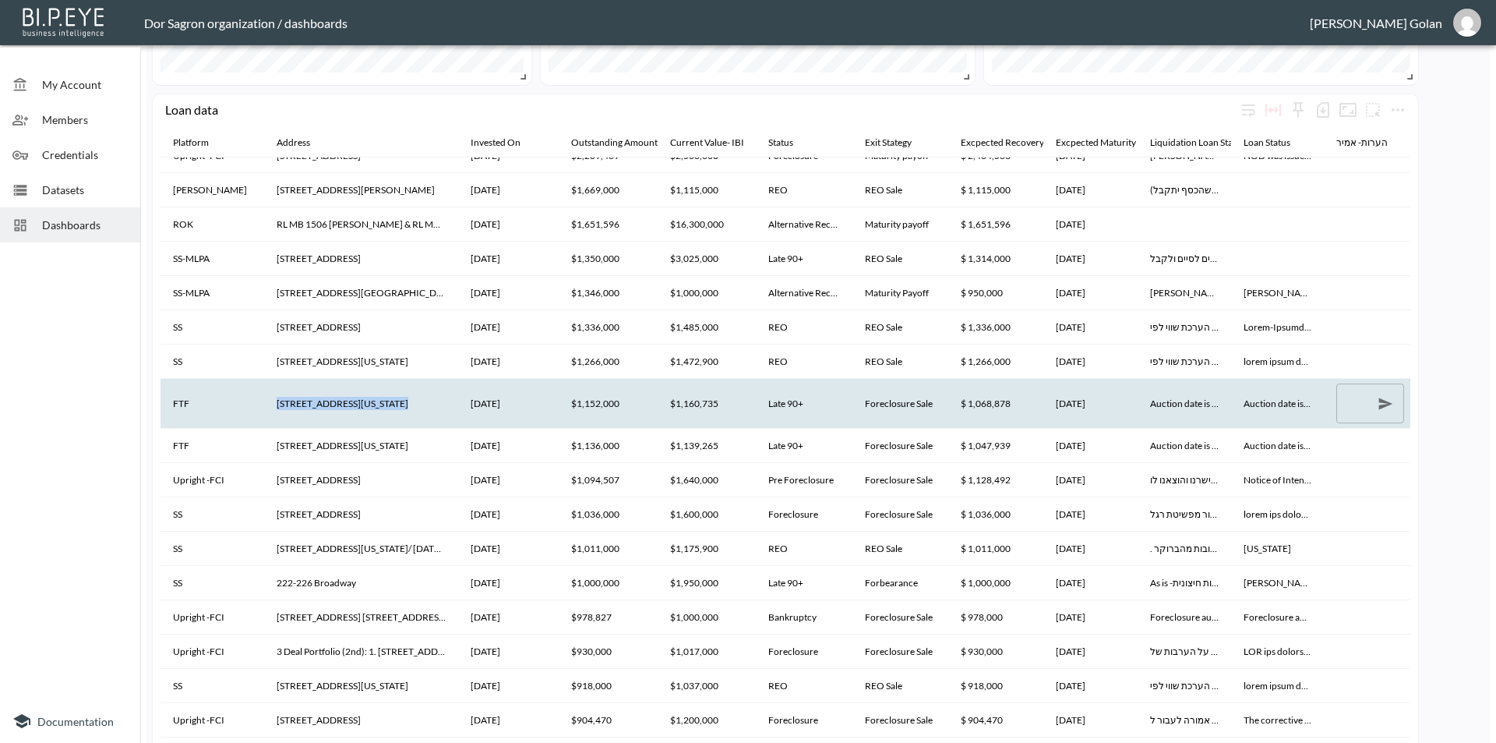
click at [308, 397] on th "[STREET_ADDRESS][US_STATE]" at bounding box center [361, 403] width 194 height 49
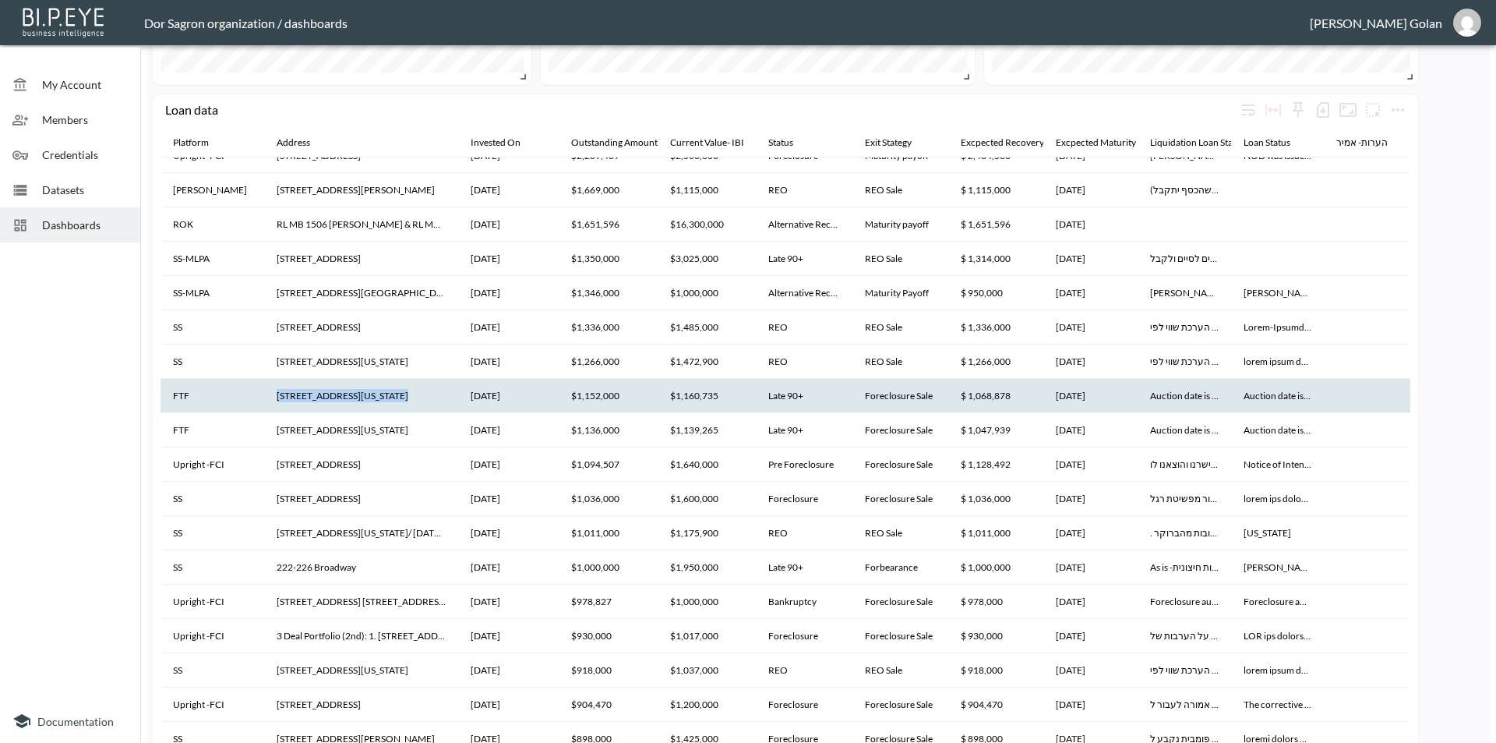
scroll to position [312, 0]
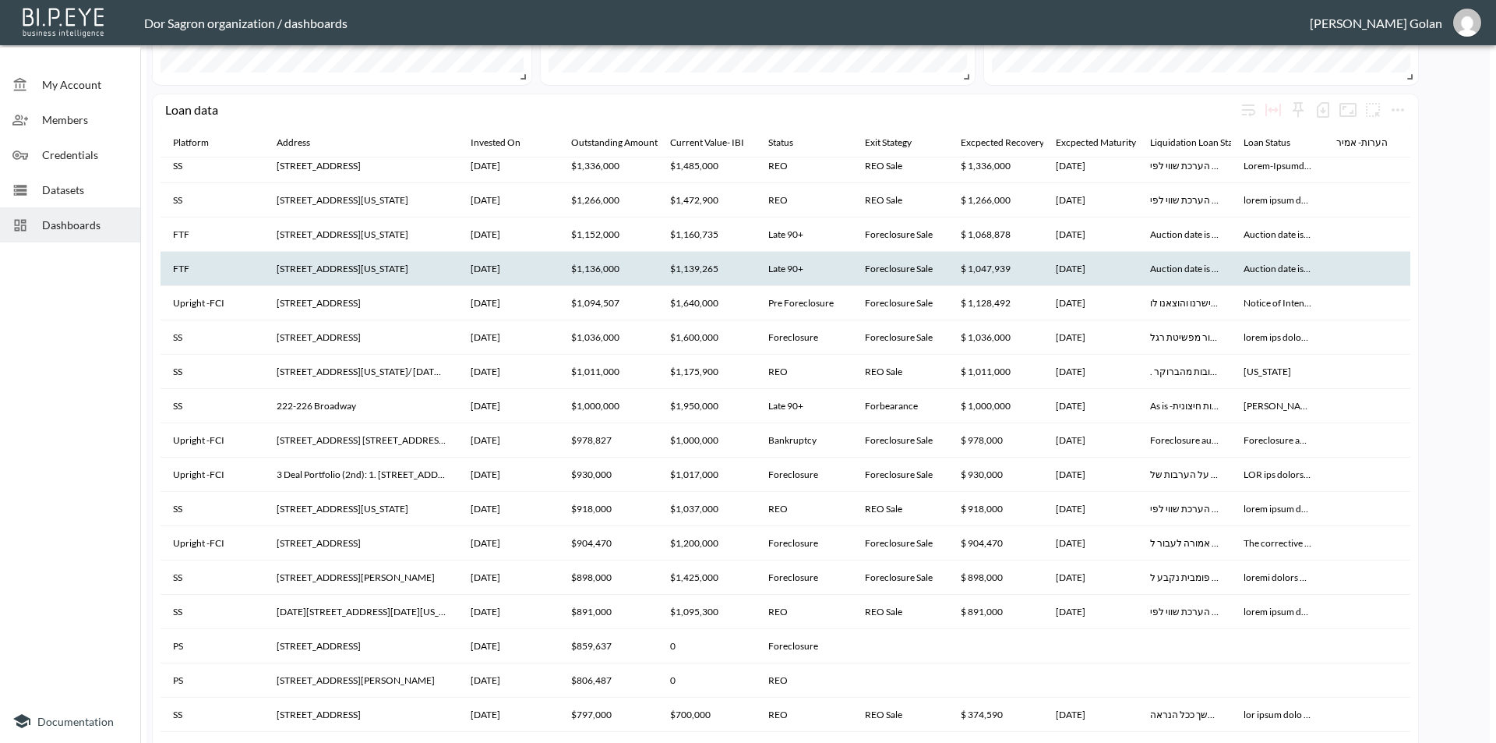
click at [318, 273] on th "[STREET_ADDRESS][US_STATE]" at bounding box center [361, 269] width 194 height 34
click at [317, 273] on th "[STREET_ADDRESS][US_STATE]" at bounding box center [361, 269] width 194 height 34
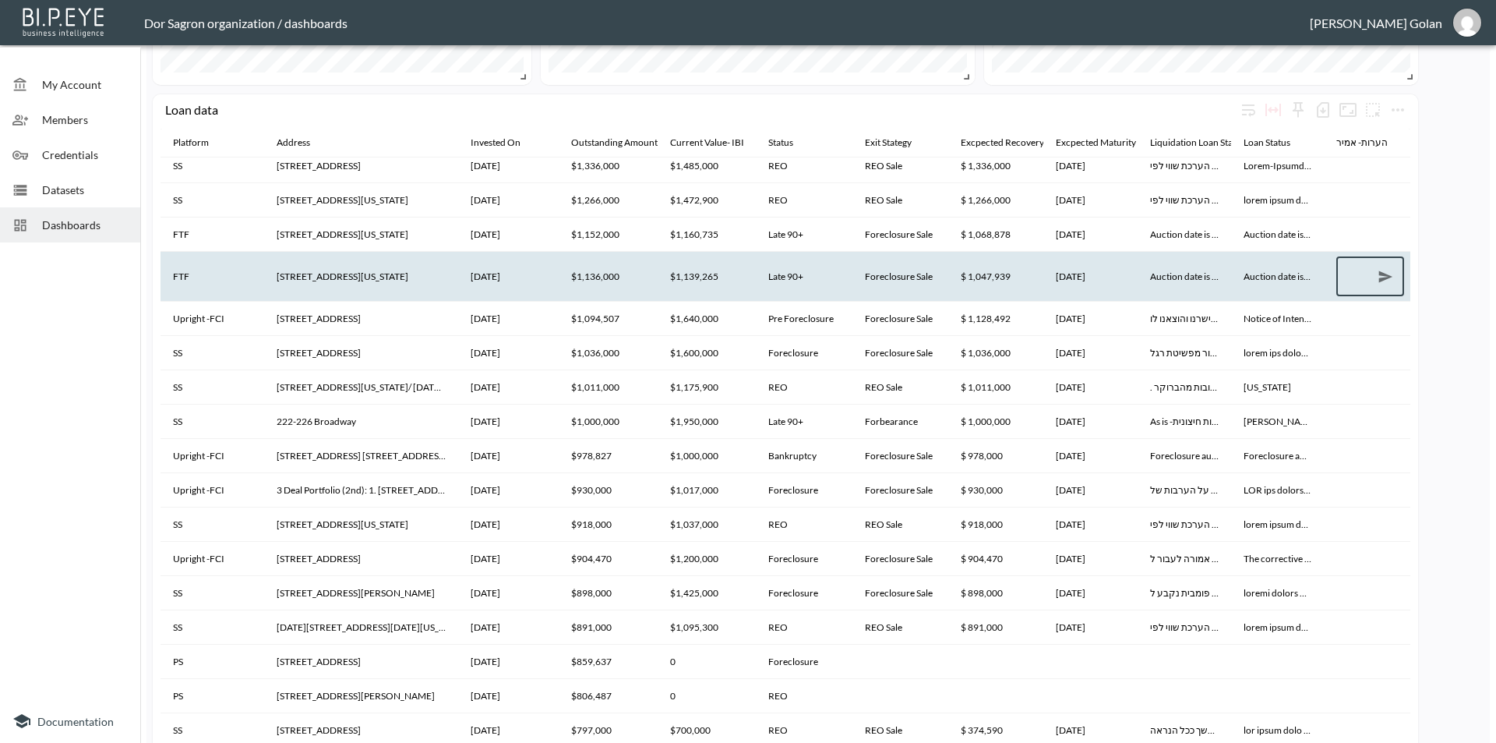
click at [292, 275] on th "[STREET_ADDRESS][US_STATE]" at bounding box center [361, 276] width 194 height 49
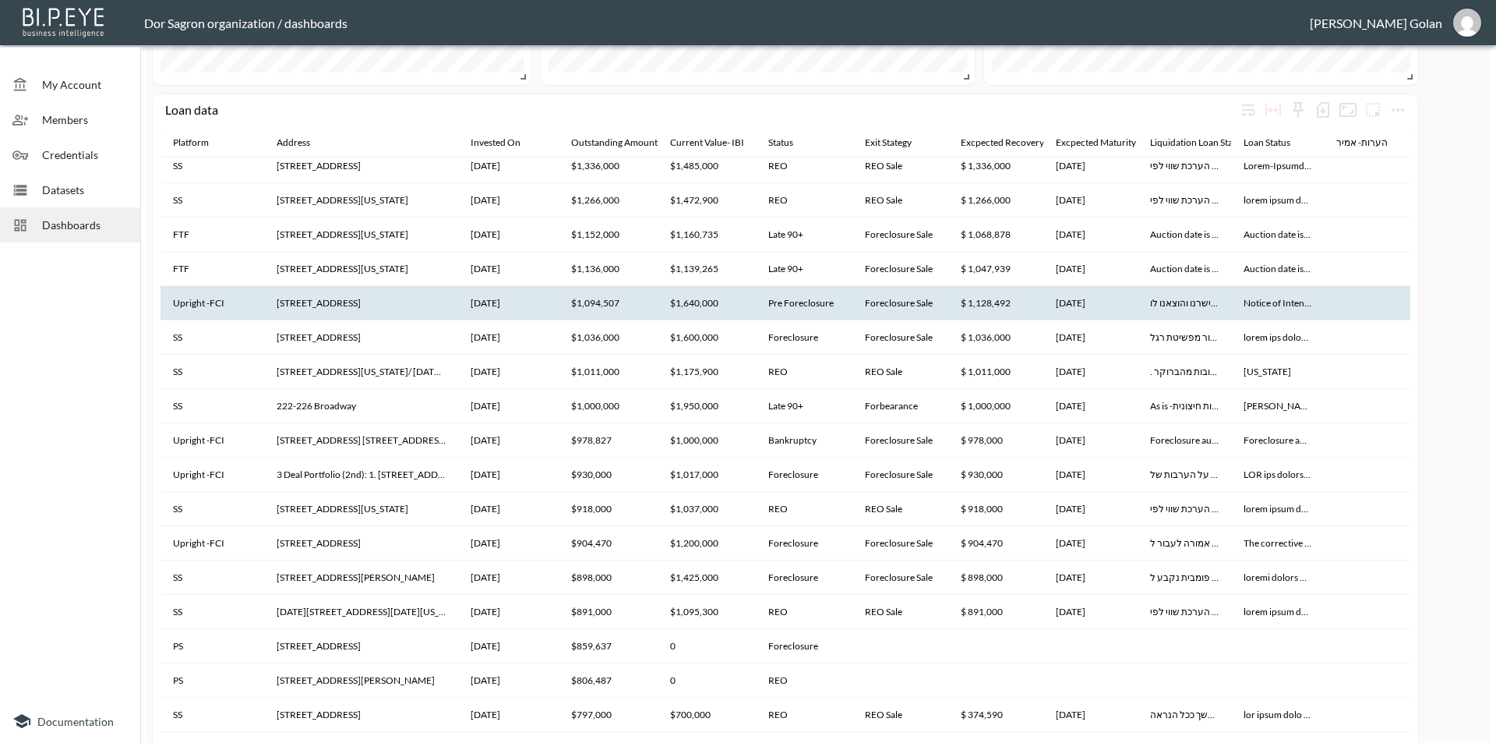
click at [300, 302] on th "[STREET_ADDRESS]" at bounding box center [361, 303] width 194 height 34
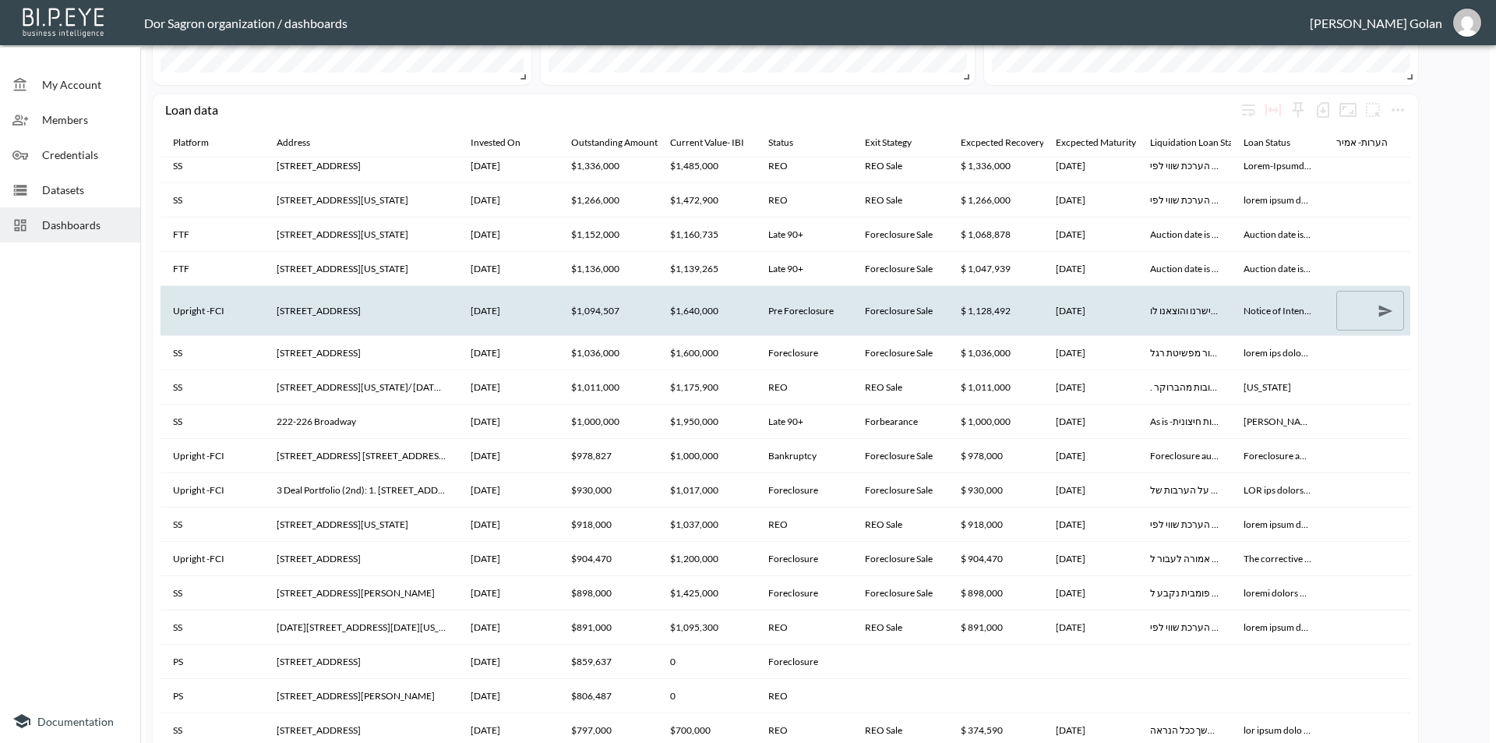
click at [300, 302] on th "[STREET_ADDRESS]" at bounding box center [361, 310] width 194 height 49
click at [298, 309] on th "[STREET_ADDRESS]" at bounding box center [361, 310] width 194 height 49
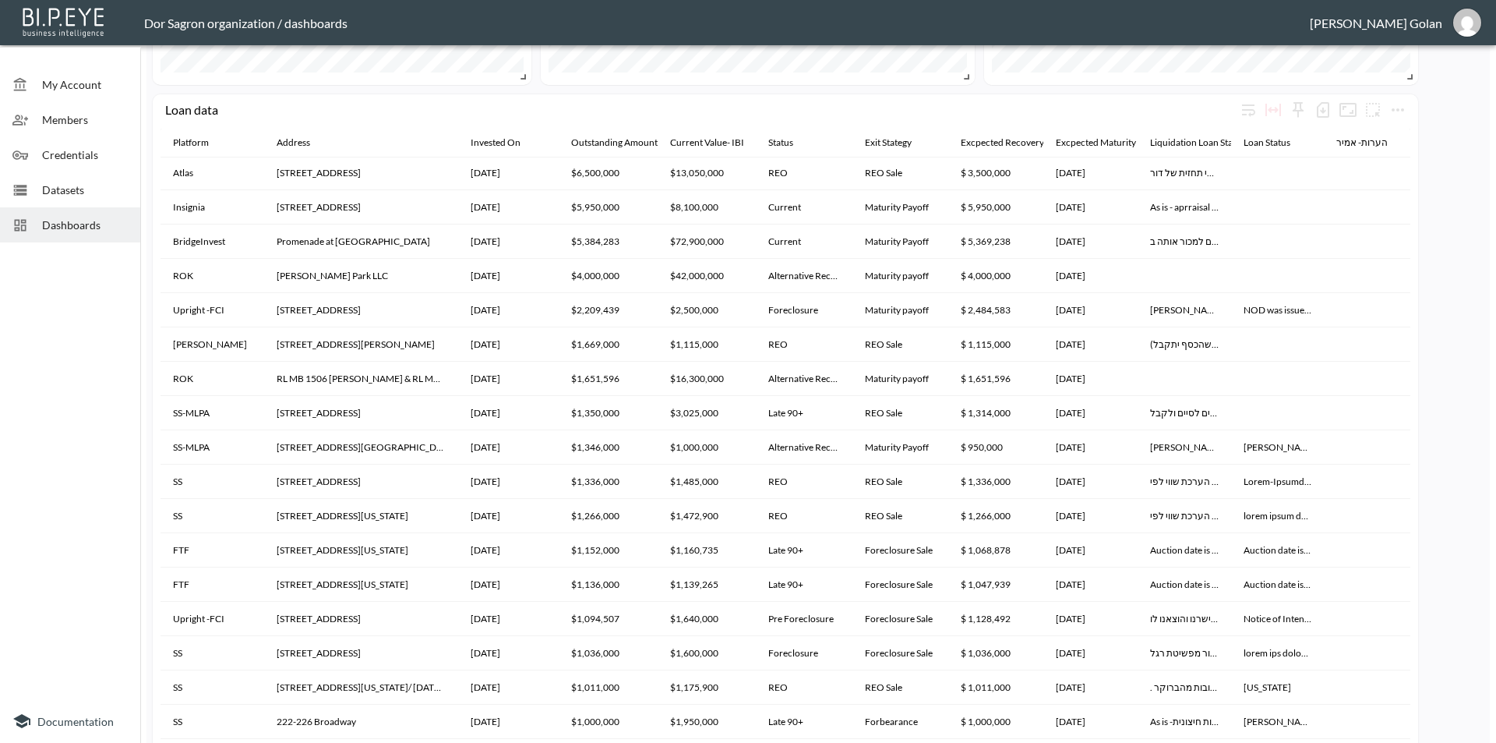
scroll to position [0, 0]
